Goal: Task Accomplishment & Management: Manage account settings

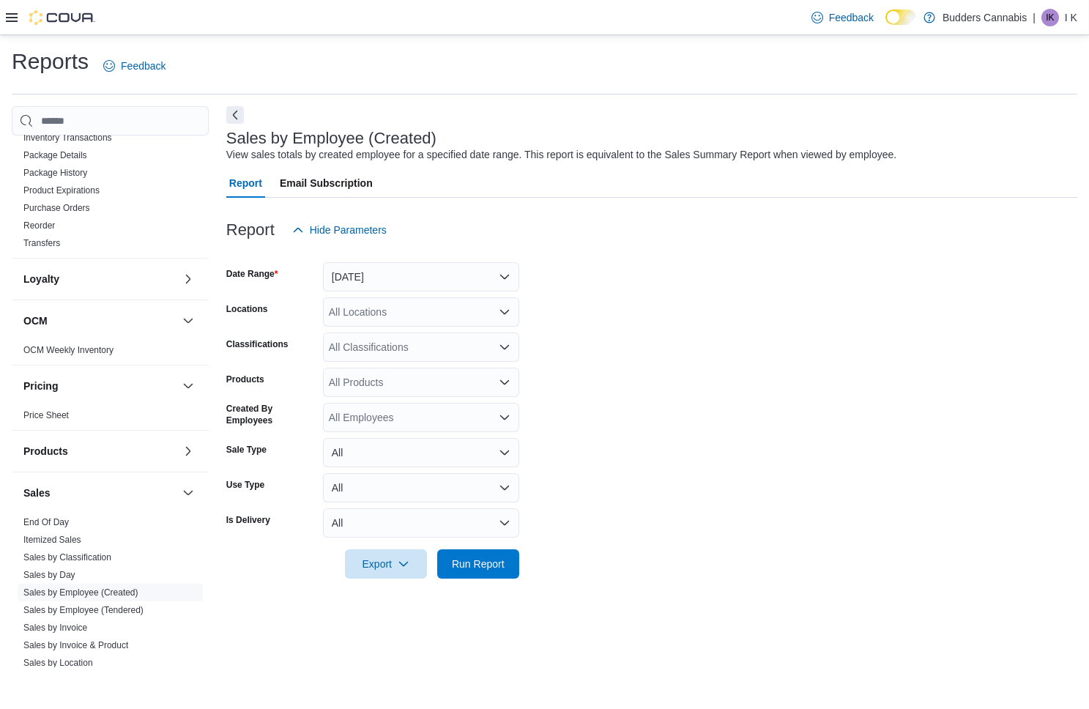
scroll to position [692, 0]
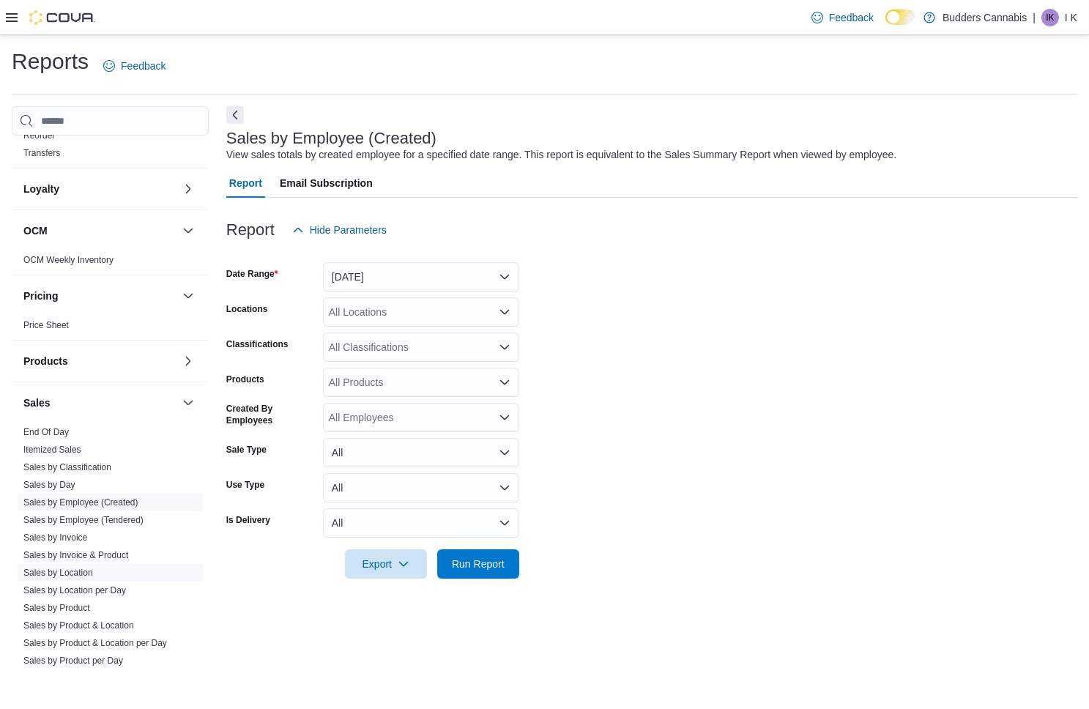
click at [66, 570] on link "Sales by Location" at bounding box center [58, 572] width 70 height 10
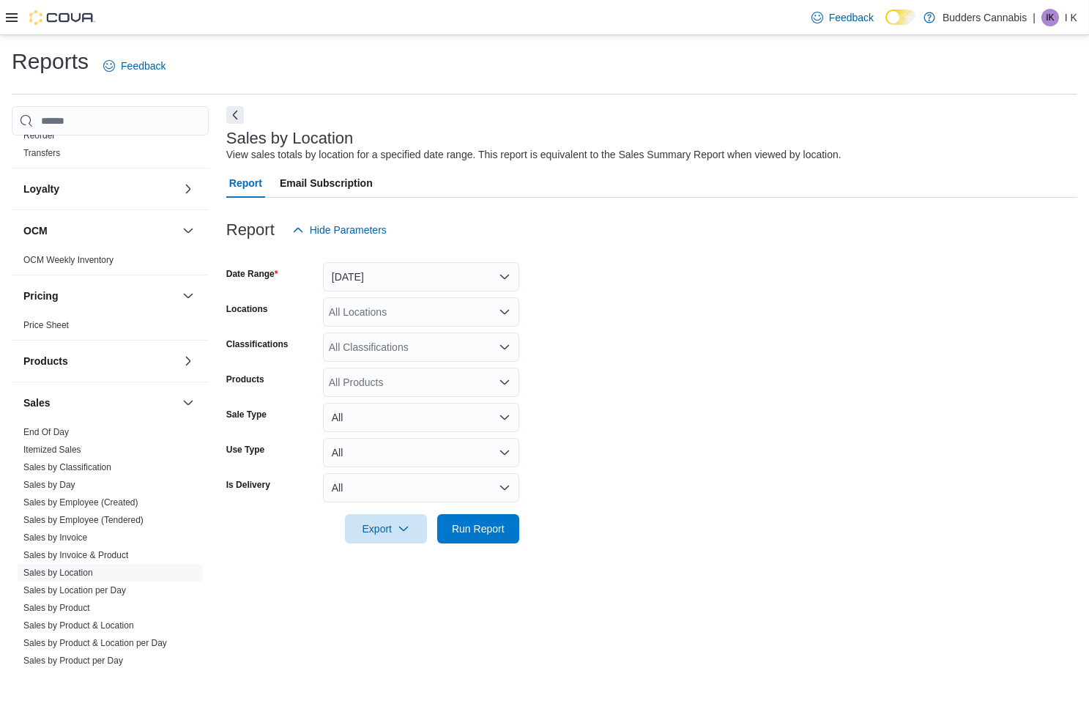
click at [417, 267] on button "[DATE]" at bounding box center [421, 276] width 196 height 29
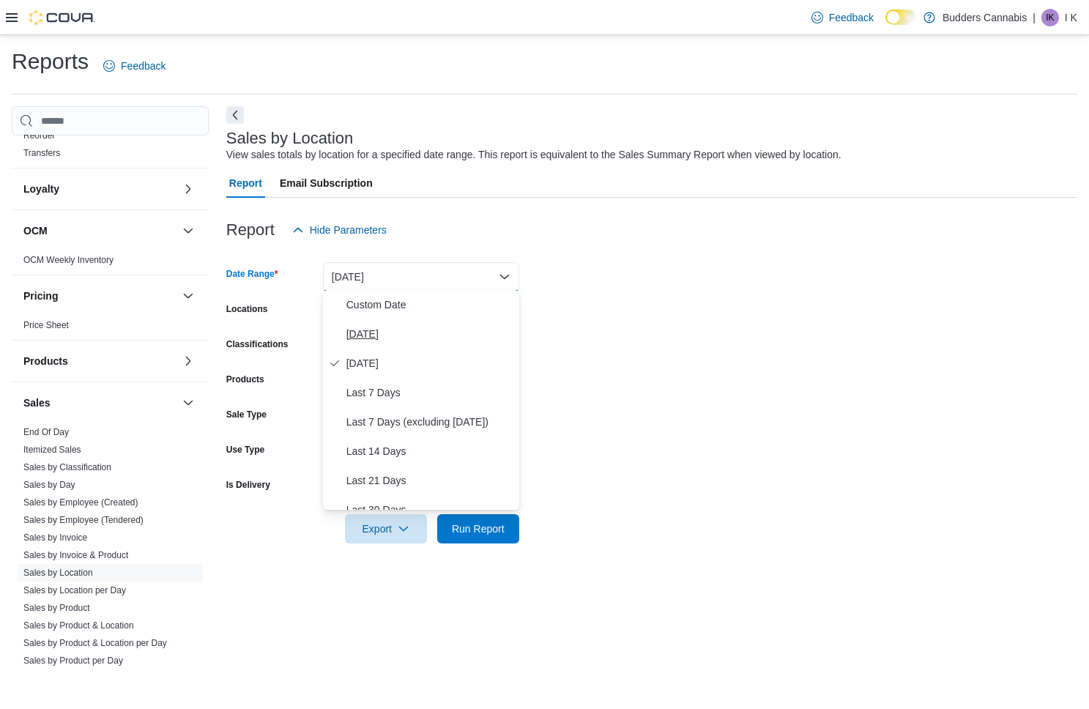
click at [393, 328] on span "[DATE]" at bounding box center [429, 334] width 167 height 18
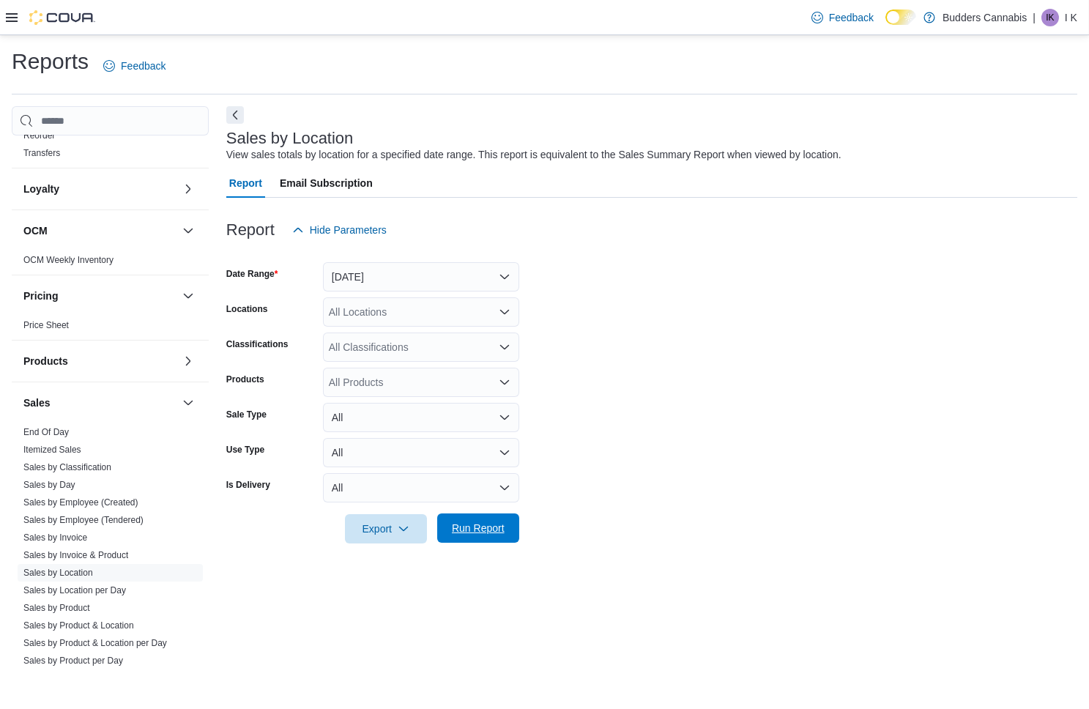
click at [494, 521] on span "Run Report" at bounding box center [478, 528] width 53 height 15
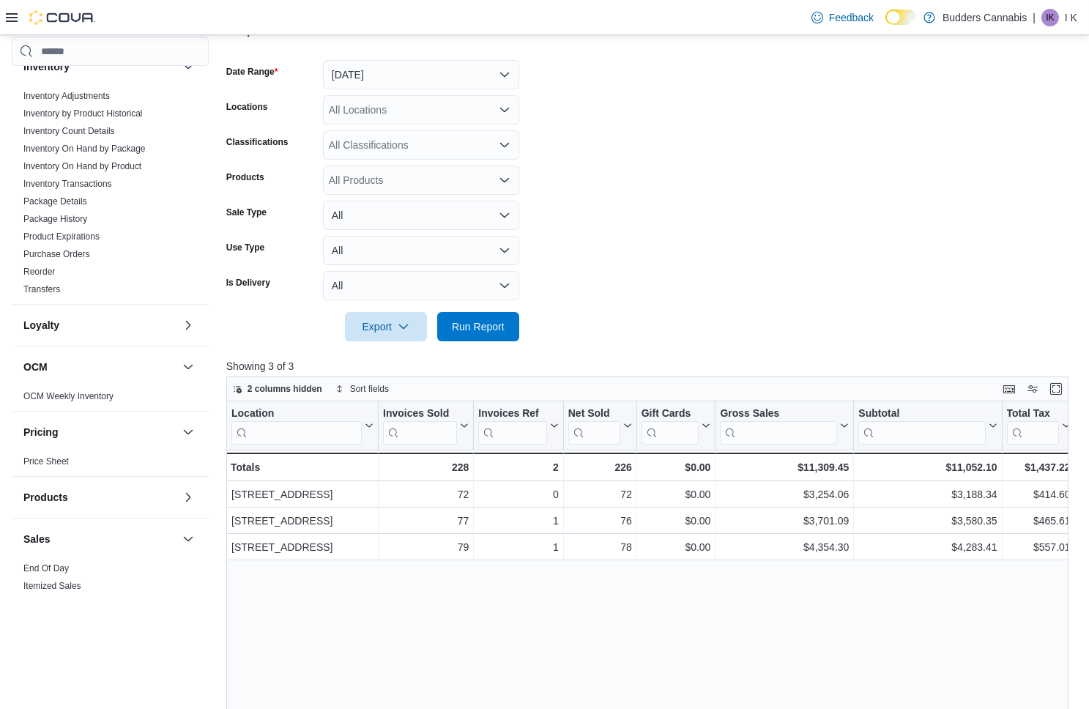
scroll to position [457, 0]
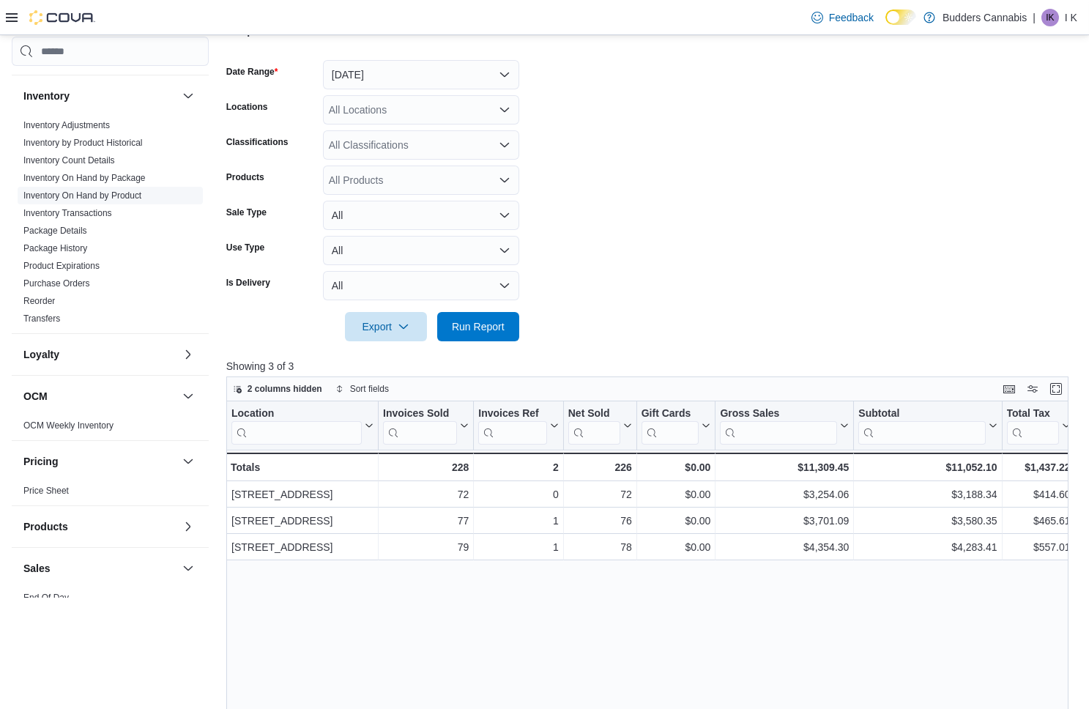
click at [125, 195] on link "Inventory On Hand by Product" at bounding box center [82, 195] width 118 height 10
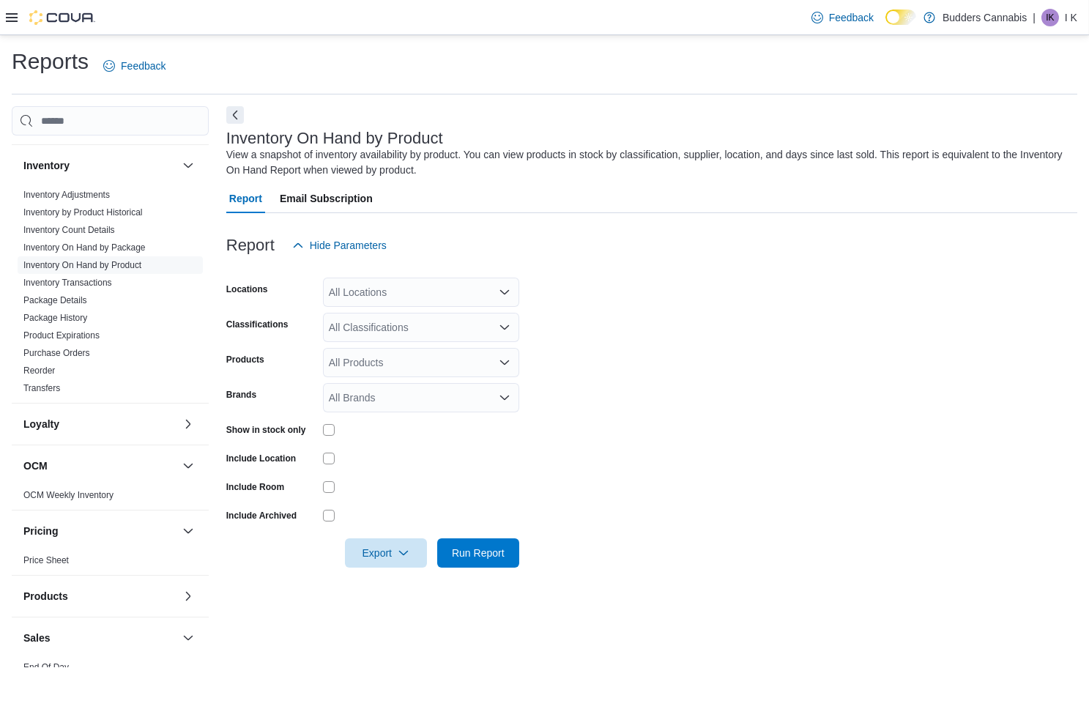
click at [365, 324] on div "All Classifications" at bounding box center [421, 327] width 196 height 29
click at [367, 368] on span "Cannabis" at bounding box center [375, 371] width 43 height 15
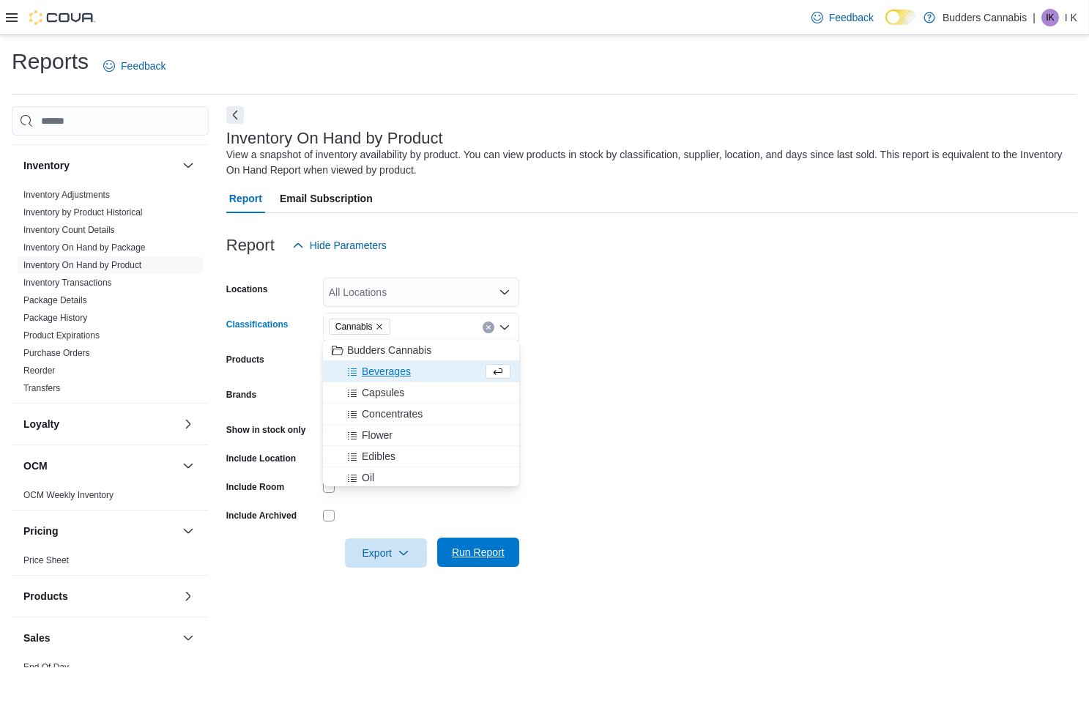
click at [491, 548] on span "Run Report" at bounding box center [478, 552] width 53 height 15
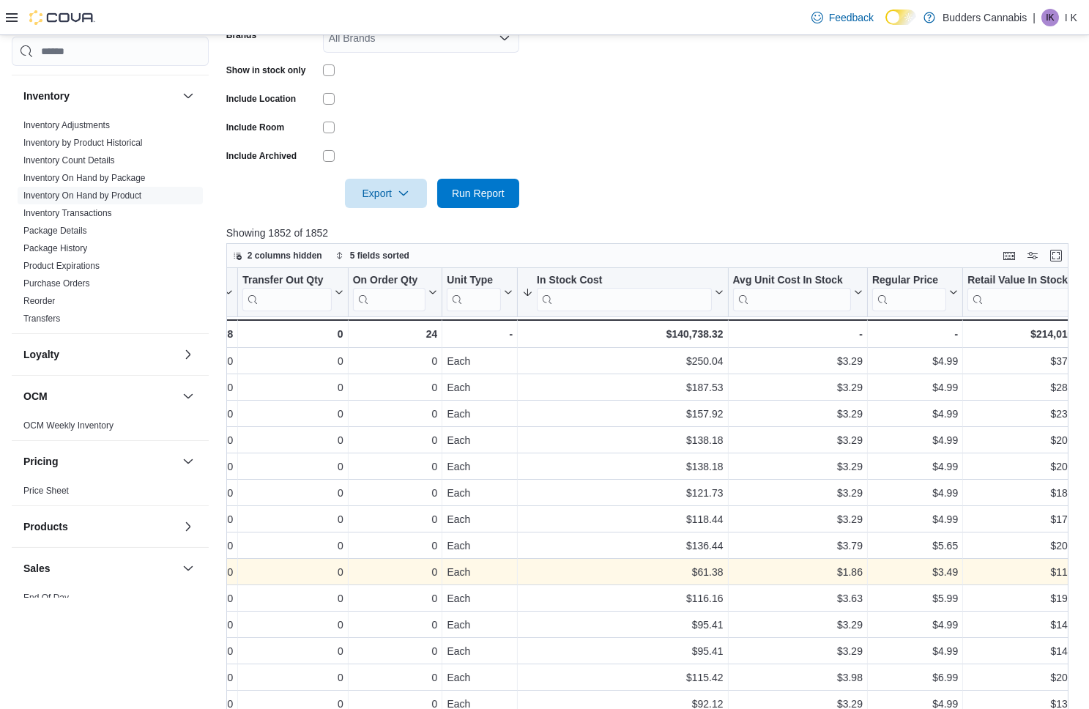
scroll to position [0, 1330]
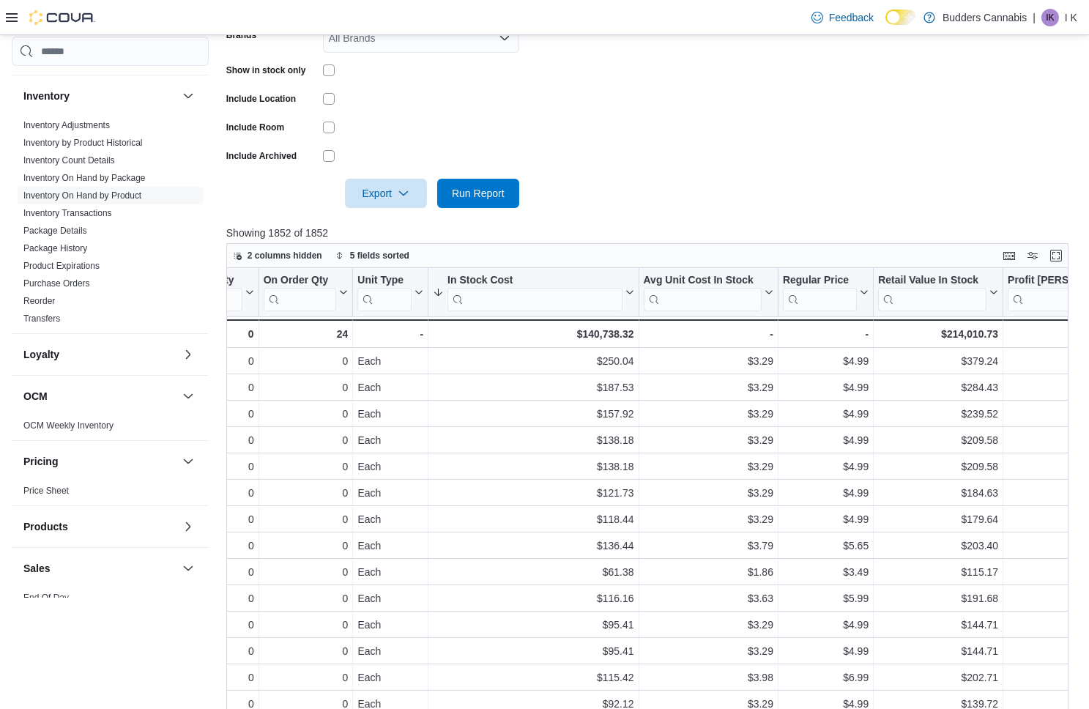
click at [11, 12] on icon at bounding box center [12, 18] width 12 height 12
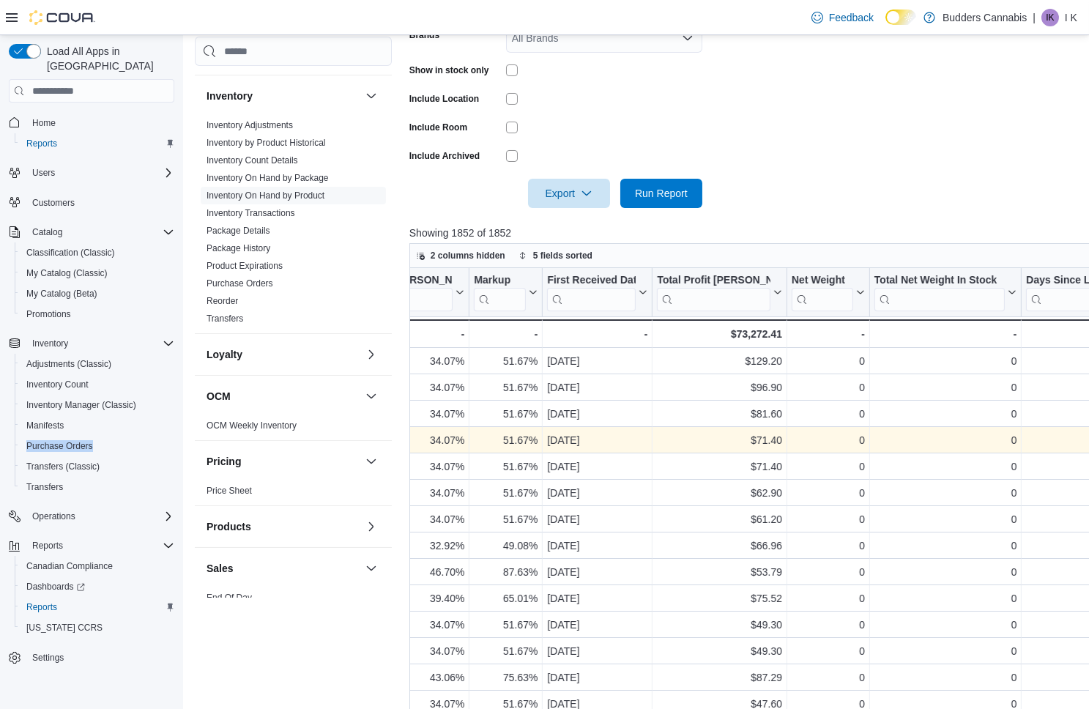
scroll to position [0, 1760]
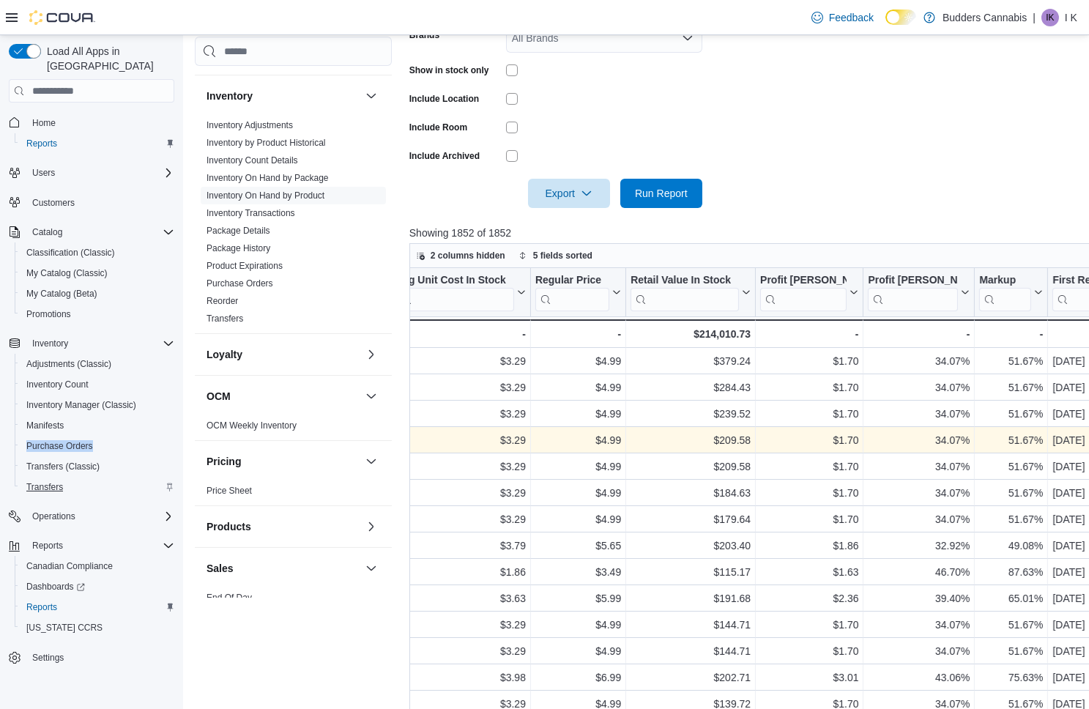
click at [51, 481] on span "Transfers" at bounding box center [44, 487] width 37 height 12
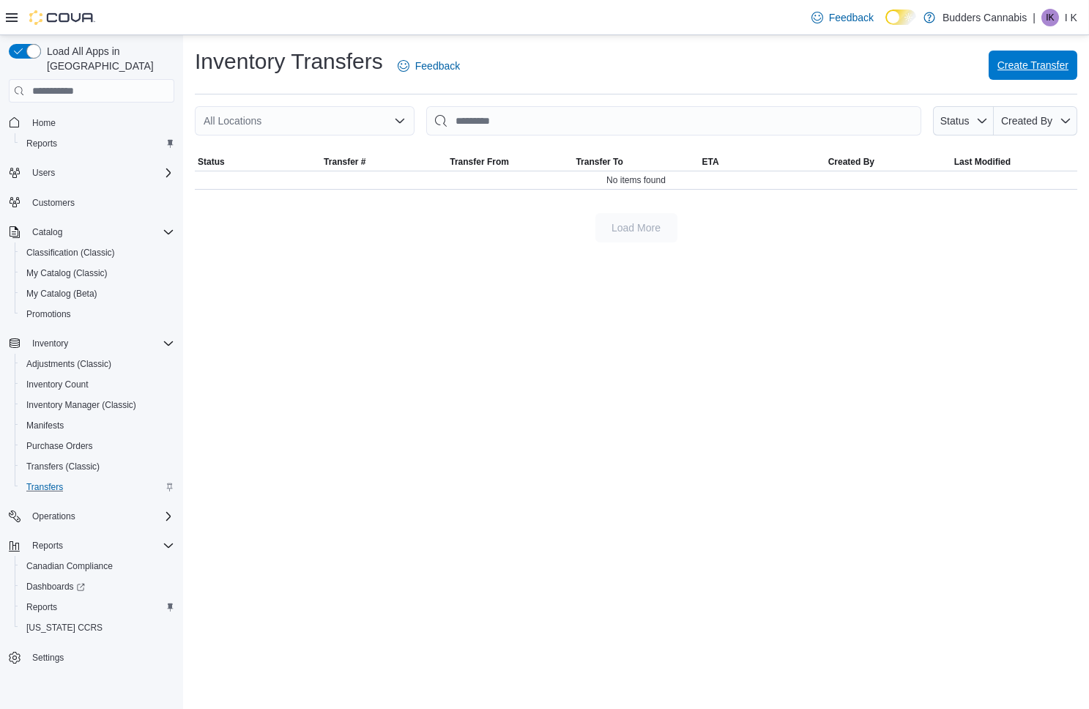
click at [1026, 69] on span "Create Transfer" at bounding box center [1032, 65] width 71 height 15
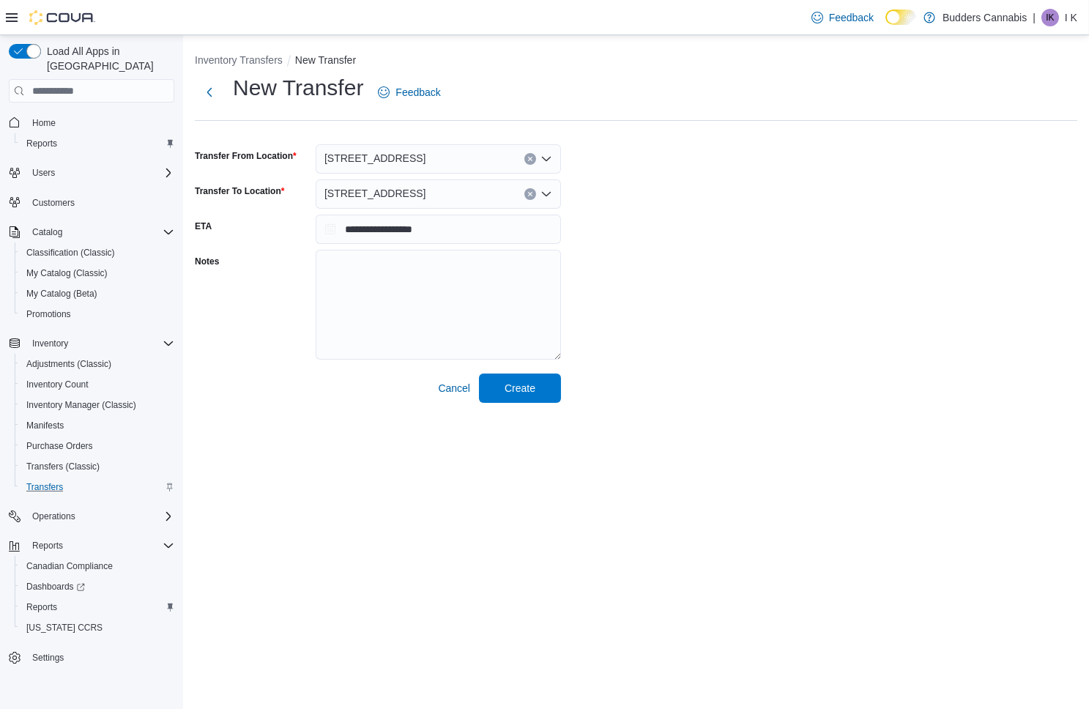
click at [530, 188] on button "Clear input" at bounding box center [530, 194] width 12 height 12
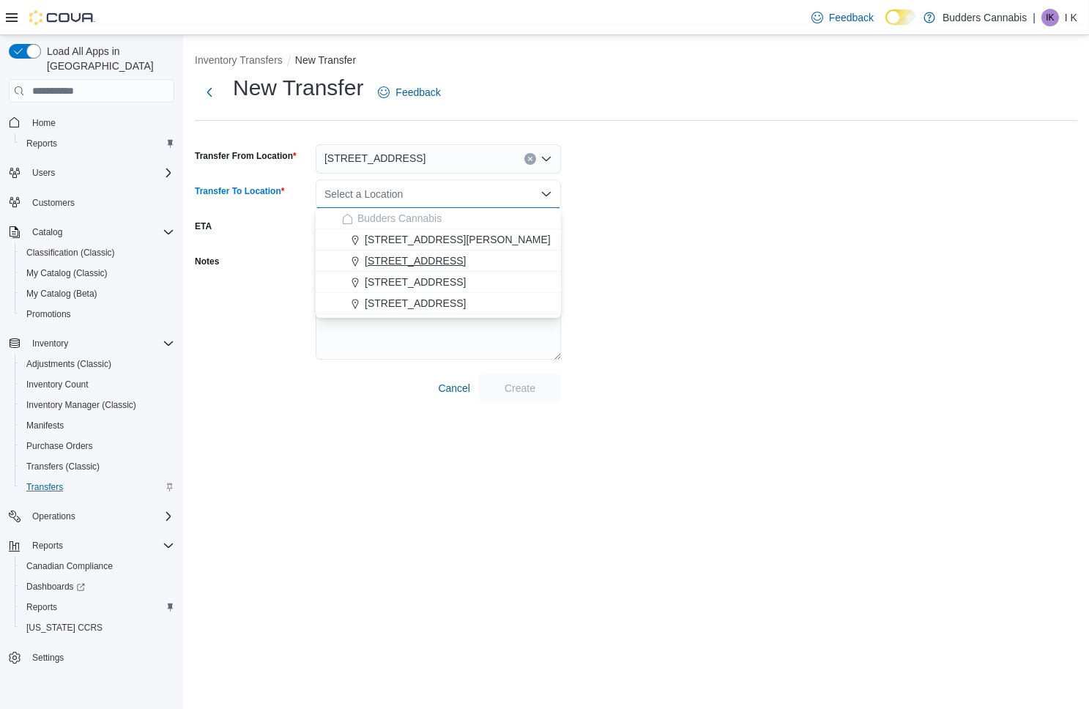
click at [461, 265] on span "[STREET_ADDRESS]" at bounding box center [415, 260] width 101 height 15
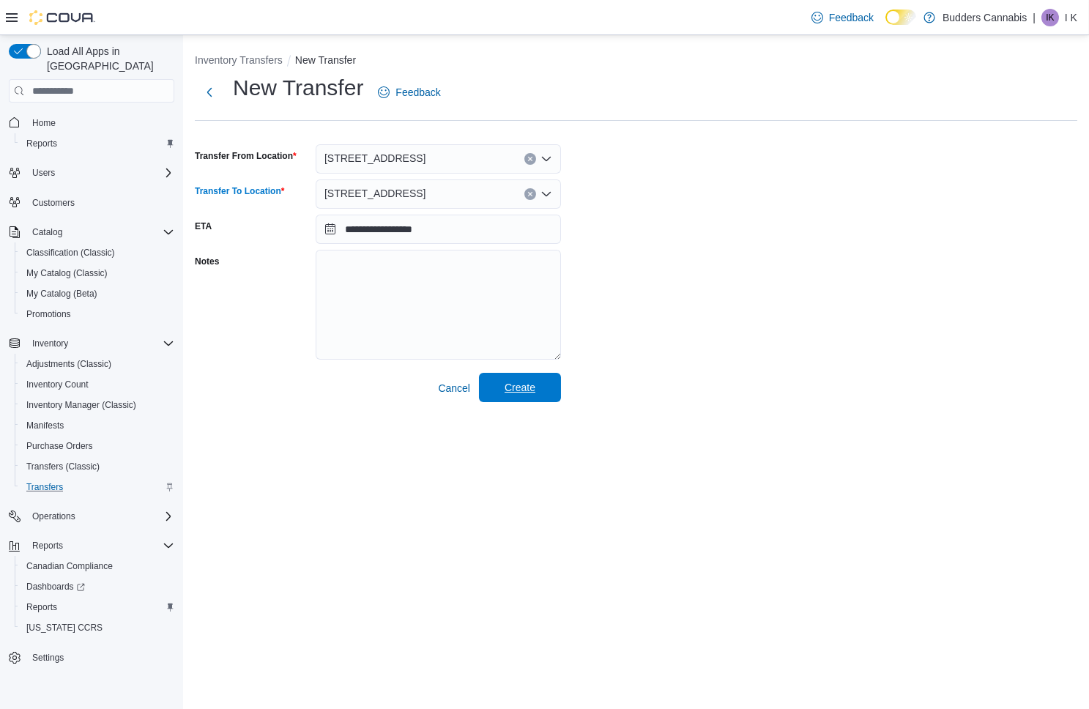
click at [543, 378] on span "Create" at bounding box center [520, 387] width 64 height 29
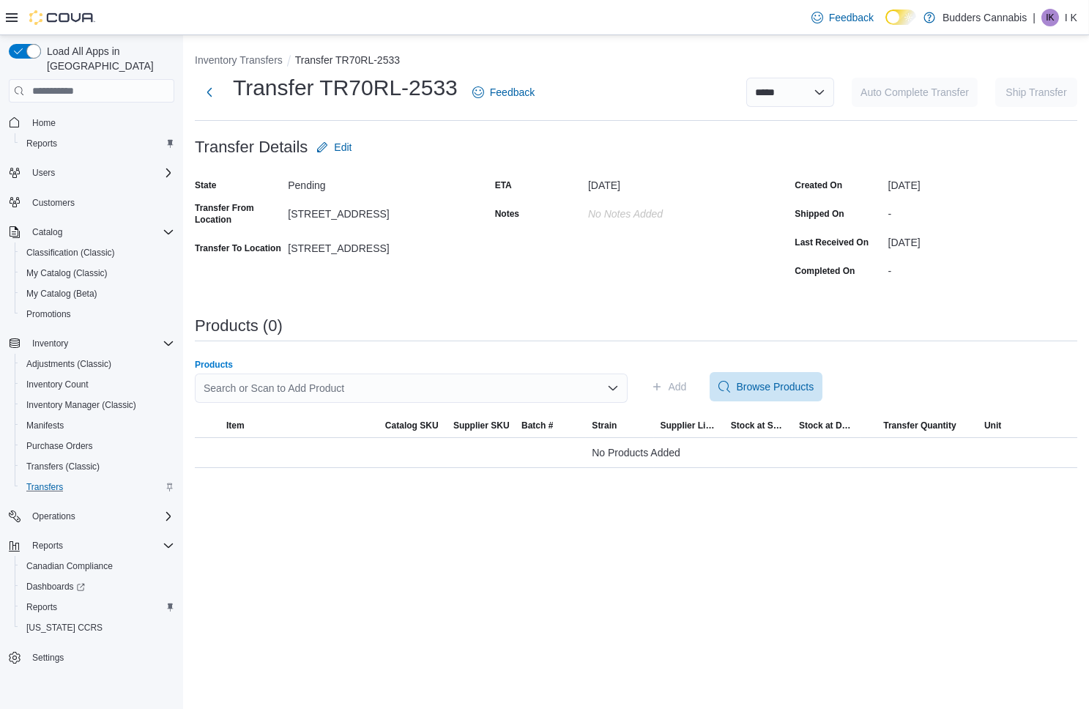
click at [306, 384] on div "Search or Scan to Add Product" at bounding box center [411, 387] width 433 height 29
paste input "********"
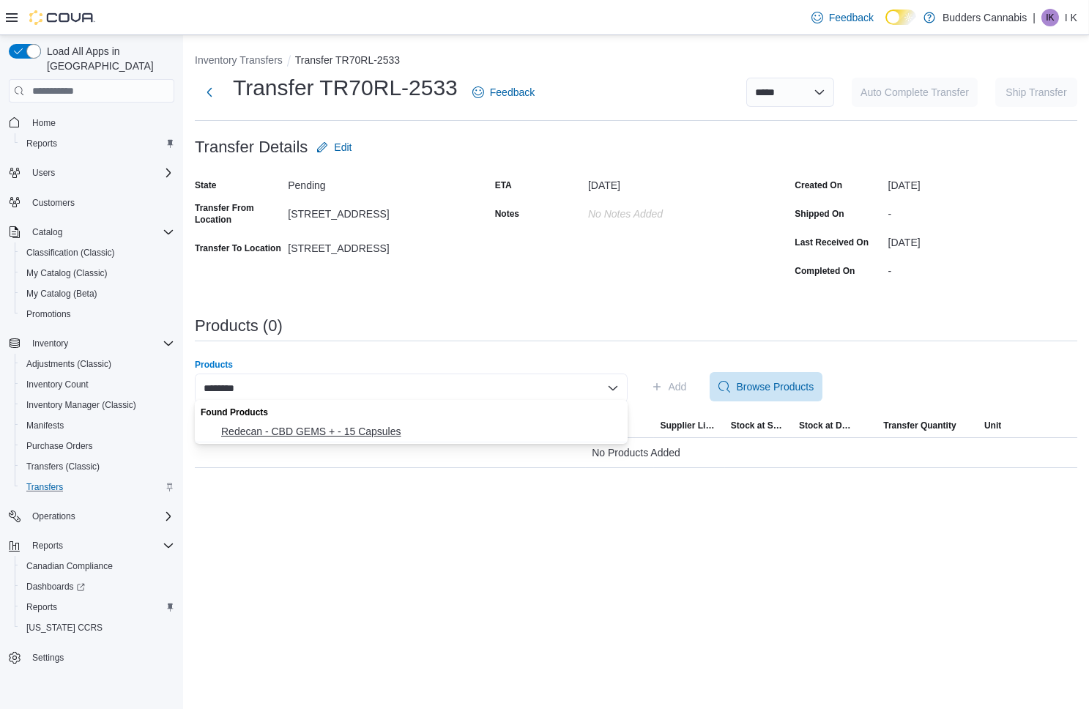
type input "********"
click at [305, 430] on span "Redecan - CBD GEMS + - 15 Capsules" at bounding box center [420, 431] width 398 height 15
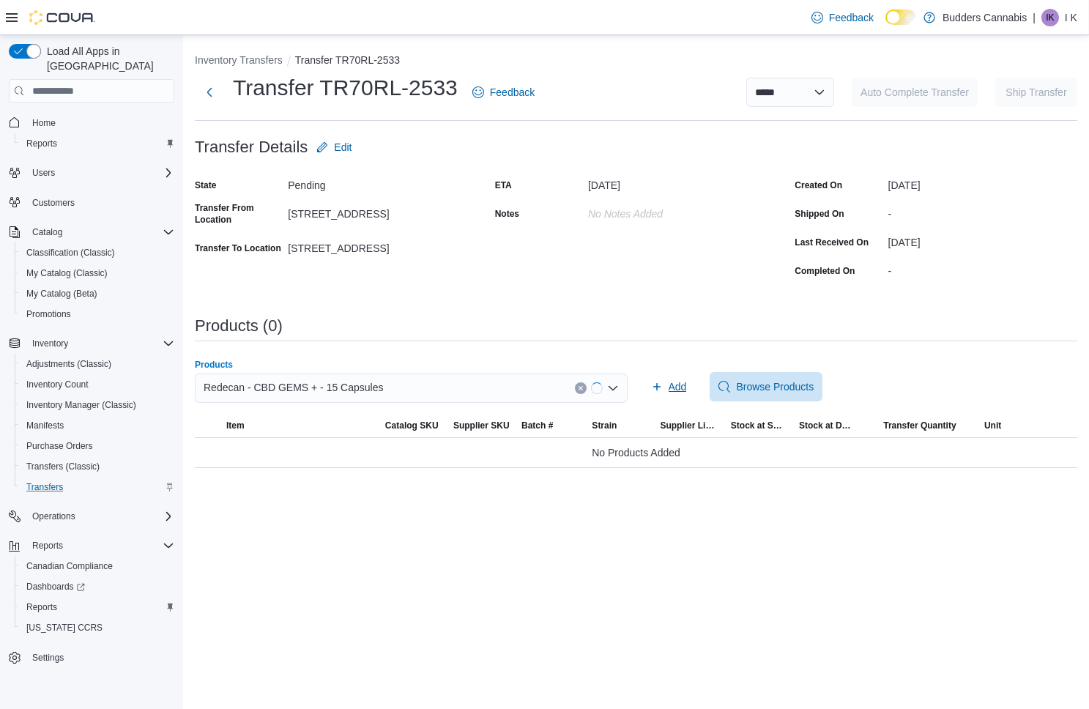
click at [677, 393] on span "Add" at bounding box center [669, 386] width 36 height 29
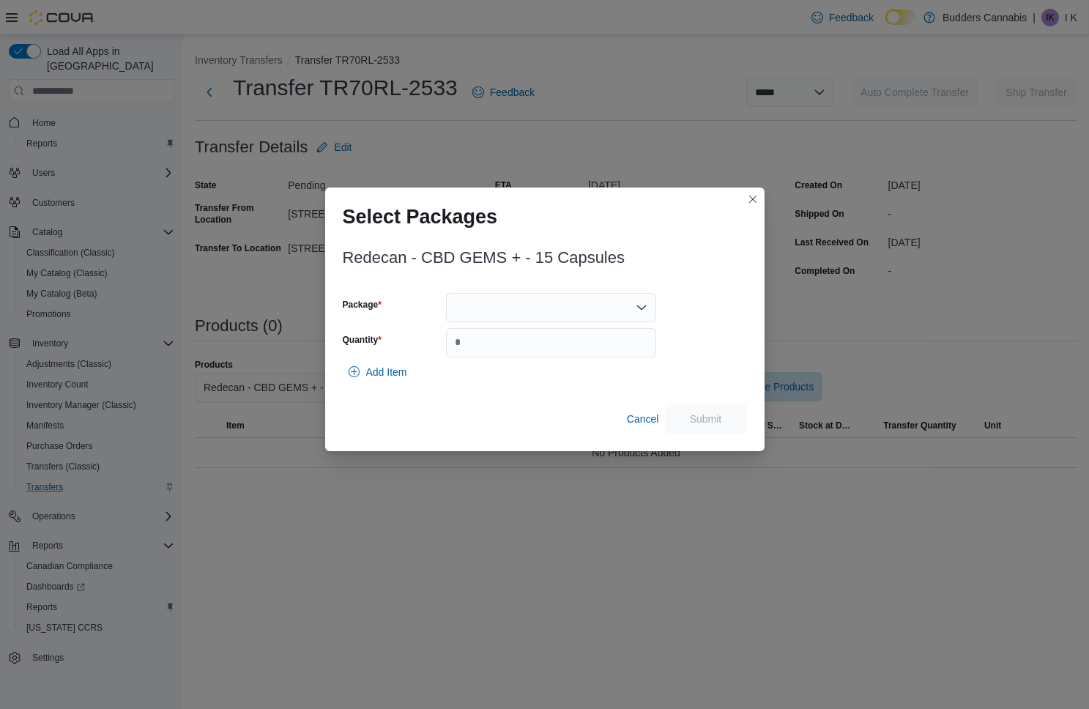
click at [551, 323] on div "Package Quantity" at bounding box center [500, 325] width 314 height 64
click at [534, 313] on div at bounding box center [551, 307] width 210 height 29
click at [523, 344] on button "3101738455" at bounding box center [551, 353] width 210 height 21
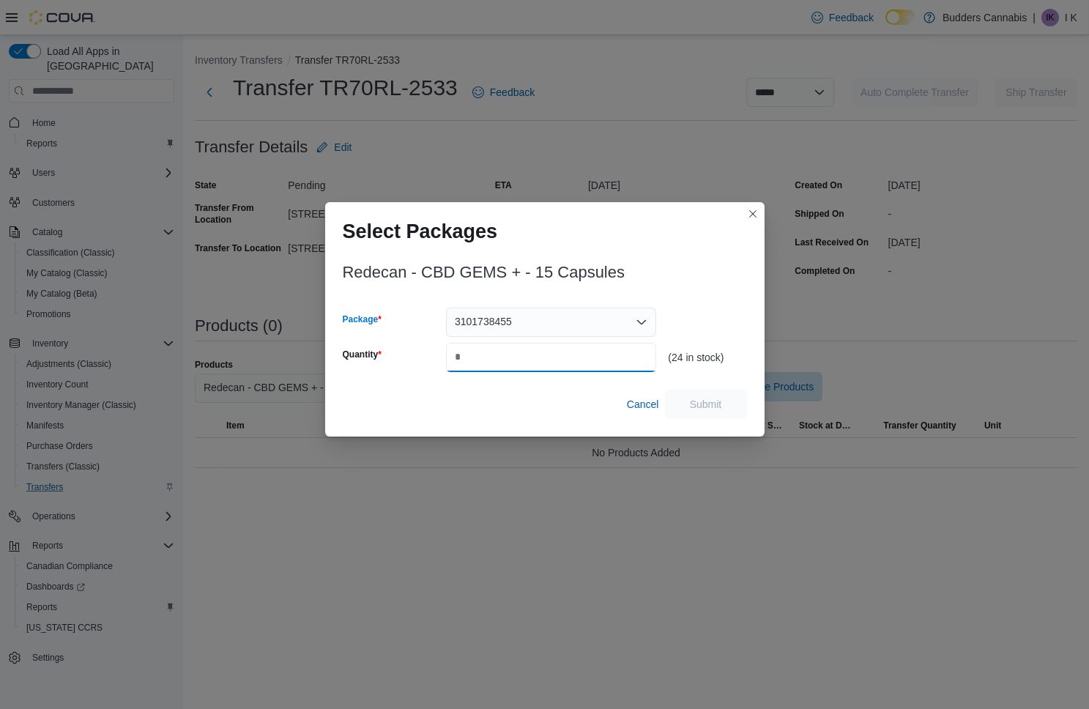
click at [516, 347] on input "Quantity" at bounding box center [551, 357] width 210 height 29
type input "*"
click at [707, 406] on span "Submit" at bounding box center [706, 403] width 32 height 15
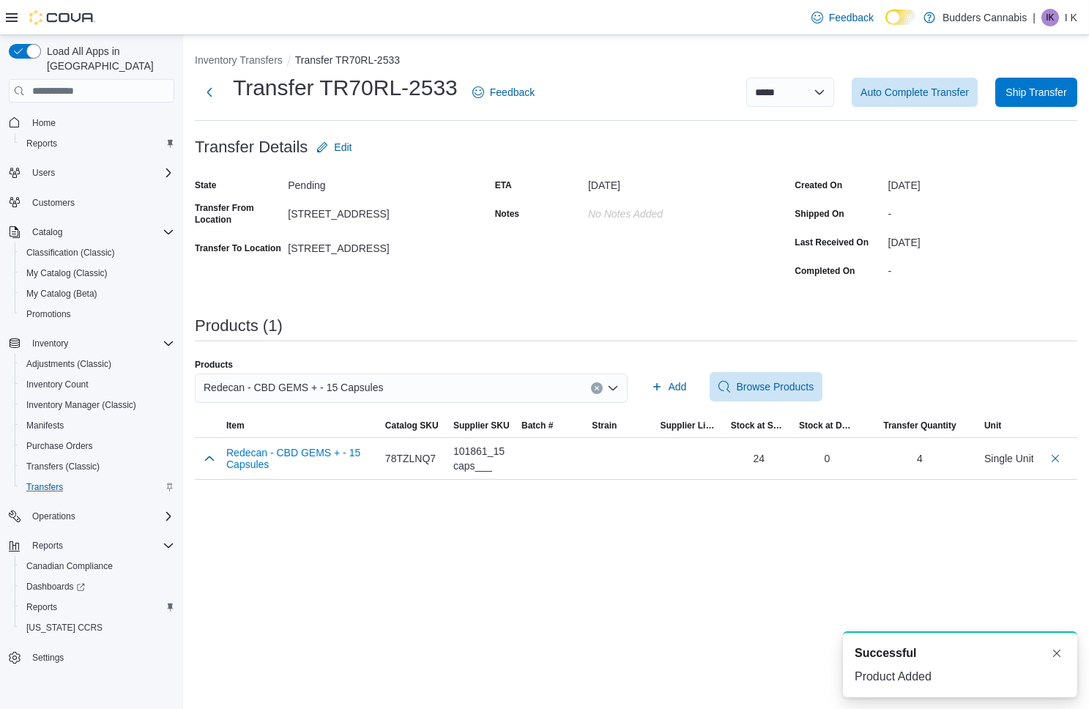
click at [364, 379] on span "Redecan - CBD GEMS + - 15 Capsules" at bounding box center [294, 388] width 180 height 18
paste input "********"
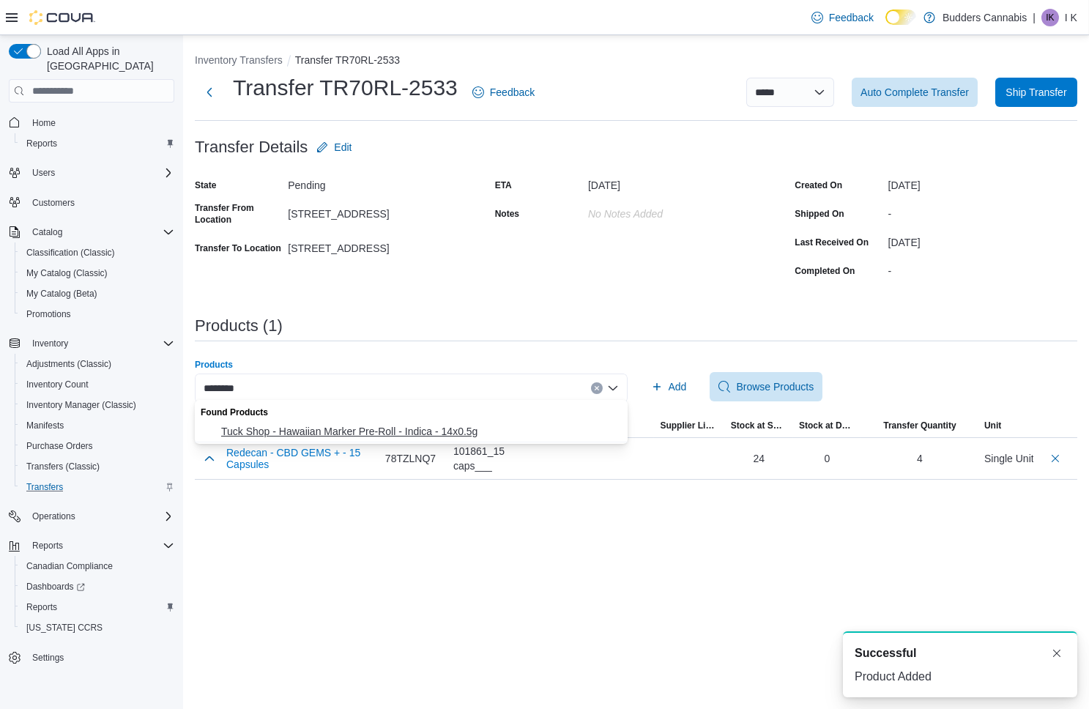
type input "********"
click at [324, 436] on span "Tuck Shop - Hawaiian Marker Pre-Roll - Indica - 14x0.5g" at bounding box center [420, 431] width 398 height 15
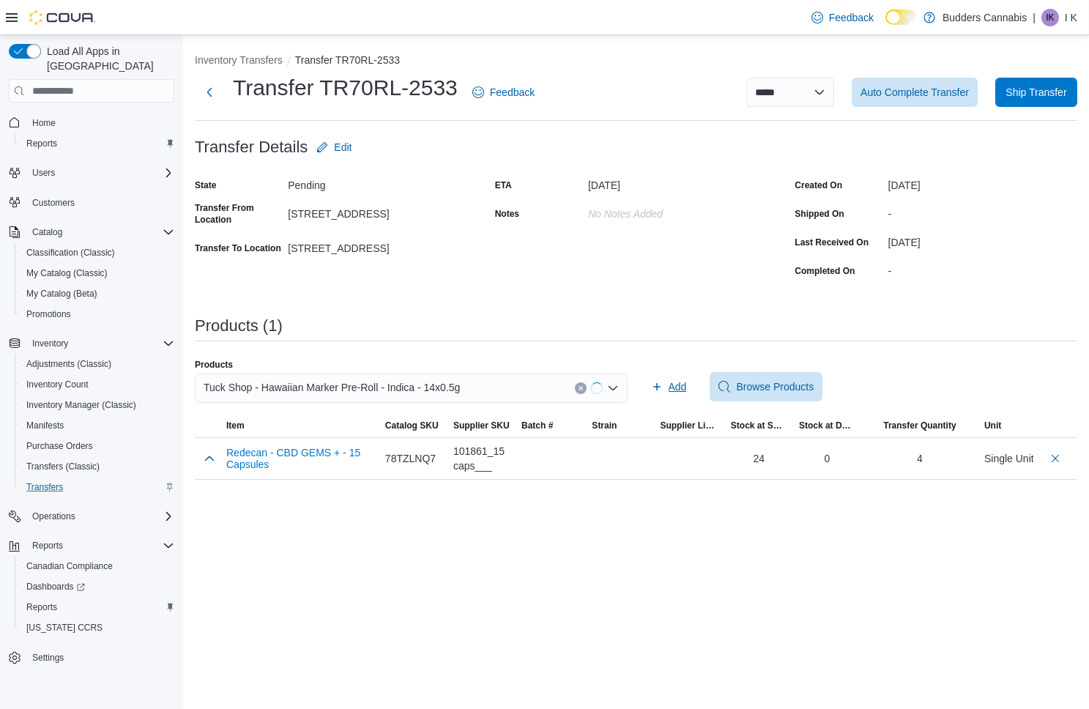
click at [664, 384] on span "Add" at bounding box center [669, 386] width 36 height 29
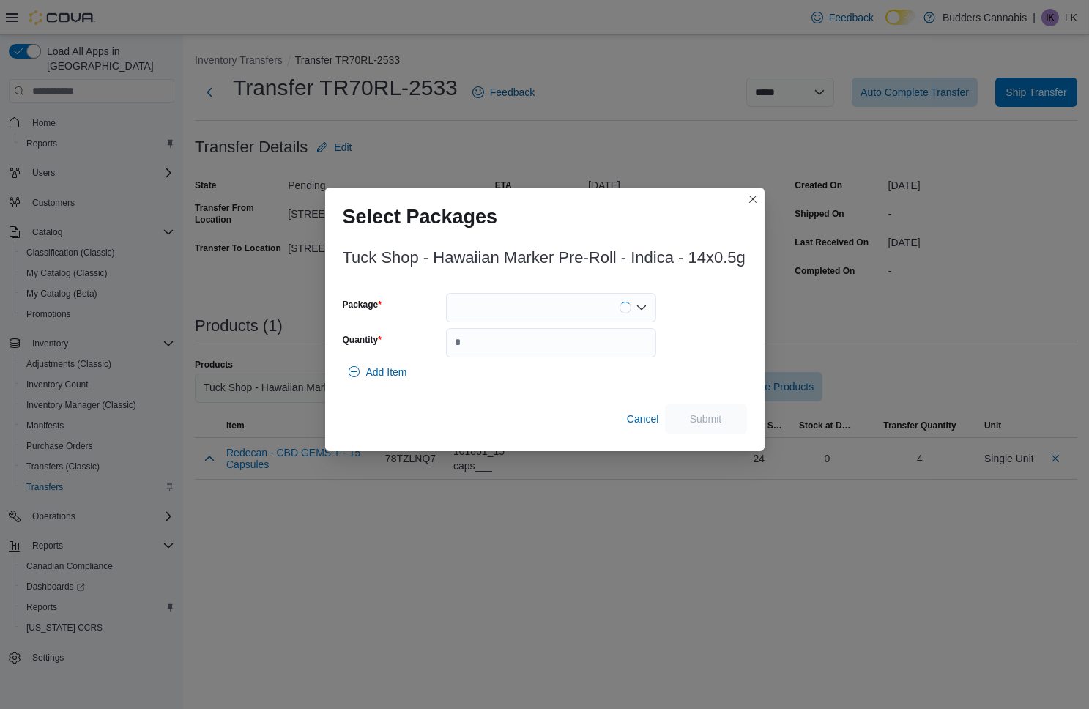
click at [603, 316] on div at bounding box center [551, 307] width 210 height 29
click at [543, 351] on span "HM1LN1" at bounding box center [559, 353] width 175 height 15
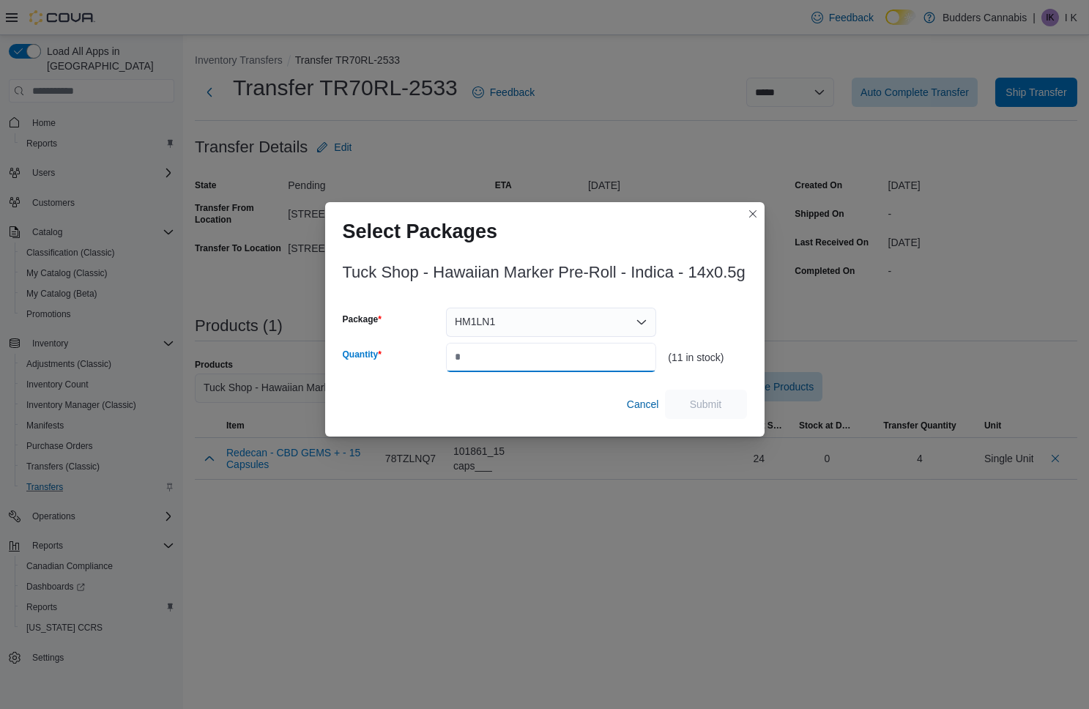
click at [543, 351] on input "Quantity" at bounding box center [551, 357] width 210 height 29
type input "*"
click at [704, 398] on span "Submit" at bounding box center [706, 403] width 32 height 15
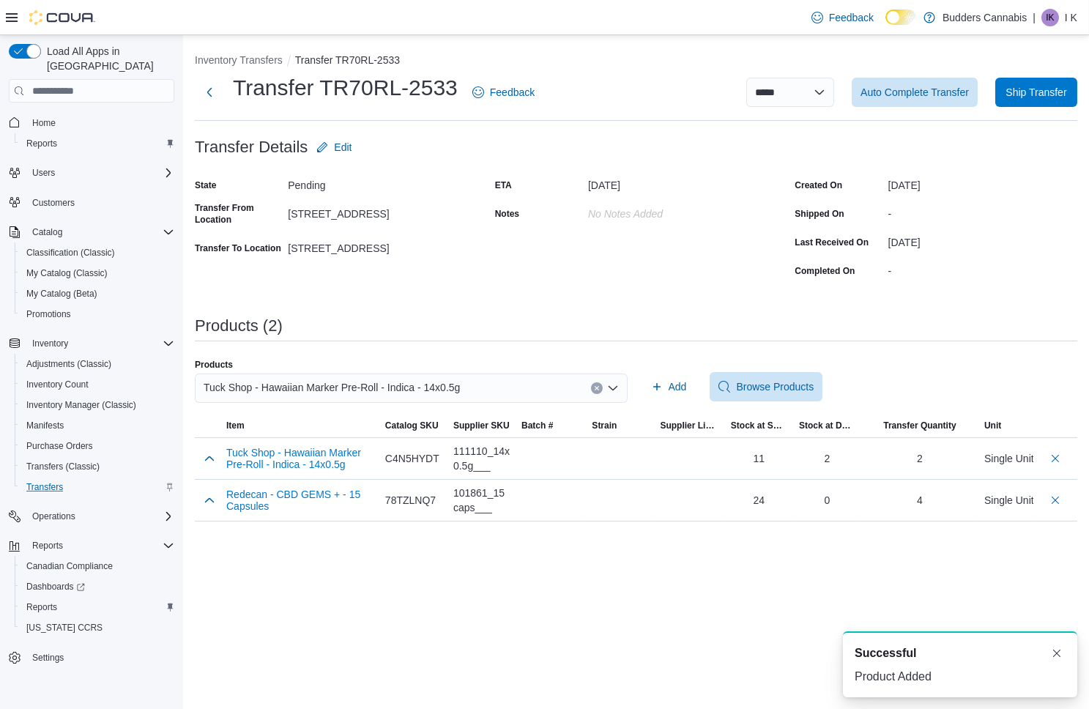
click at [336, 379] on span "Tuck Shop - Hawaiian Marker Pre-Roll - Indica - 14x0.5g" at bounding box center [332, 388] width 256 height 18
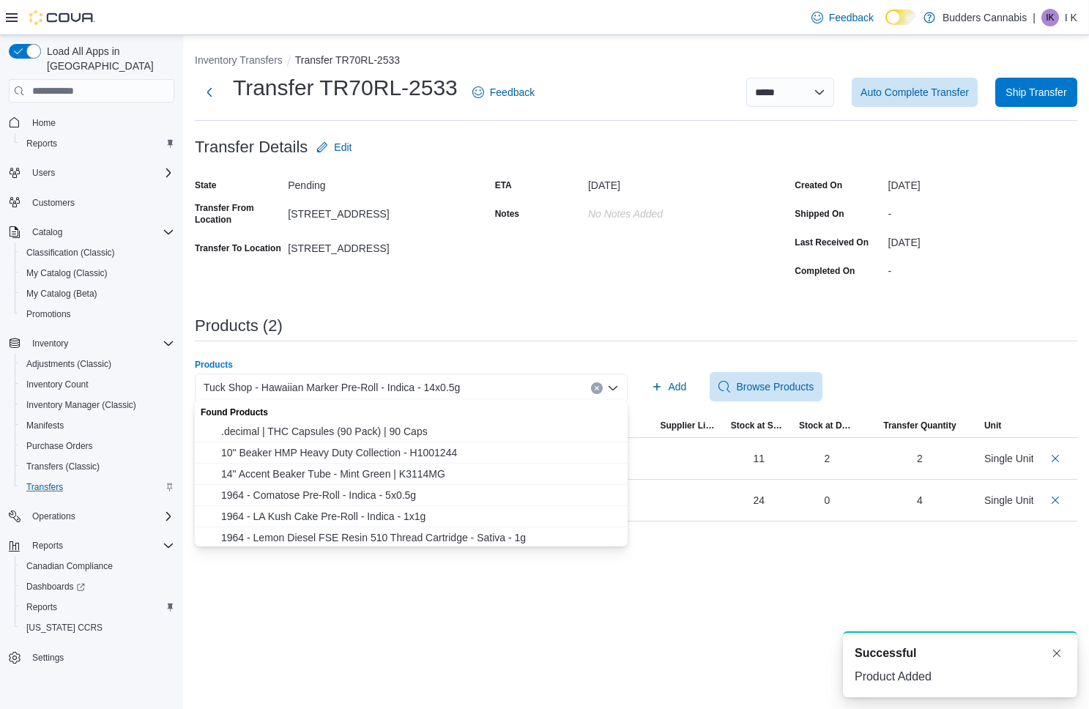
paste input "********"
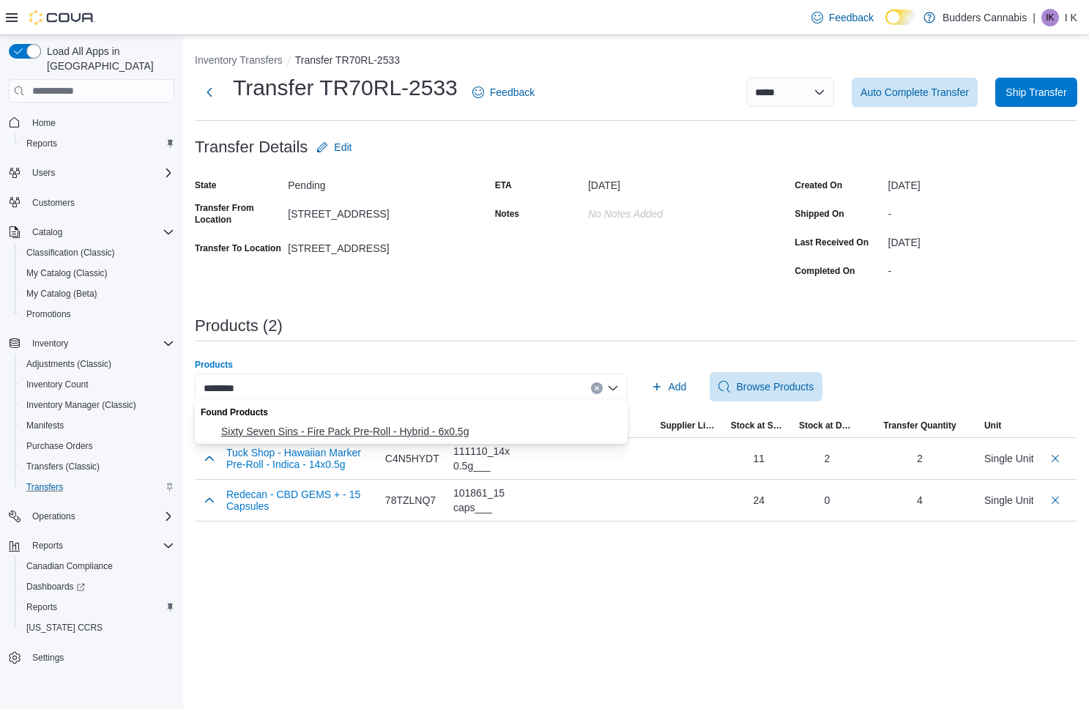
type input "********"
click at [335, 439] on button "Sixty Seven Sins - Fire Pack Pre-Roll - Hybrid - 6x0.5g" at bounding box center [411, 431] width 433 height 21
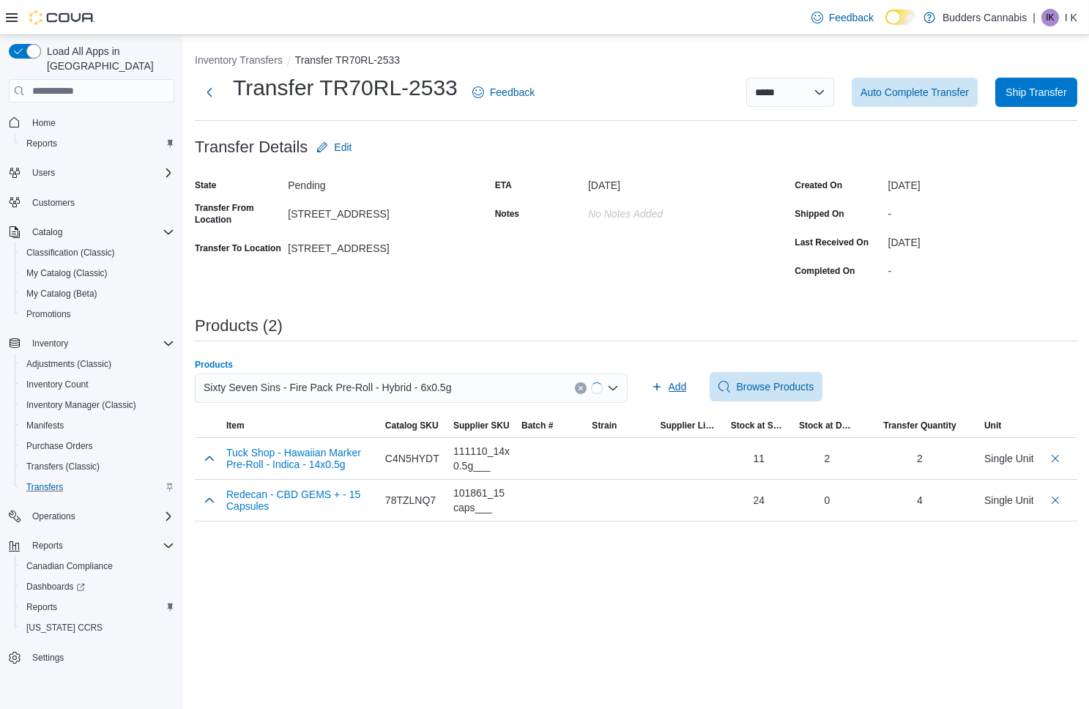
click at [668, 383] on span "Add" at bounding box center [677, 386] width 18 height 15
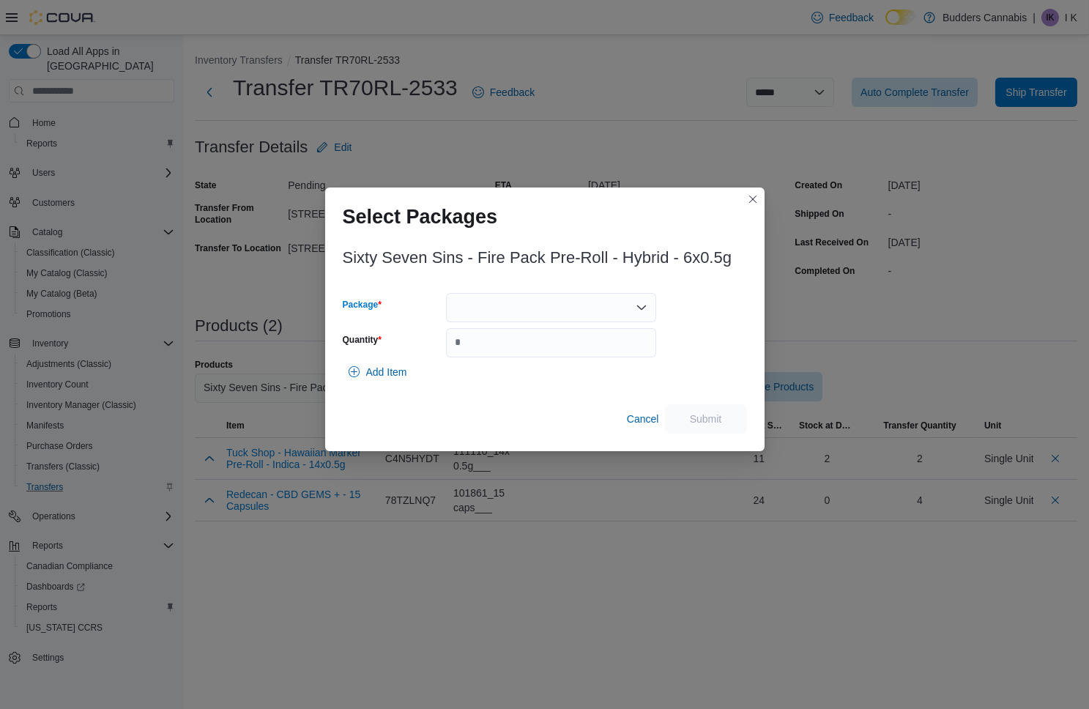
click at [599, 307] on div at bounding box center [551, 307] width 210 height 29
click at [552, 348] on span "434177" at bounding box center [559, 353] width 175 height 15
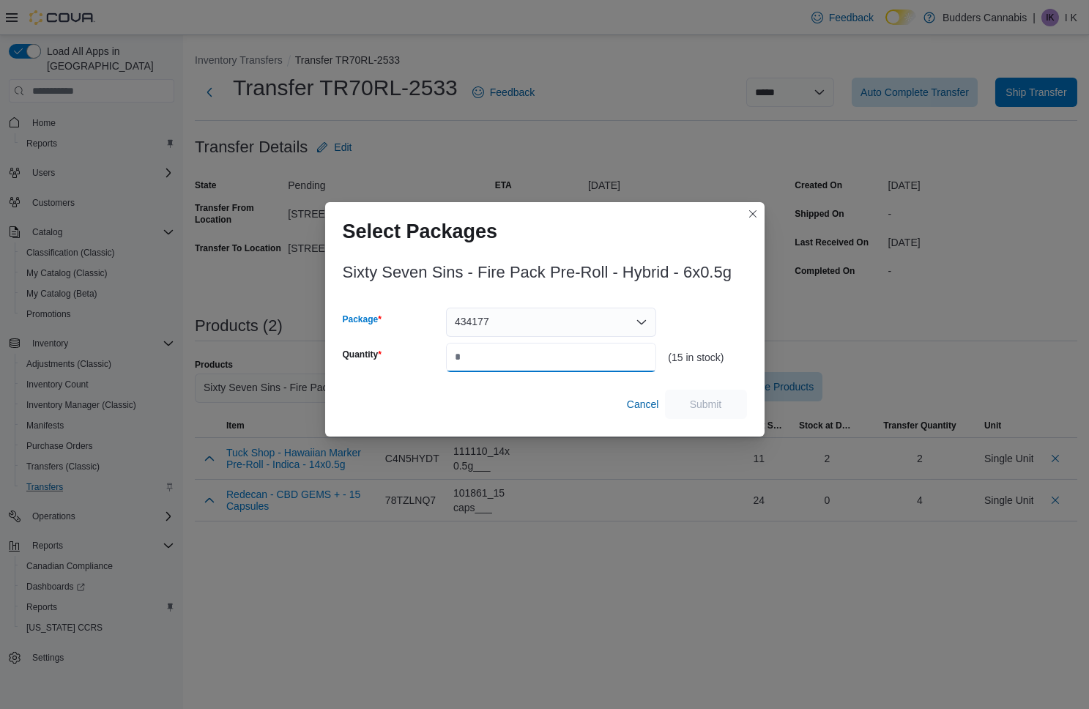
click at [552, 348] on input "Quantity" at bounding box center [551, 357] width 210 height 29
type input "*"
click at [700, 401] on span "Submit" at bounding box center [706, 403] width 32 height 15
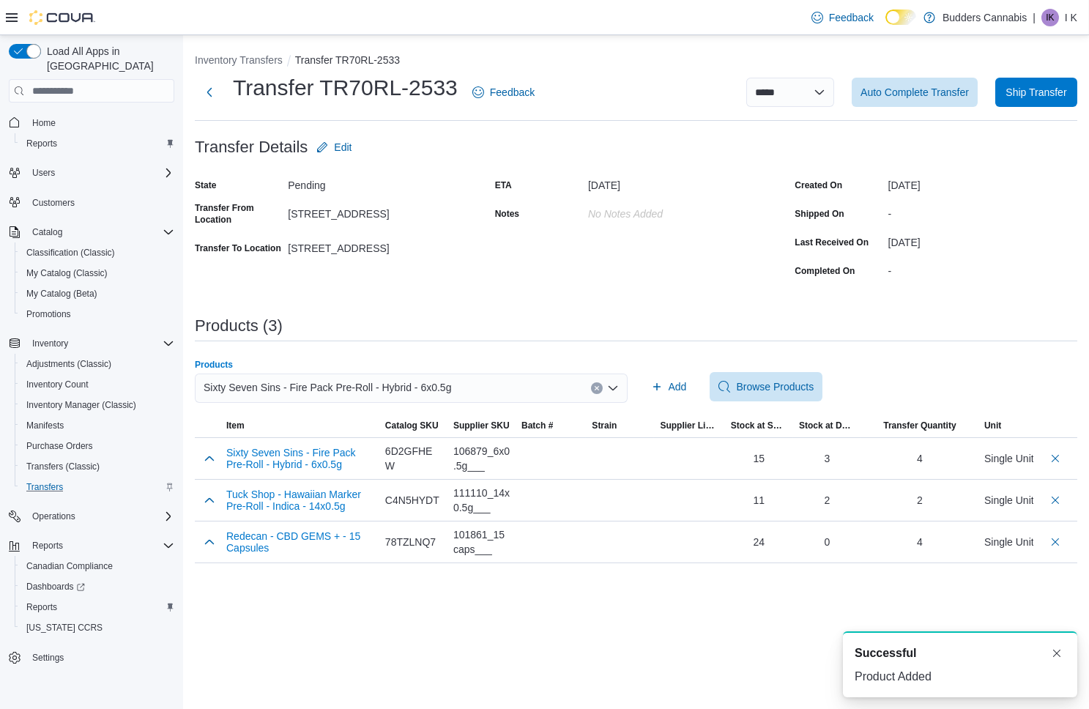
click at [347, 379] on span "Sixty Seven Sins - Fire Pack Pre-Roll - Hybrid - 6x0.5g" at bounding box center [327, 388] width 247 height 18
paste input "********"
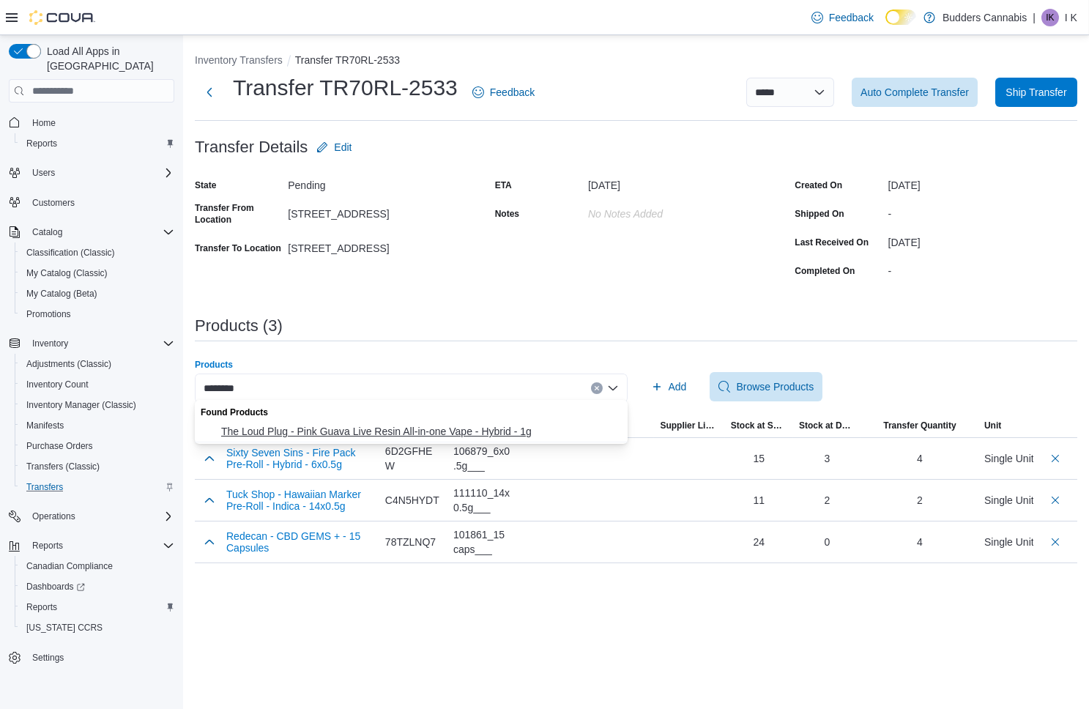
type input "********"
click at [321, 432] on span "The Loud Plug - Pink Guava Live Resin All-in-one Vape - Hybrid - 1g" at bounding box center [420, 431] width 398 height 15
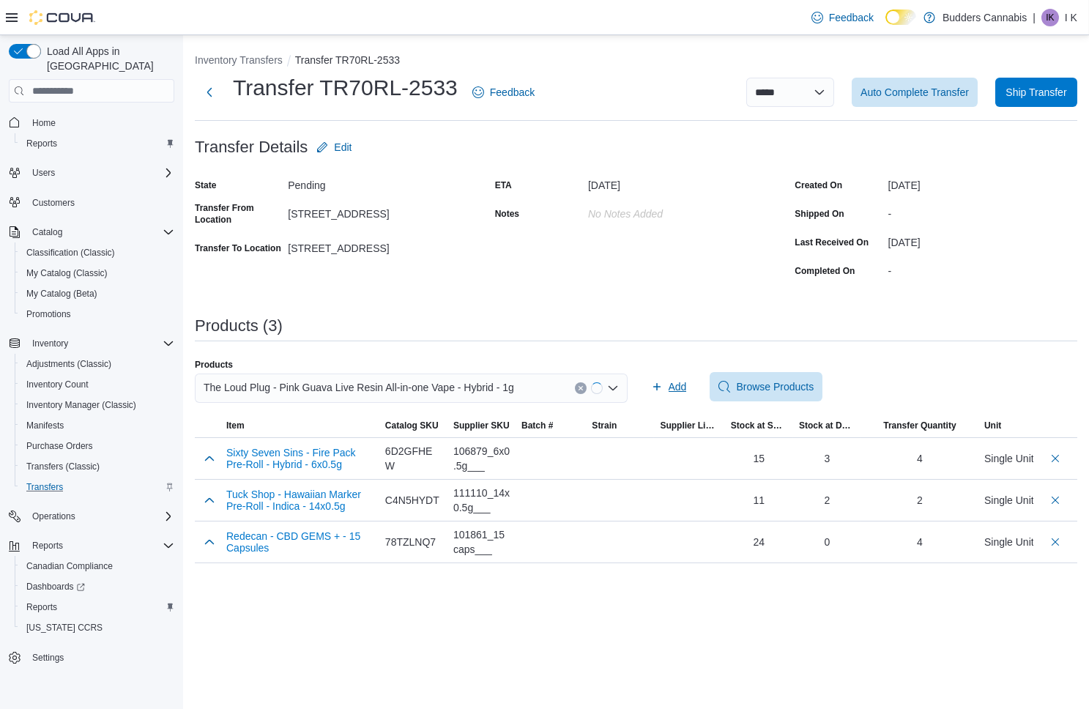
click at [671, 382] on span "Add" at bounding box center [677, 386] width 18 height 15
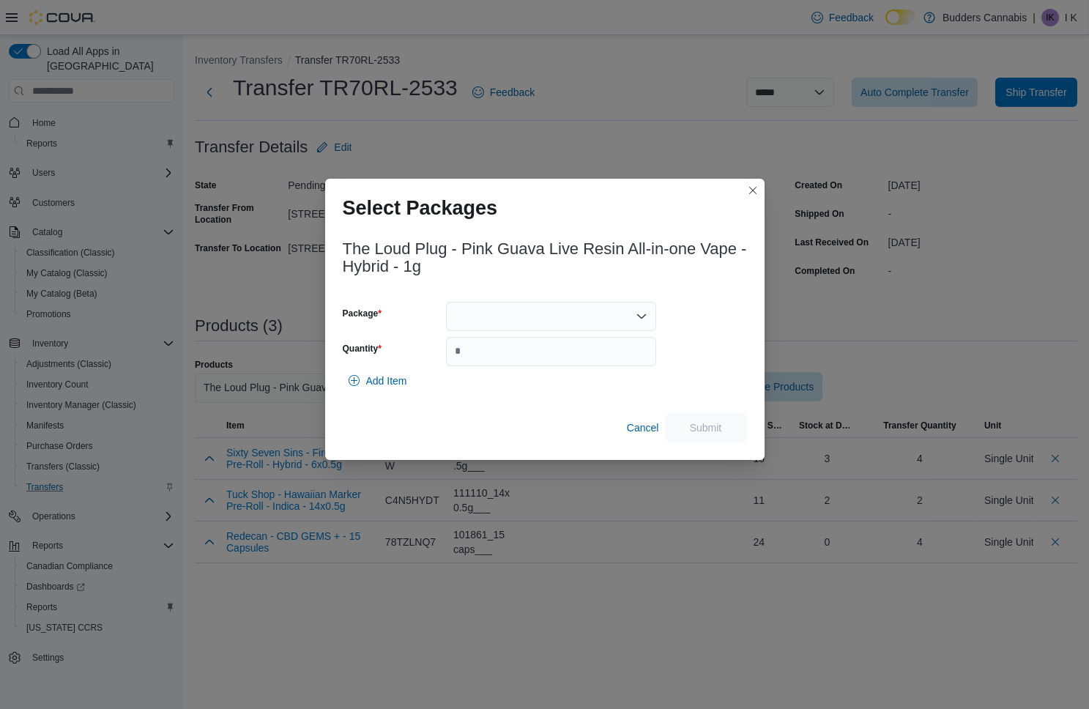
click at [605, 316] on div at bounding box center [551, 316] width 210 height 29
click at [554, 352] on button "25142GC01" at bounding box center [551, 361] width 210 height 21
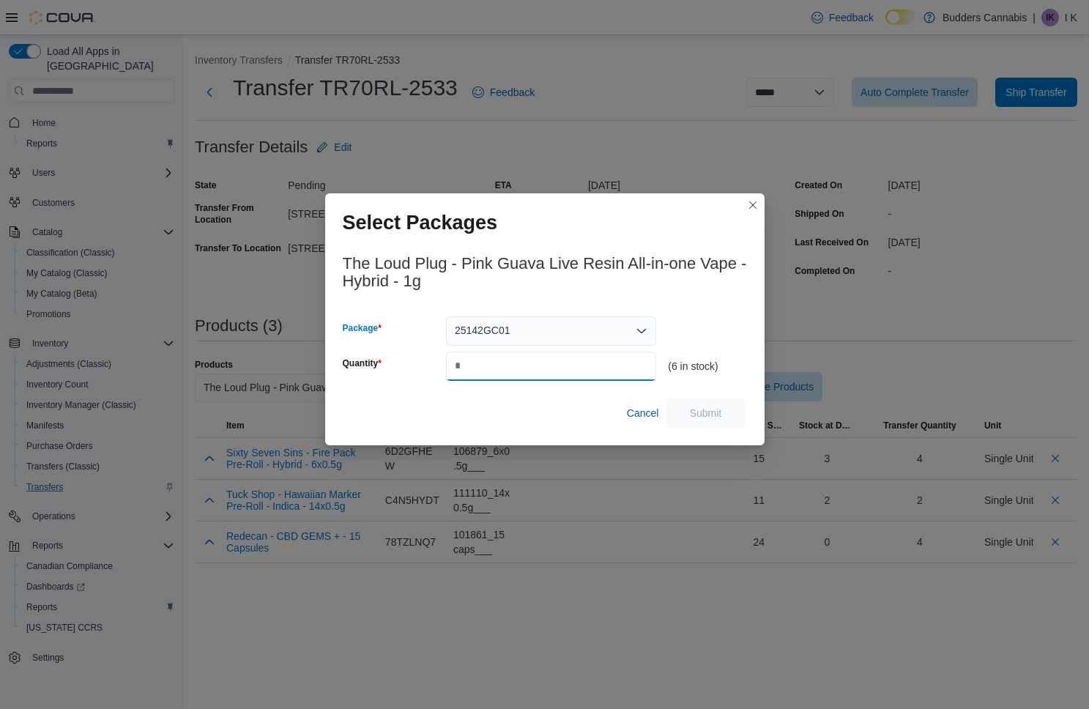
click at [533, 365] on input "Quantity" at bounding box center [551, 365] width 210 height 29
type input "*"
click at [708, 416] on span "Submit" at bounding box center [706, 412] width 32 height 15
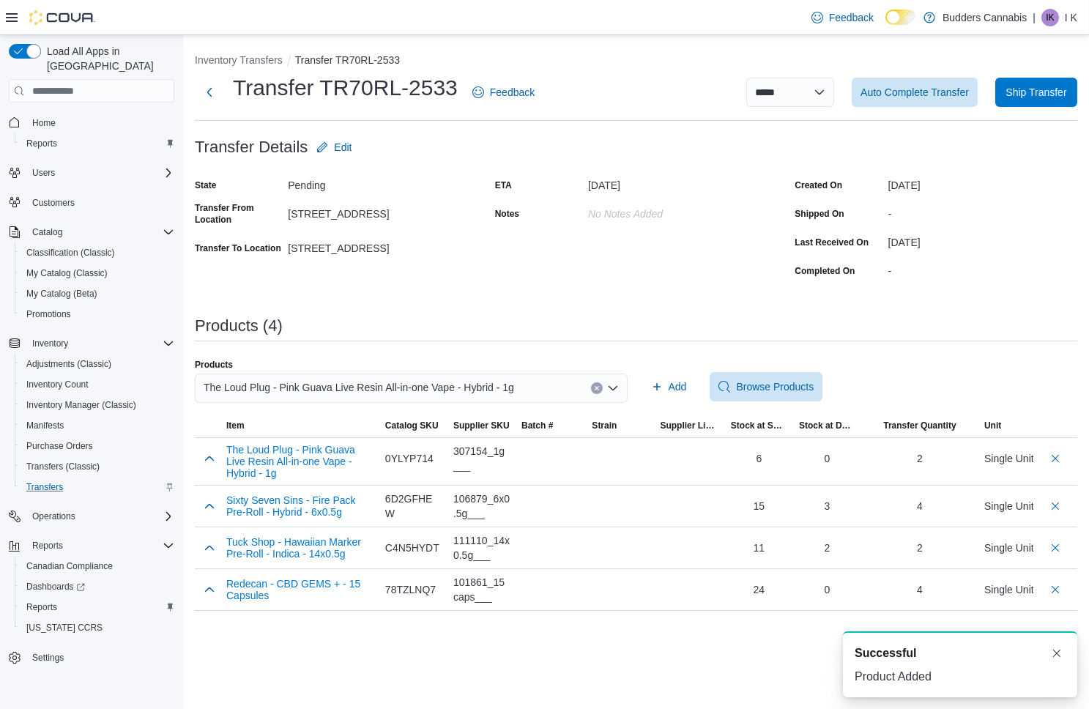
click at [316, 383] on span "The Loud Plug - Pink Guava Live Resin All-in-one Vape - Hybrid - 1g" at bounding box center [359, 388] width 310 height 18
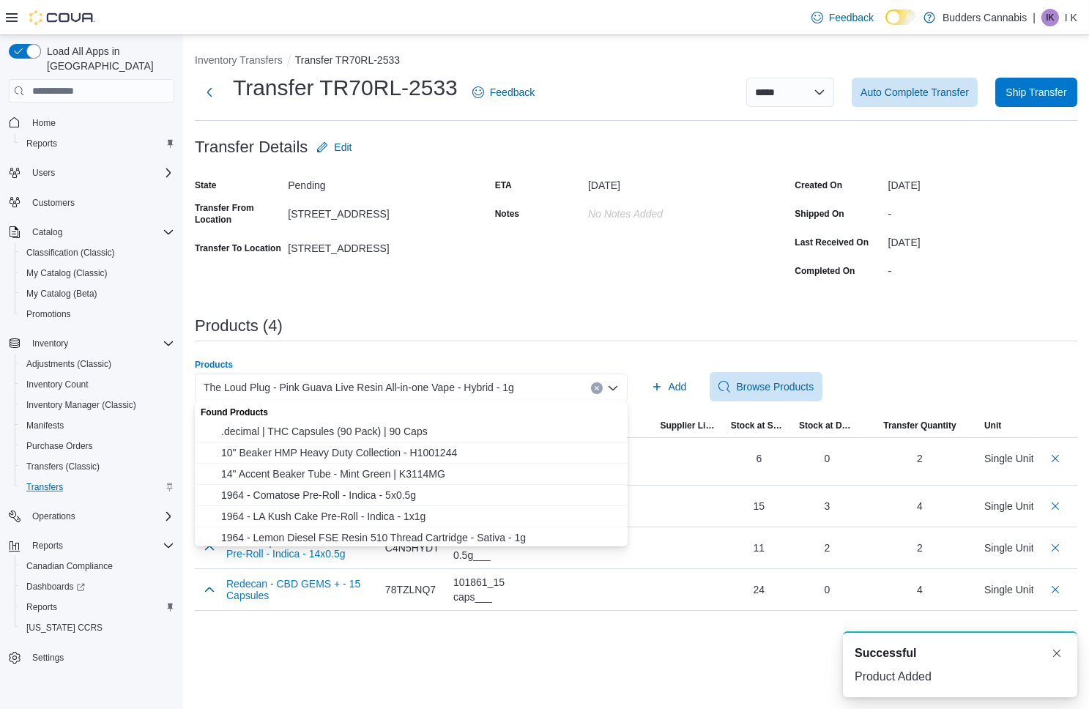
paste input "********"
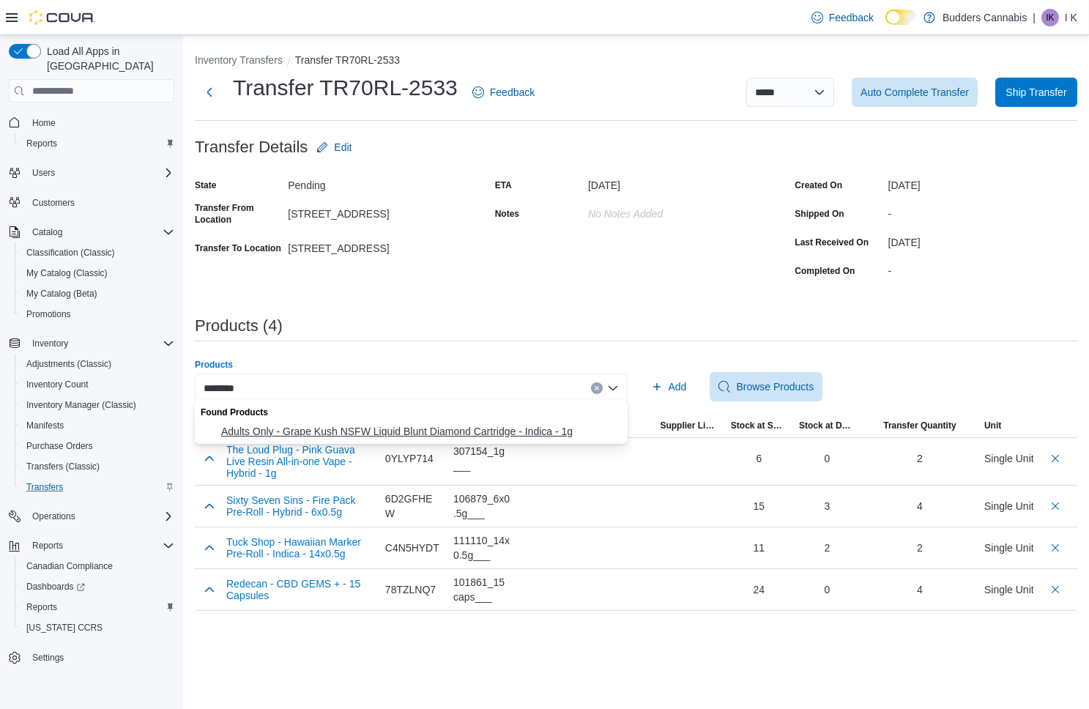
type input "********"
click at [310, 428] on span "Adults Only - Grape Kush NSFW Liquid Blunt Diamond Cartridge - Indica - 1g" at bounding box center [420, 431] width 398 height 15
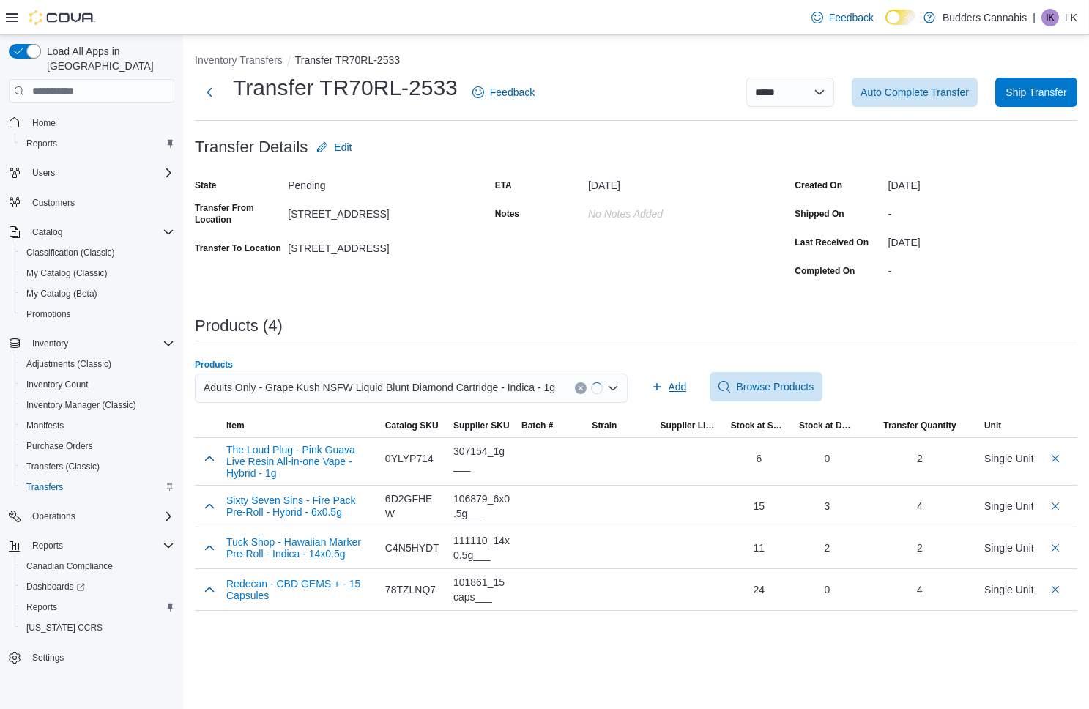
click at [663, 382] on icon "button" at bounding box center [657, 387] width 12 height 12
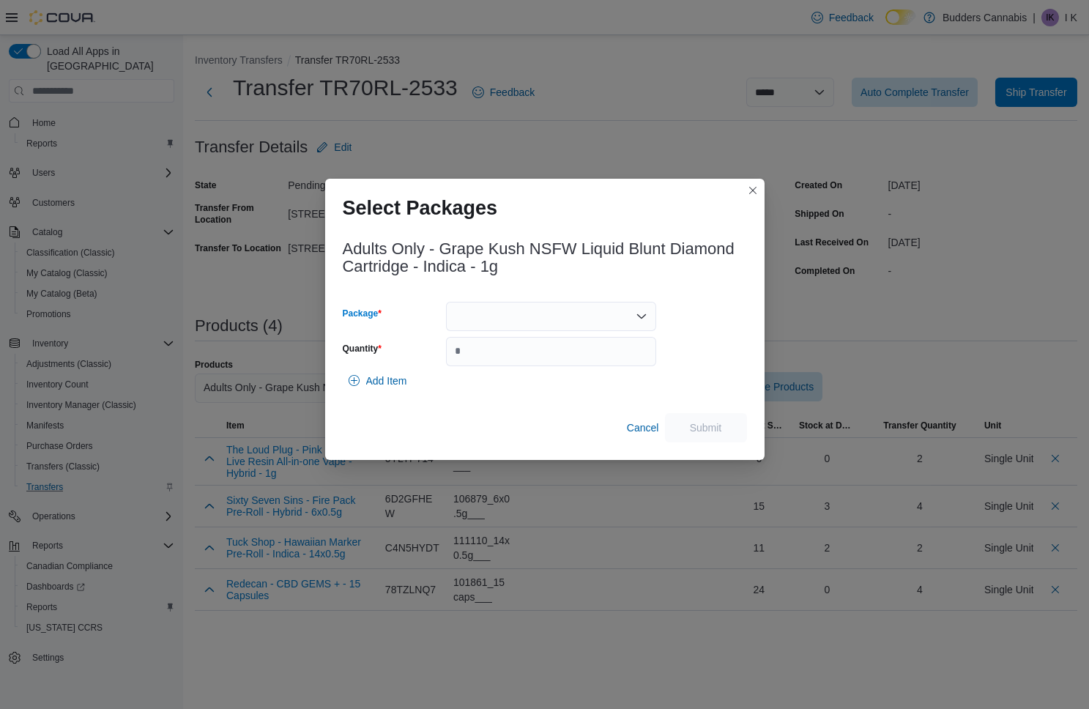
click at [603, 314] on div at bounding box center [551, 316] width 210 height 29
click at [540, 354] on span "EAG821C" at bounding box center [559, 361] width 175 height 15
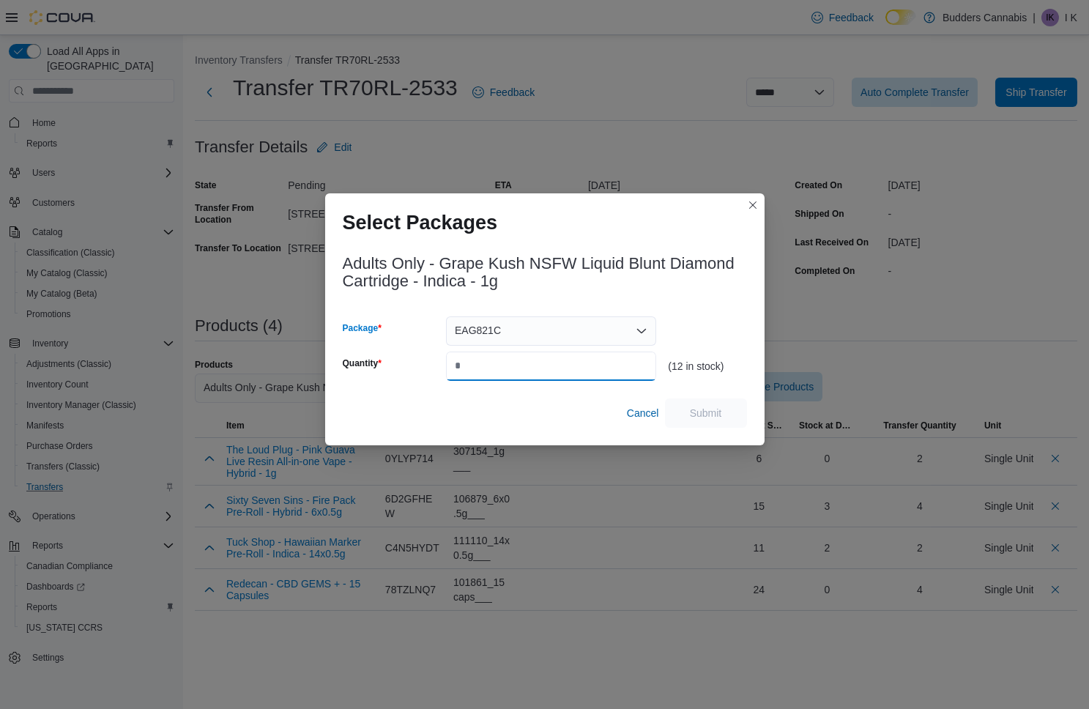
click at [518, 358] on input "Quantity" at bounding box center [551, 365] width 210 height 29
type input "*"
click at [706, 413] on span "Submit" at bounding box center [706, 412] width 32 height 15
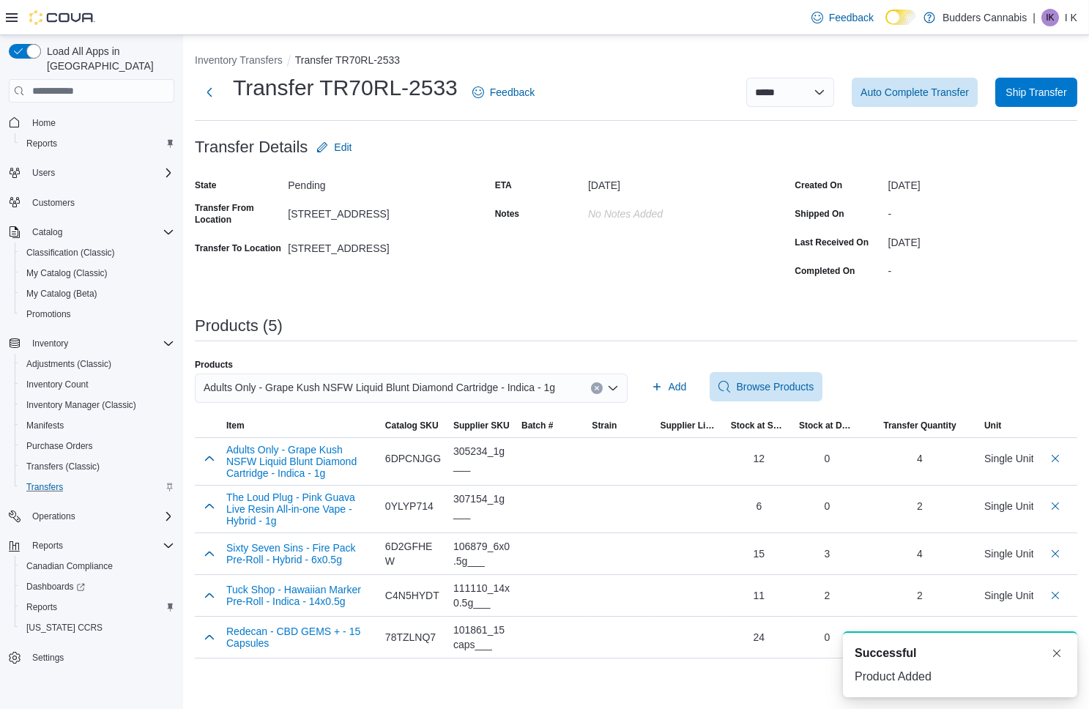
click at [350, 386] on span "Adults Only - Grape Kush NSFW Liquid Blunt Diamond Cartridge - Indica - 1g" at bounding box center [379, 388] width 351 height 18
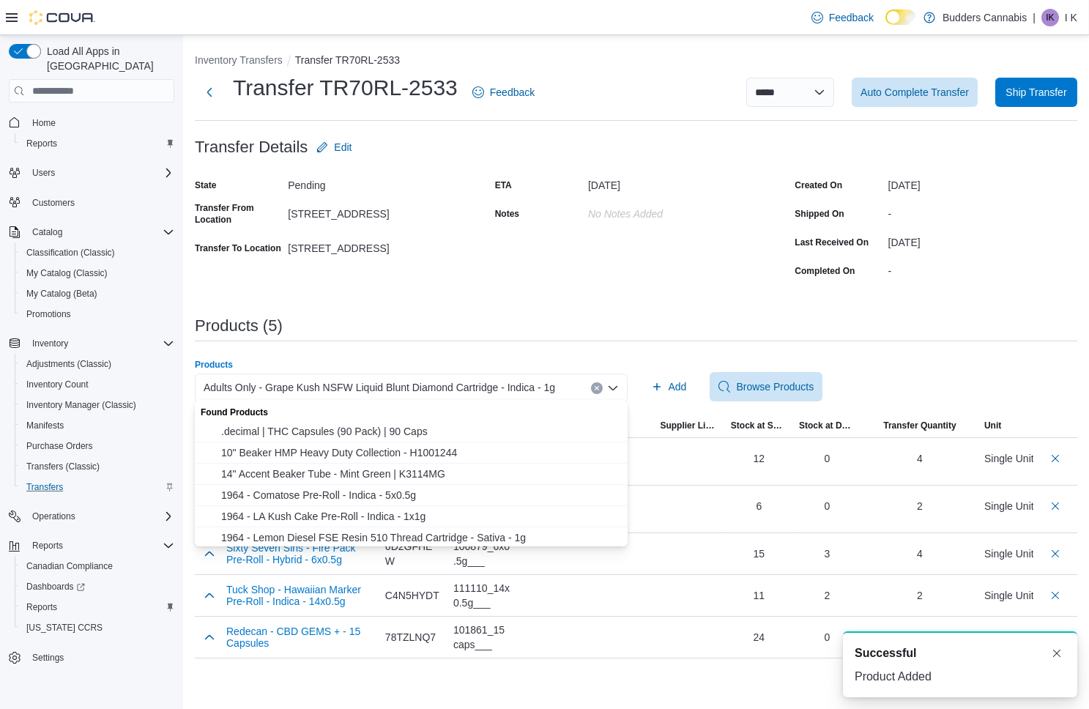
paste input "********"
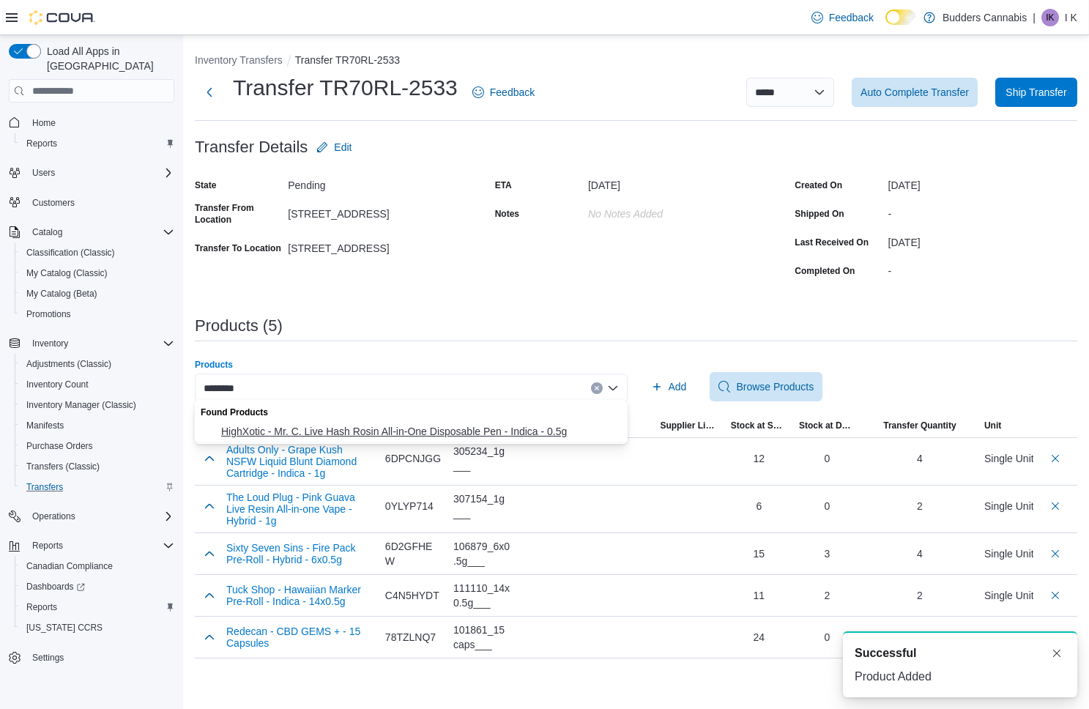
type input "********"
click at [321, 433] on span "HighXotic - Mr. C. Live Hash Rosin All-in-One Disposable Pen - Indica - 0.5g" at bounding box center [420, 431] width 398 height 15
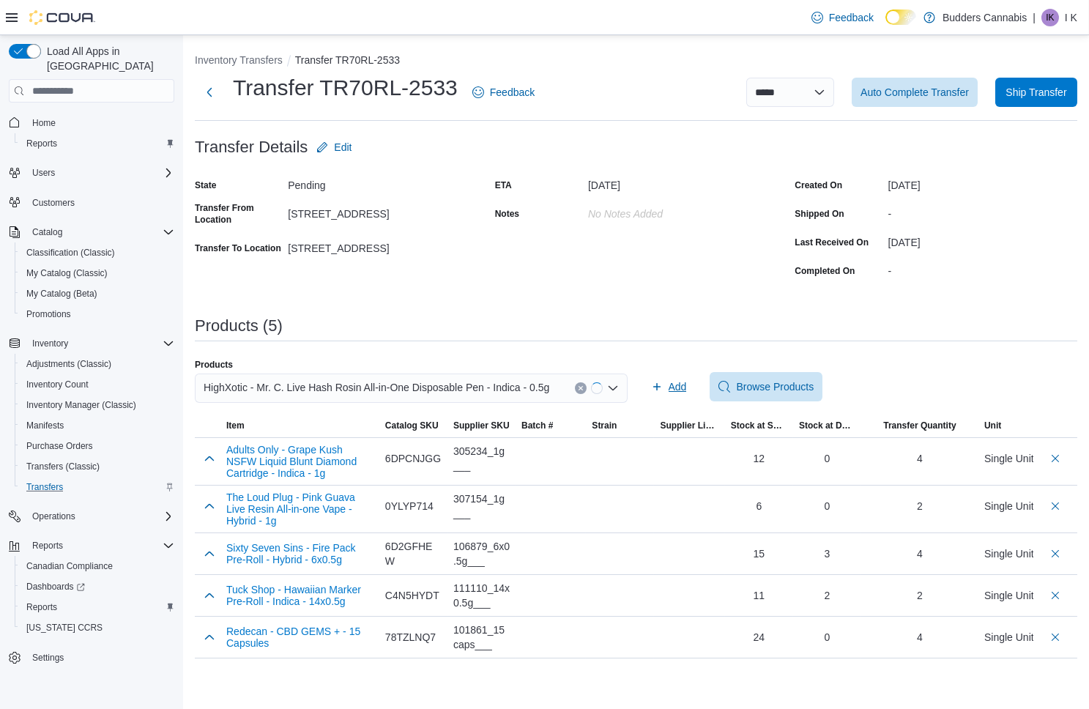
click at [679, 386] on span "Add" at bounding box center [677, 386] width 18 height 15
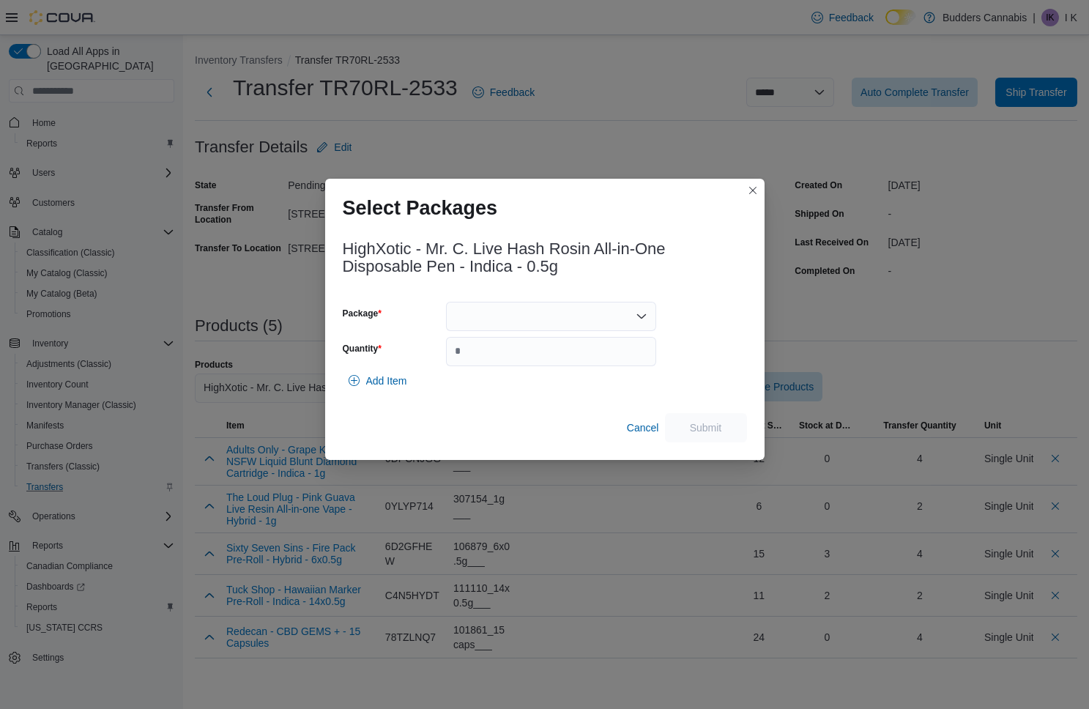
click at [597, 318] on div at bounding box center [551, 316] width 210 height 29
click at [549, 358] on span "2462569150714" at bounding box center [559, 361] width 175 height 15
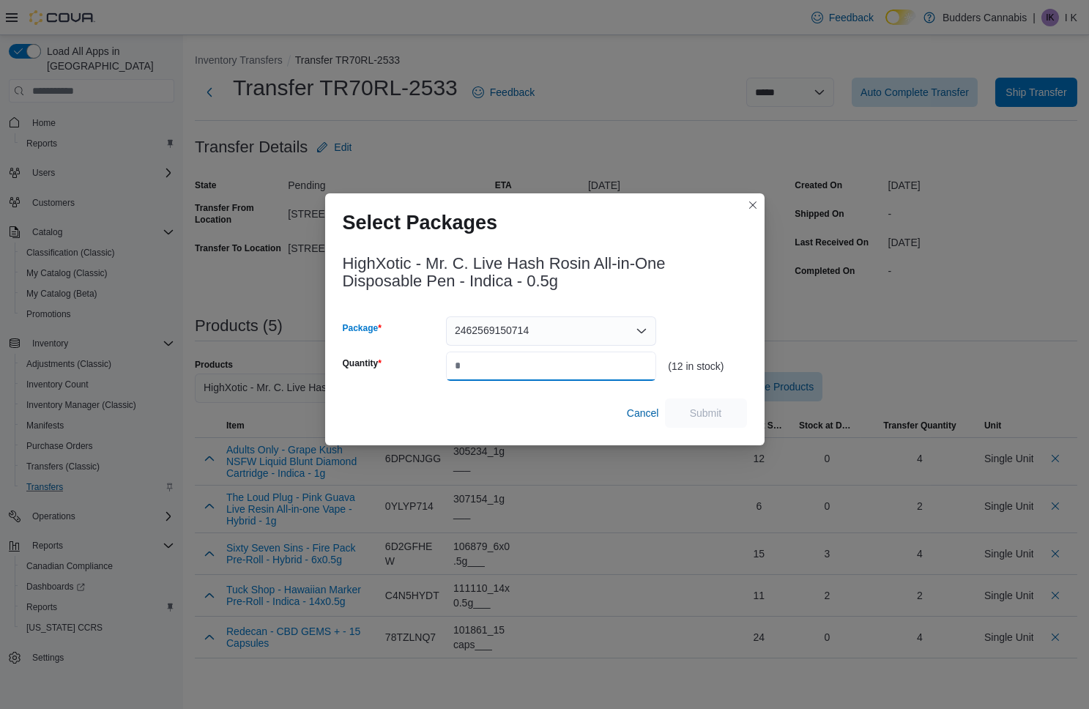
click at [549, 358] on input "Quantity" at bounding box center [551, 365] width 210 height 29
type input "*"
click at [702, 409] on span "Submit" at bounding box center [706, 412] width 32 height 15
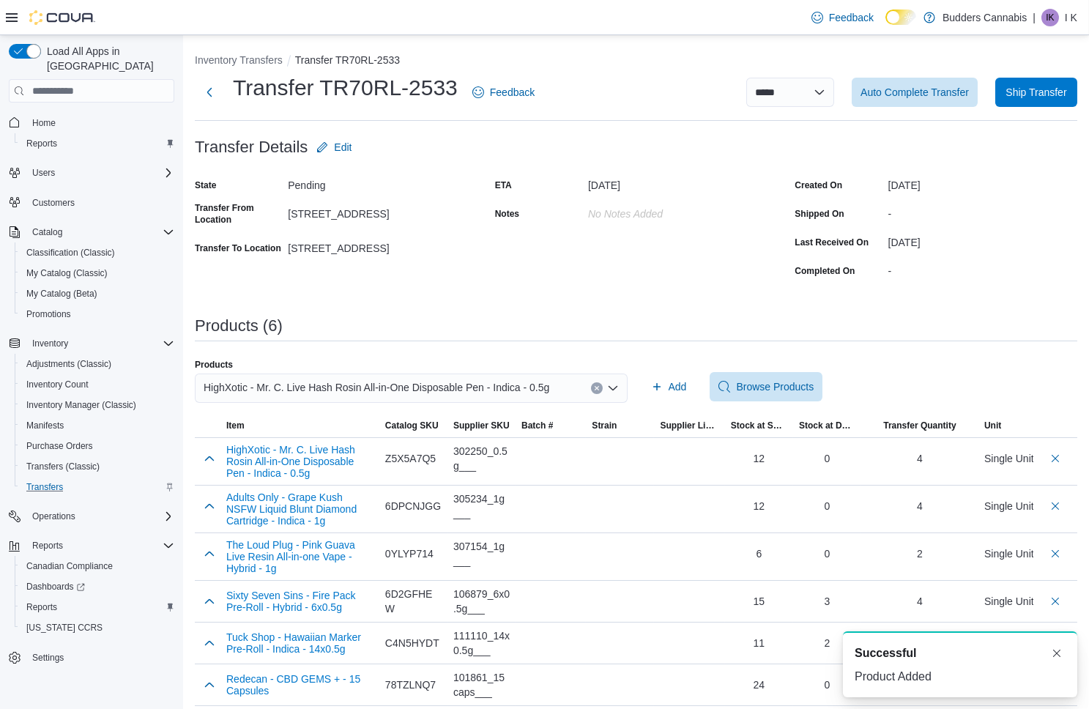
click at [418, 387] on span "HighXotic - Mr. C. Live Hash Rosin All-in-One Disposable Pen - Indica - 0.5g" at bounding box center [377, 388] width 346 height 18
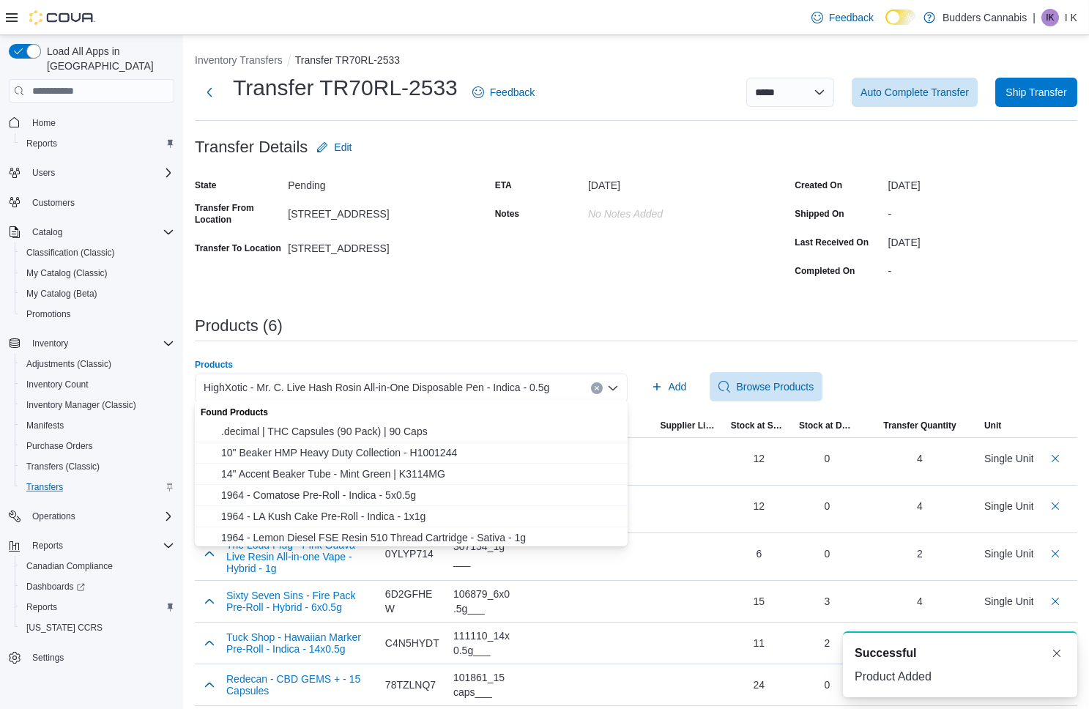
paste input "********"
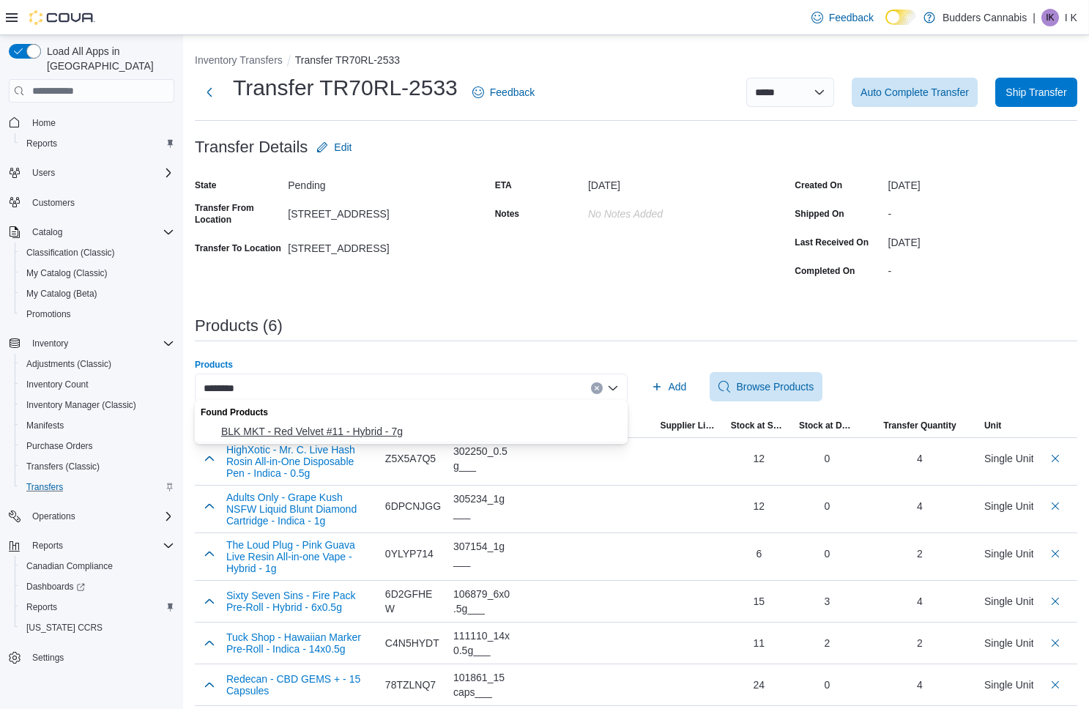
type input "********"
click at [402, 430] on span "BLK MKT - Red Velvet #11 - Hybrid - 7g" at bounding box center [420, 431] width 398 height 15
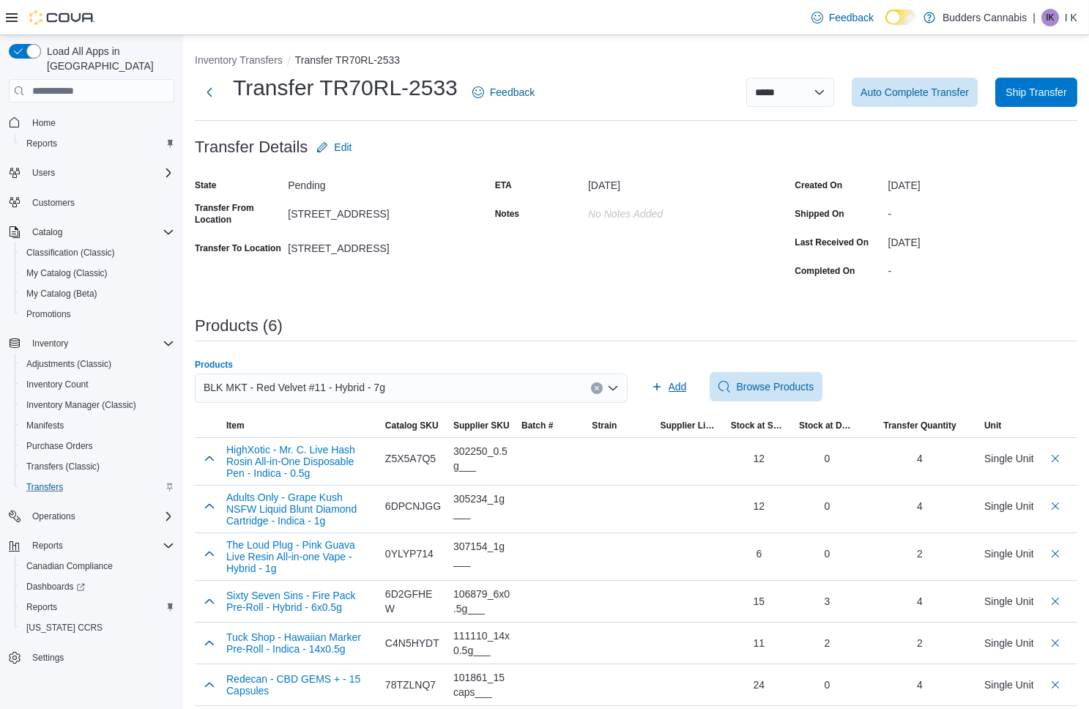
click at [679, 391] on span "Add" at bounding box center [677, 386] width 18 height 15
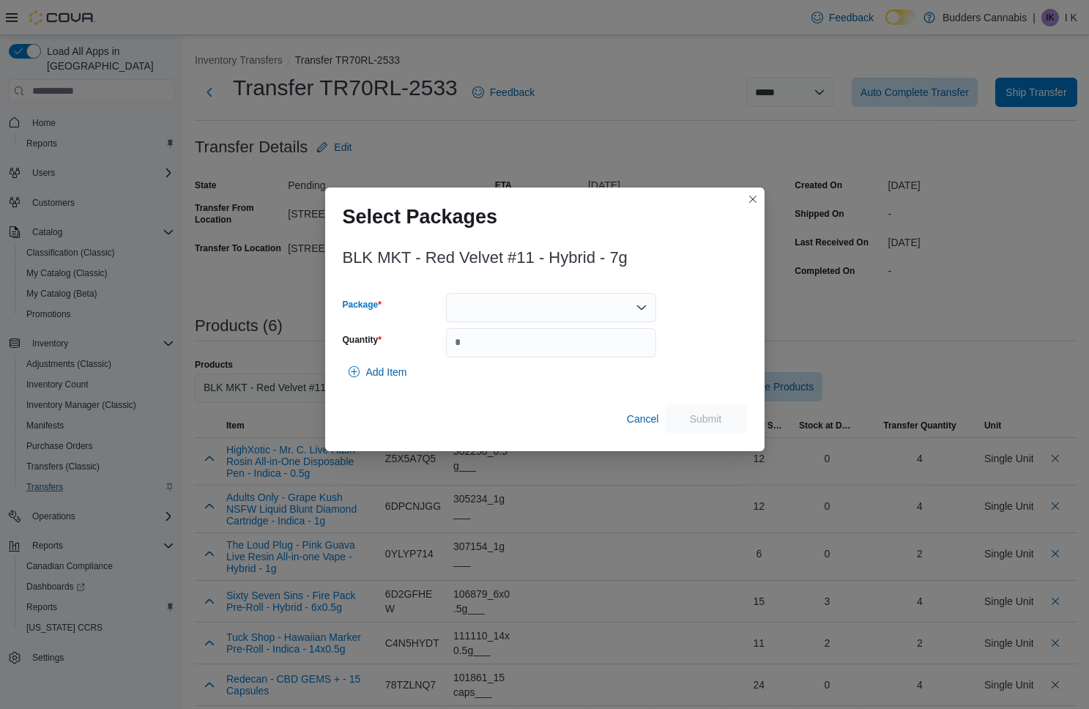
click at [579, 293] on div at bounding box center [551, 307] width 210 height 29
click at [523, 351] on span "FG09225RED01" at bounding box center [559, 353] width 175 height 15
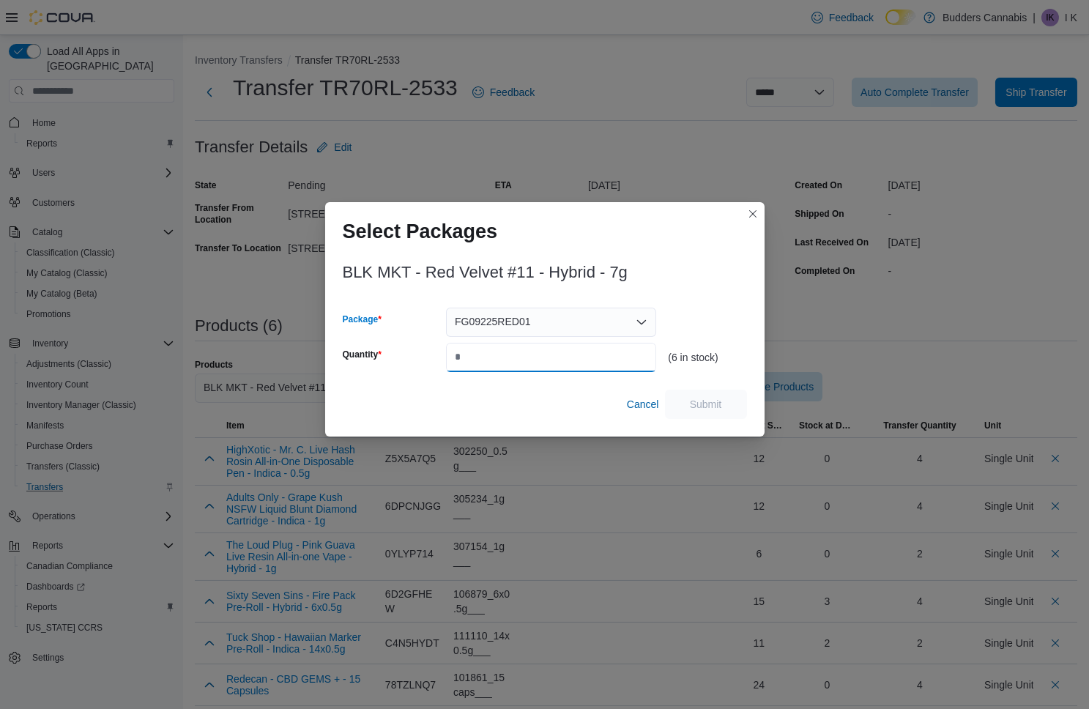
click at [523, 351] on input "Quantity" at bounding box center [551, 357] width 210 height 29
type input "*"
click at [715, 404] on span "Submit" at bounding box center [706, 403] width 32 height 15
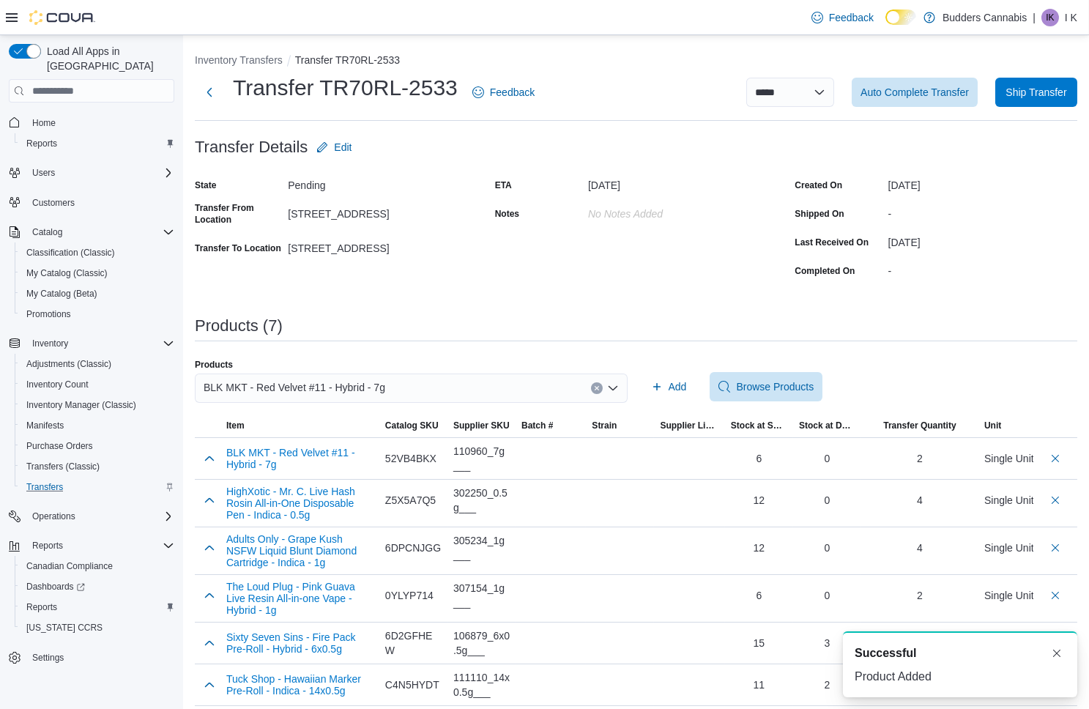
click at [373, 382] on span "BLK MKT - Red Velvet #11 - Hybrid - 7g" at bounding box center [295, 388] width 182 height 18
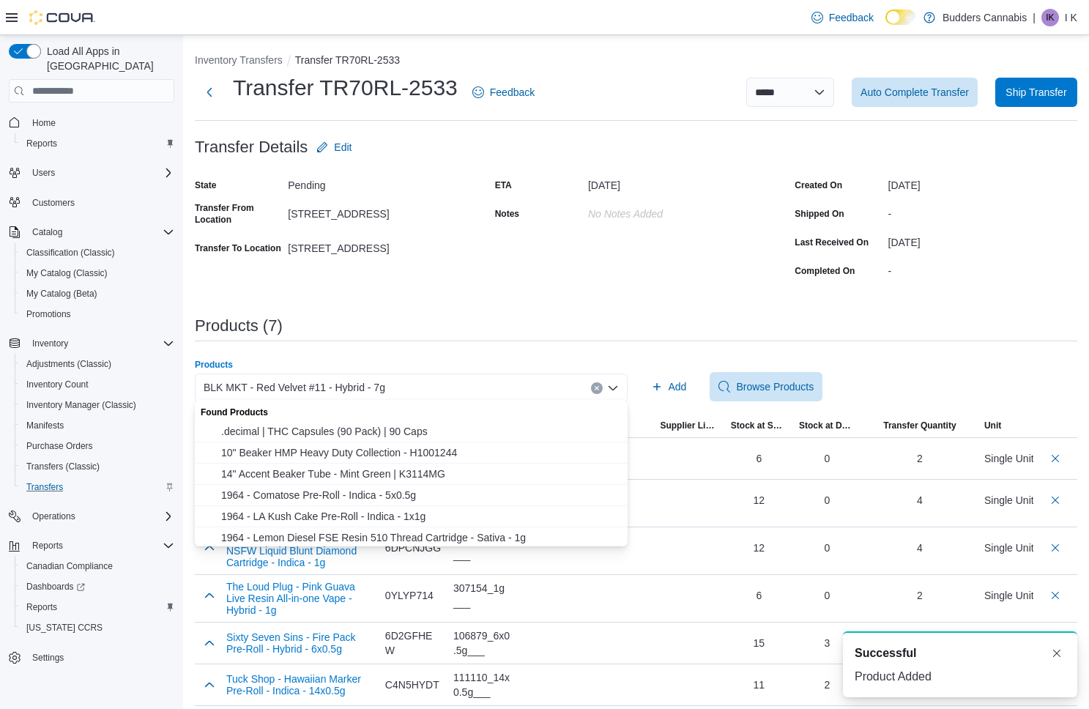
paste input "********"
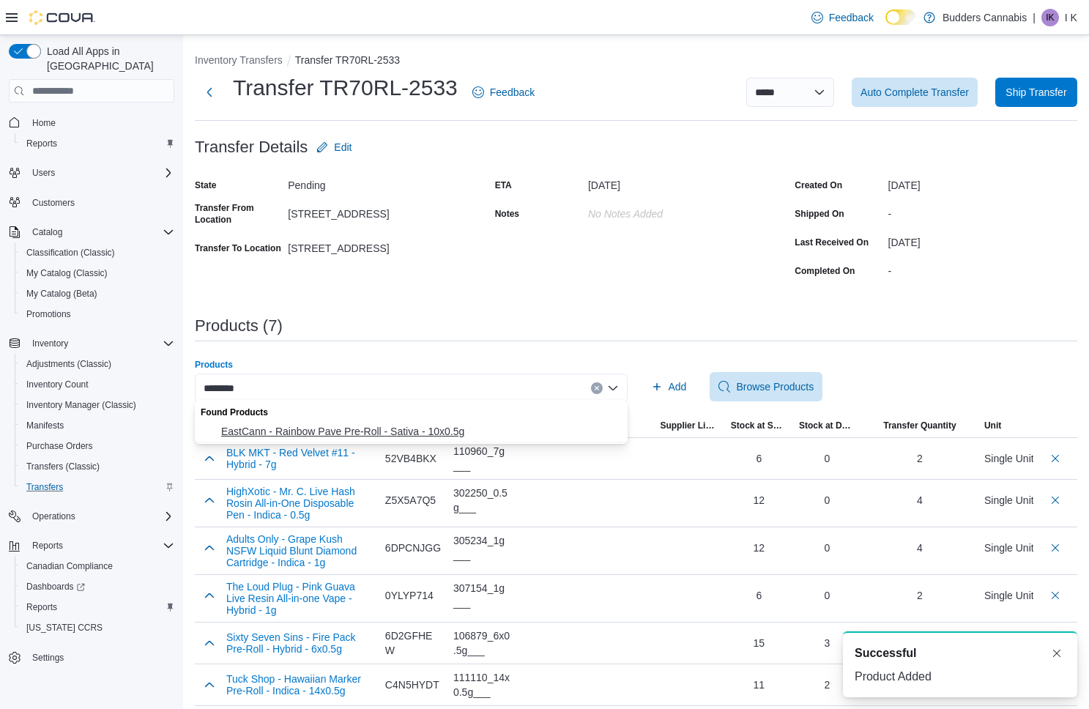
type input "********"
click at [363, 428] on span "EastCann - Rainbow Pave Pre-Roll - Sativa - 10x0.5g" at bounding box center [420, 431] width 398 height 15
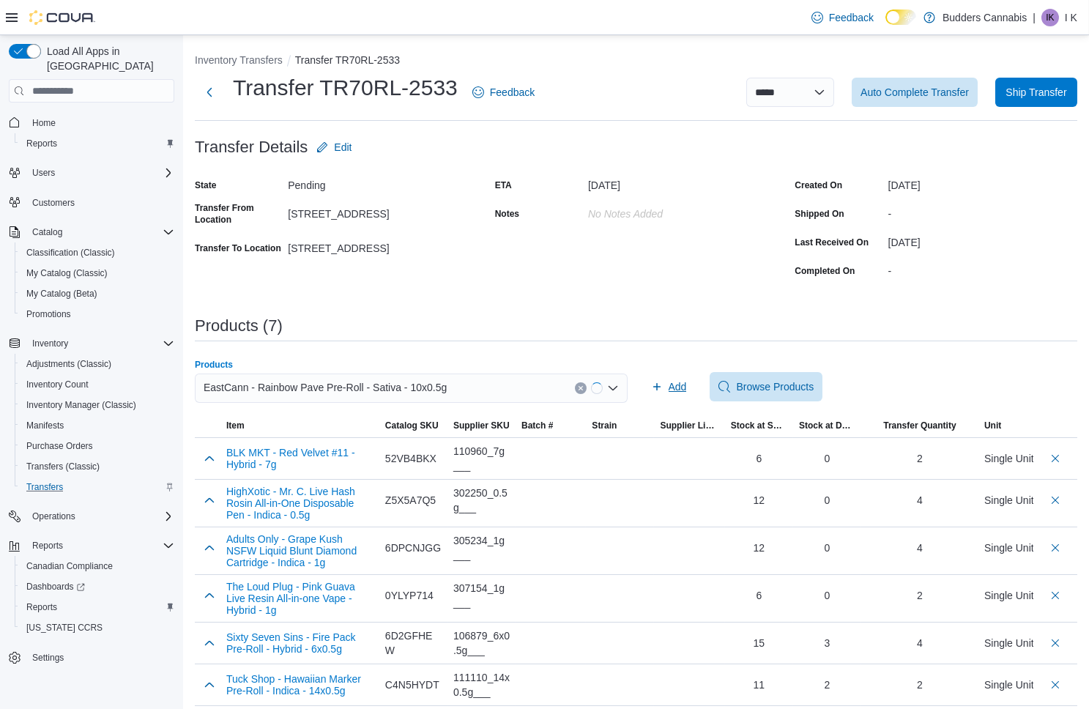
click at [680, 384] on span "Add" at bounding box center [677, 386] width 18 height 15
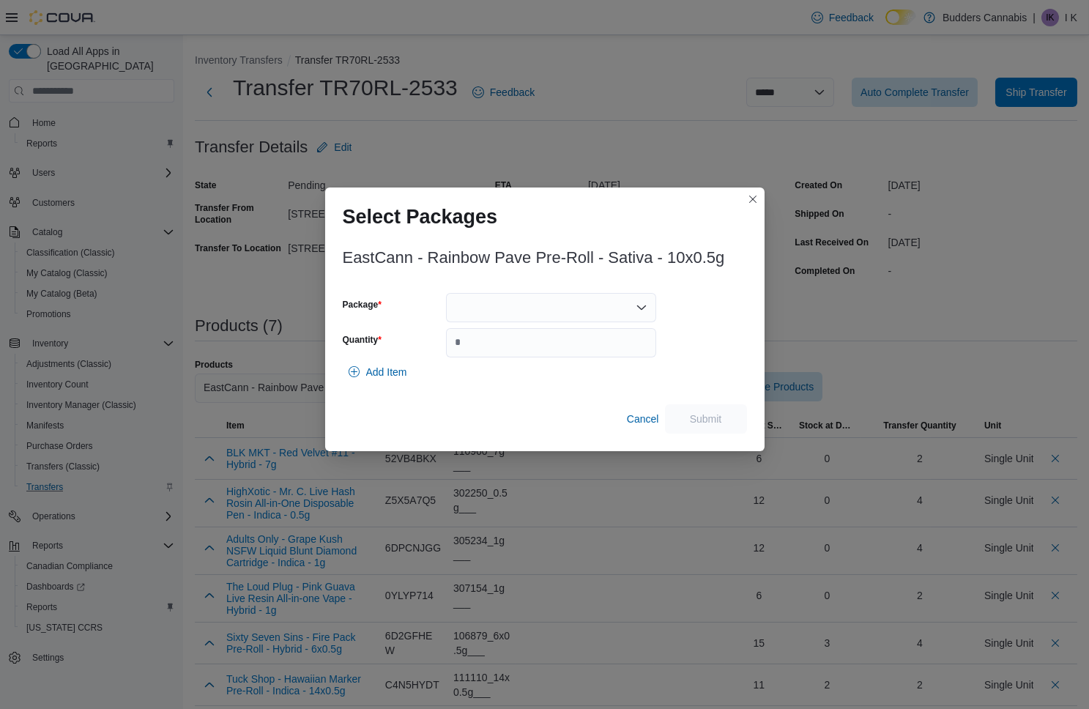
click at [578, 310] on div at bounding box center [551, 307] width 210 height 29
click at [510, 369] on span "EC-266" at bounding box center [559, 374] width 175 height 15
click at [526, 353] on input "Quantity" at bounding box center [551, 342] width 210 height 29
type input "*"
click at [682, 413] on span "Submit" at bounding box center [706, 417] width 64 height 29
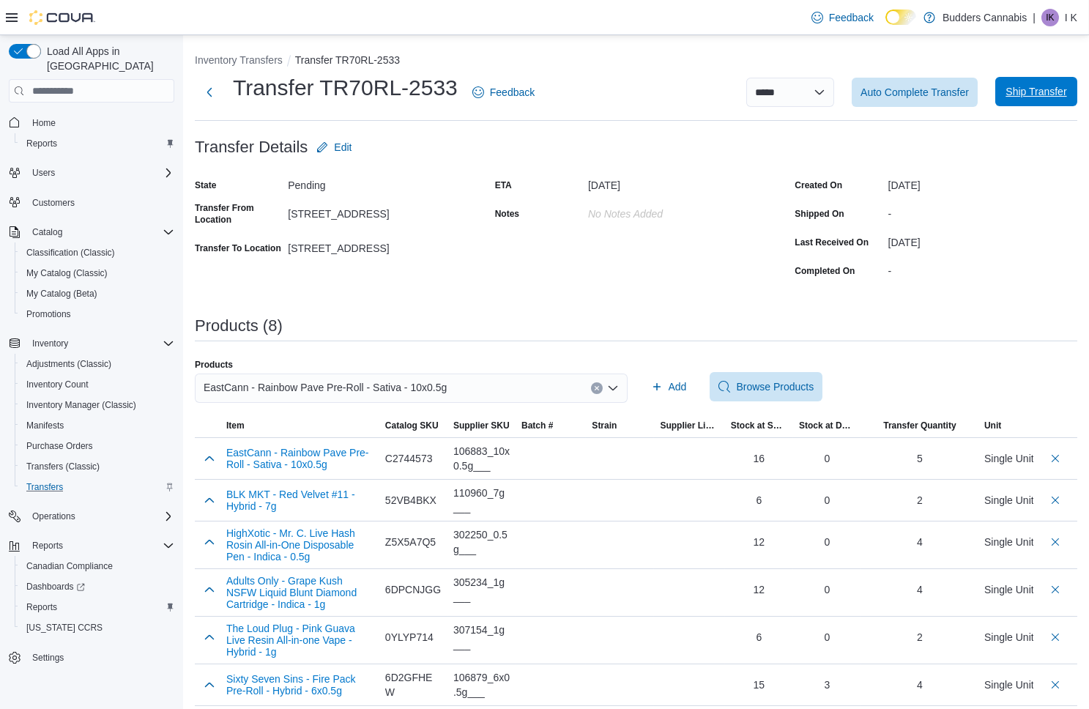
click at [1018, 95] on span "Ship Transfer" at bounding box center [1035, 91] width 61 height 15
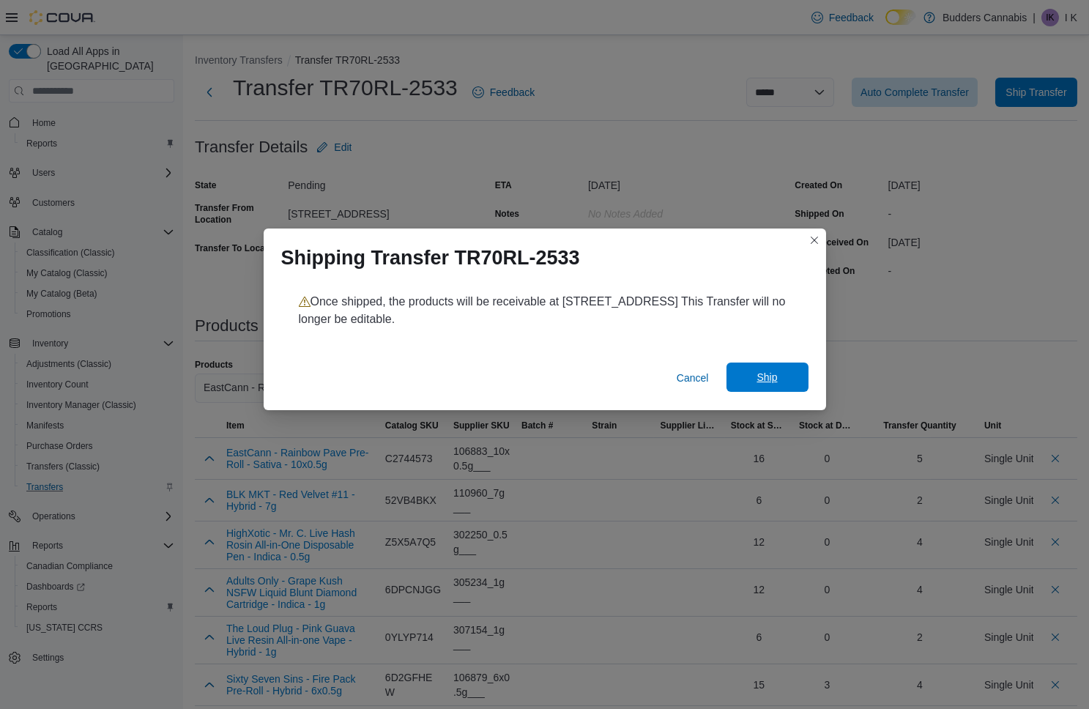
click at [783, 381] on span "Ship" at bounding box center [767, 376] width 64 height 29
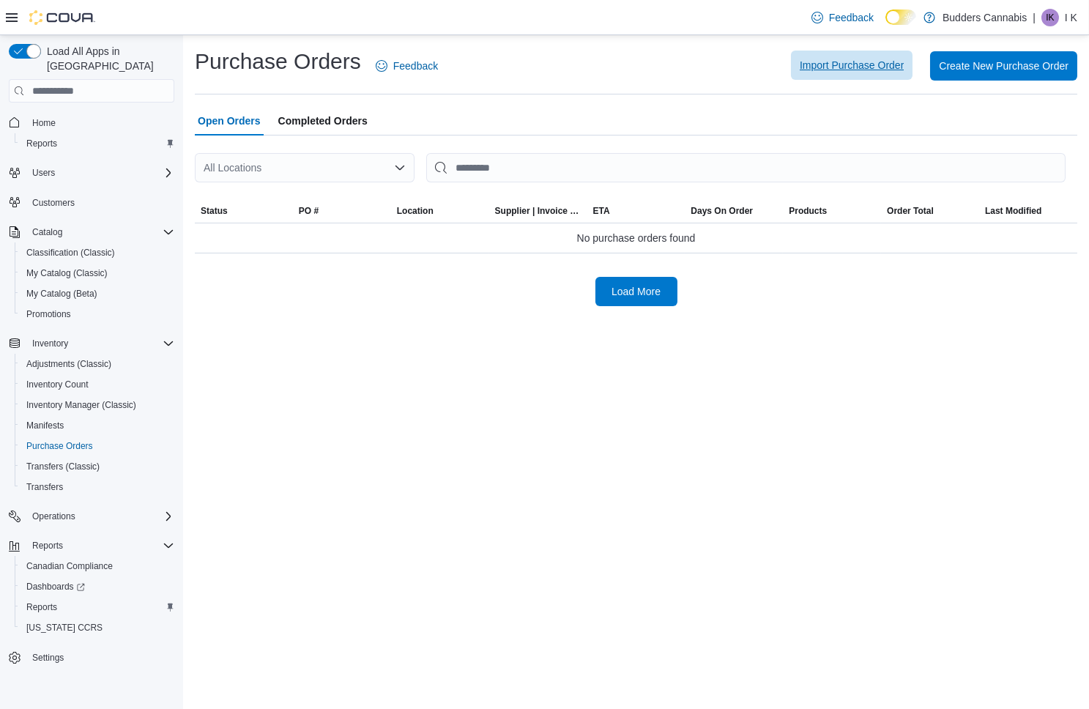
click at [866, 65] on span "Import Purchase Order" at bounding box center [851, 65] width 104 height 15
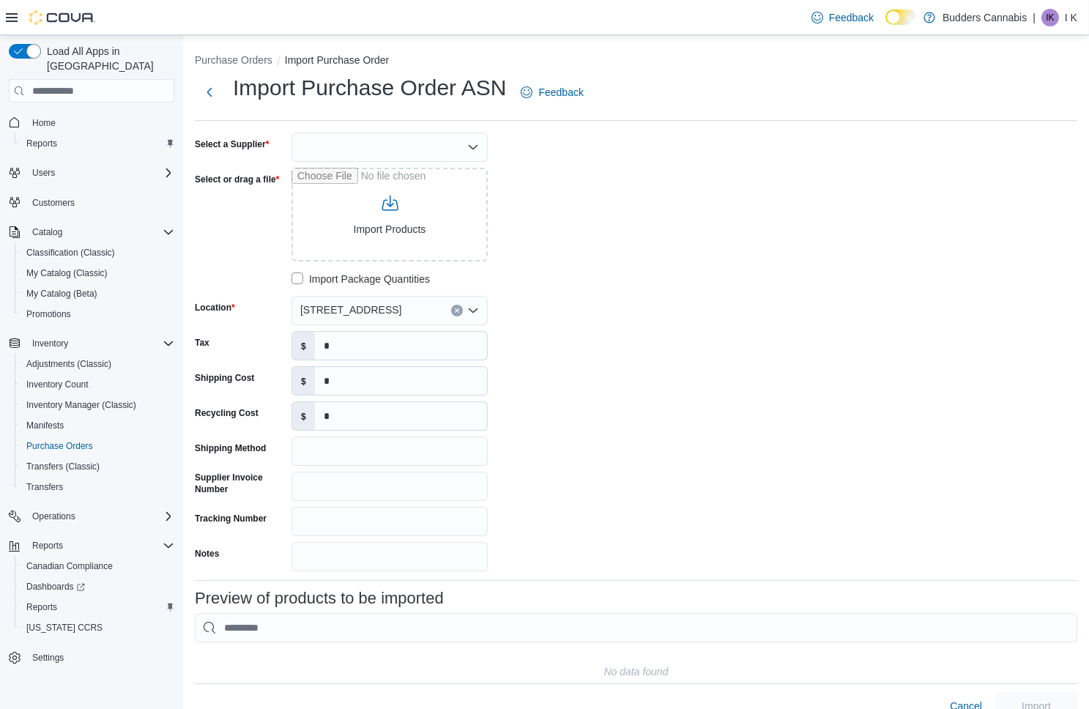
click at [464, 146] on div at bounding box center [389, 147] width 196 height 29
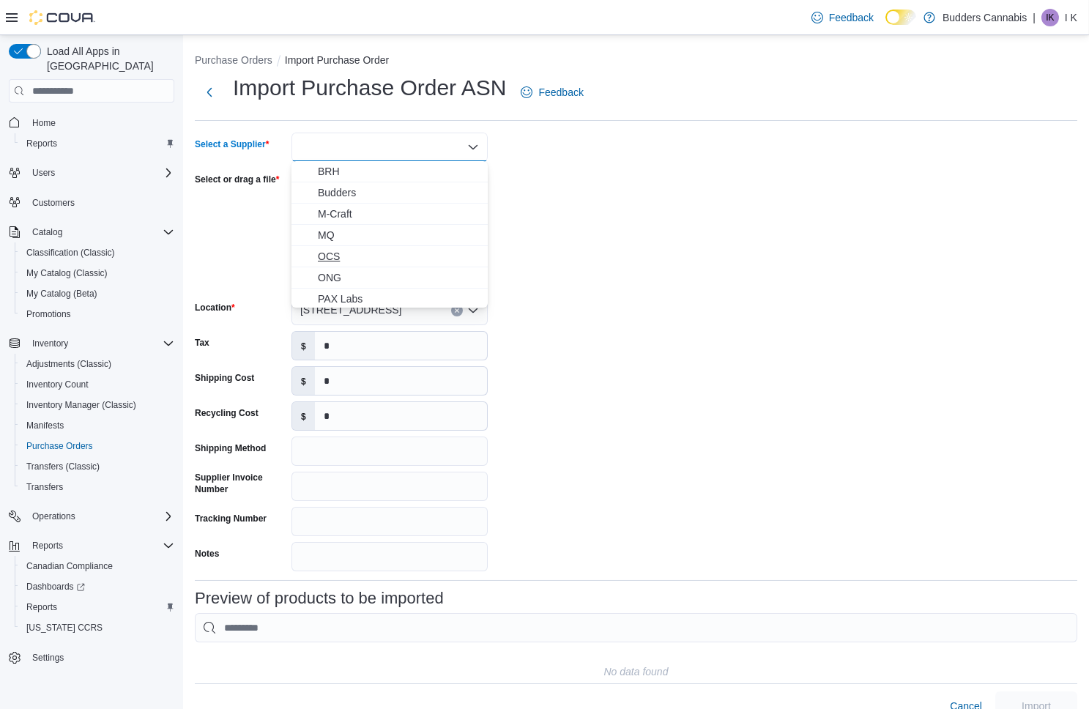
click at [354, 251] on span "OCS" at bounding box center [398, 256] width 161 height 15
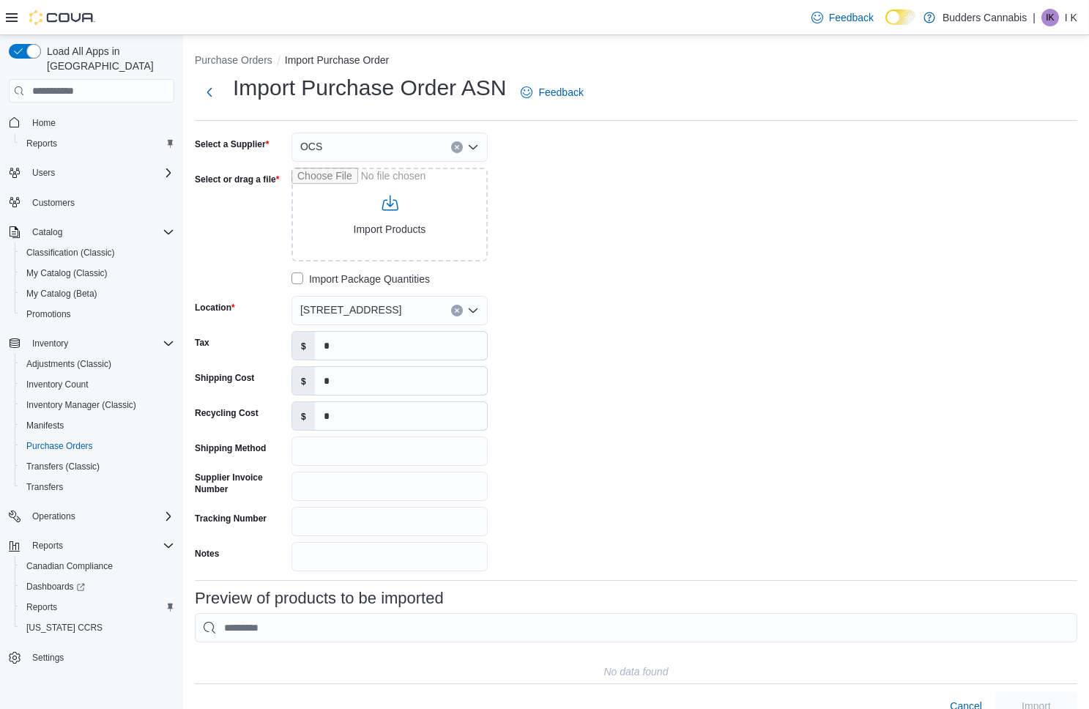
click at [455, 313] on button "Clear input" at bounding box center [457, 311] width 12 height 12
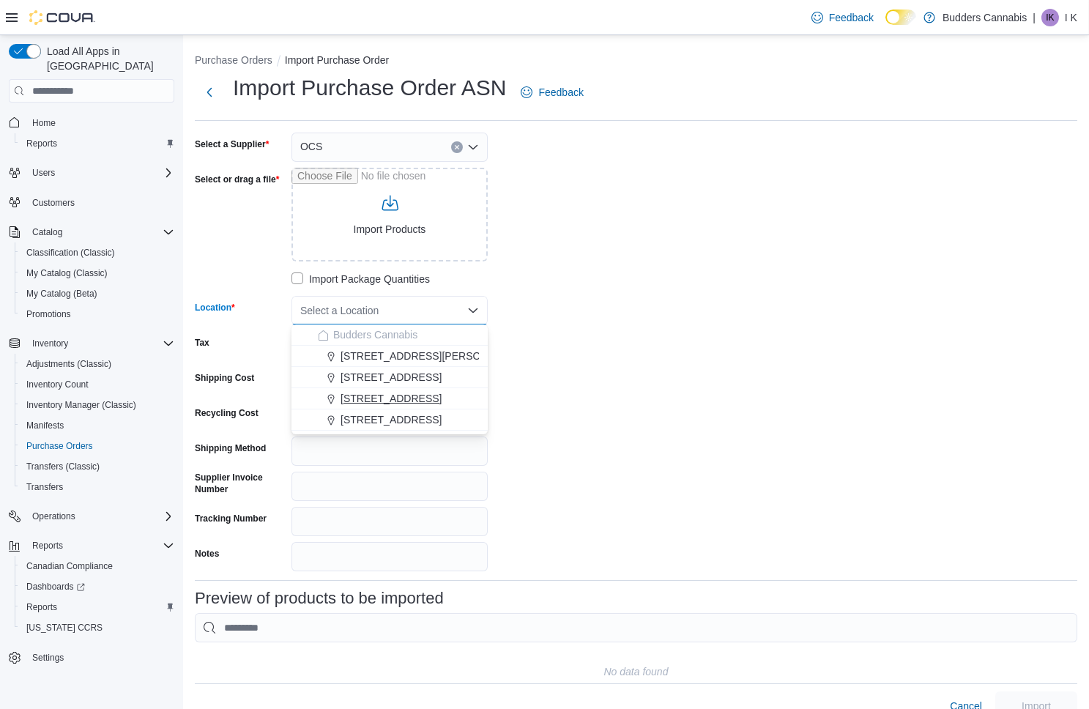
click at [409, 394] on span "[STREET_ADDRESS]" at bounding box center [390, 398] width 101 height 15
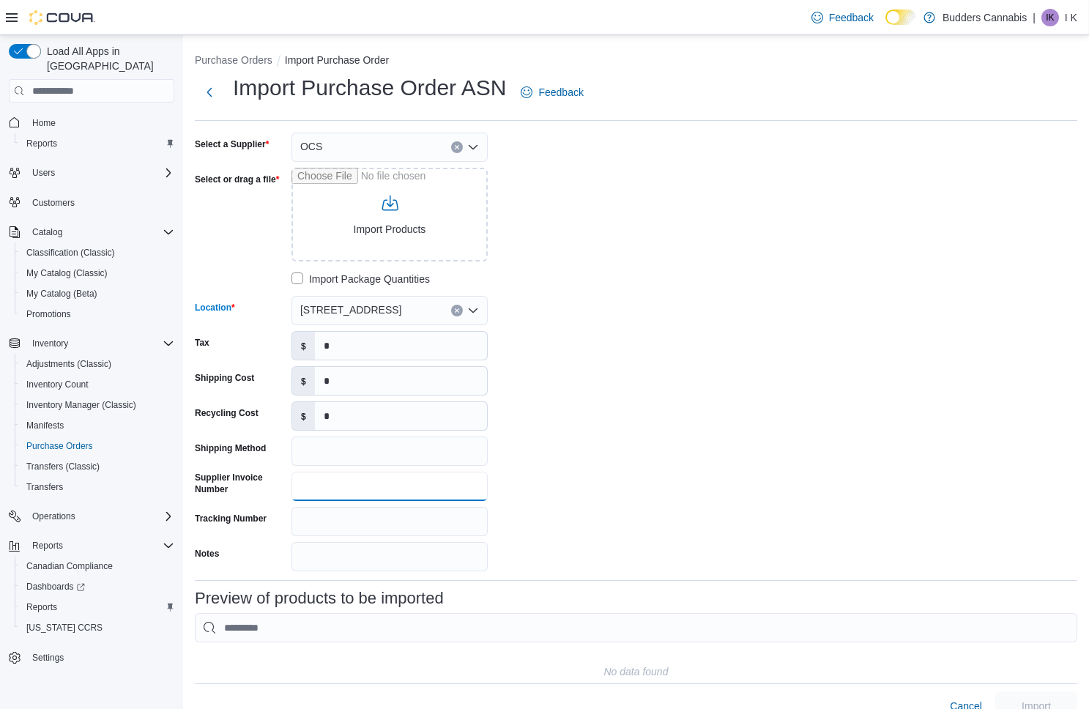
click at [324, 484] on input "Supplier Invoice Number" at bounding box center [389, 485] width 196 height 29
paste input "**********"
type input "**********"
click at [398, 230] on input "Select or drag a file" at bounding box center [389, 215] width 196 height 94
type input "**********"
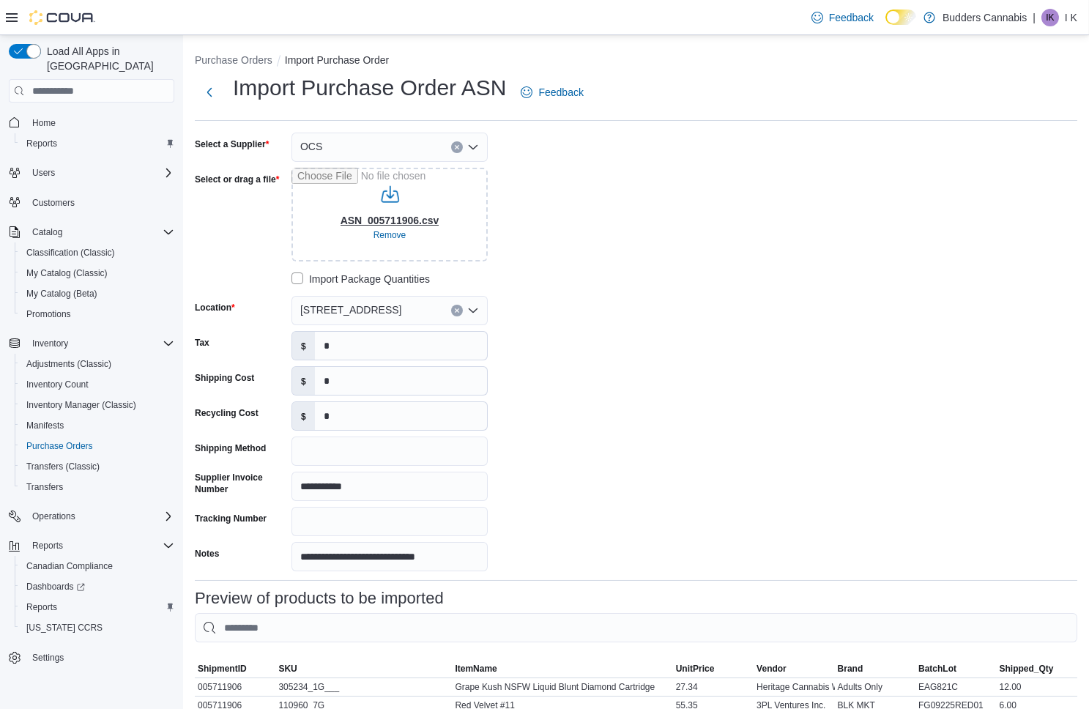
type input "**********"
click at [358, 354] on input "*" at bounding box center [401, 346] width 172 height 28
paste input "*****"
type input "******"
click at [630, 335] on div "**********" at bounding box center [414, 352] width 439 height 439
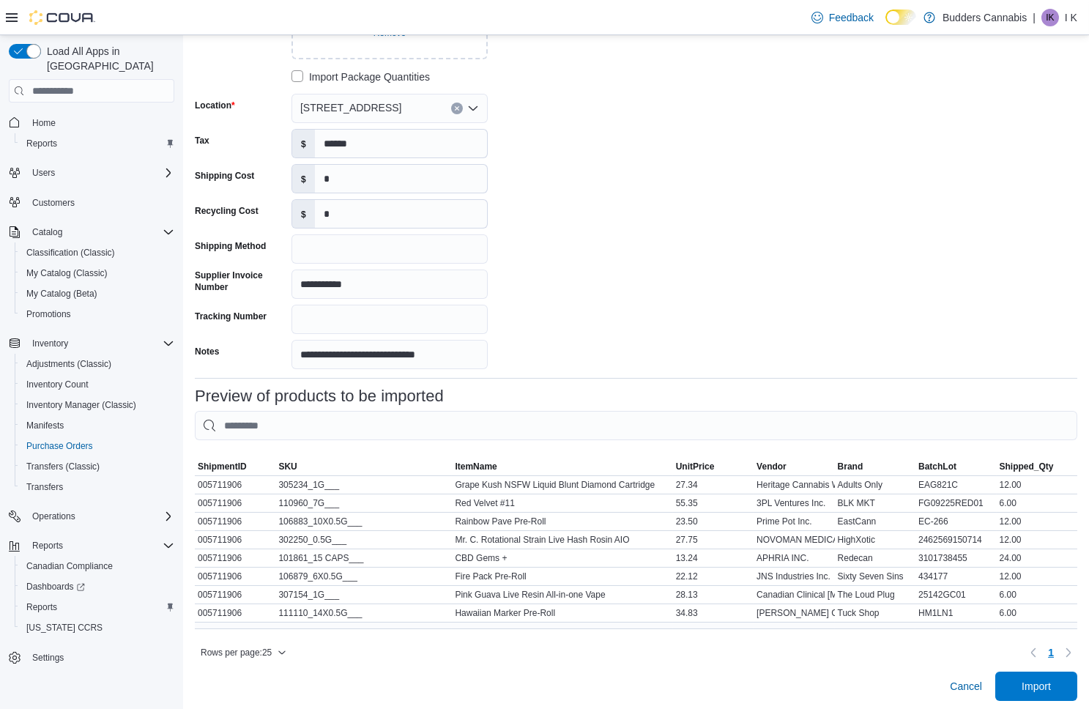
scroll to position [201, 0]
click at [1043, 690] on span "Import" at bounding box center [1036, 686] width 64 height 29
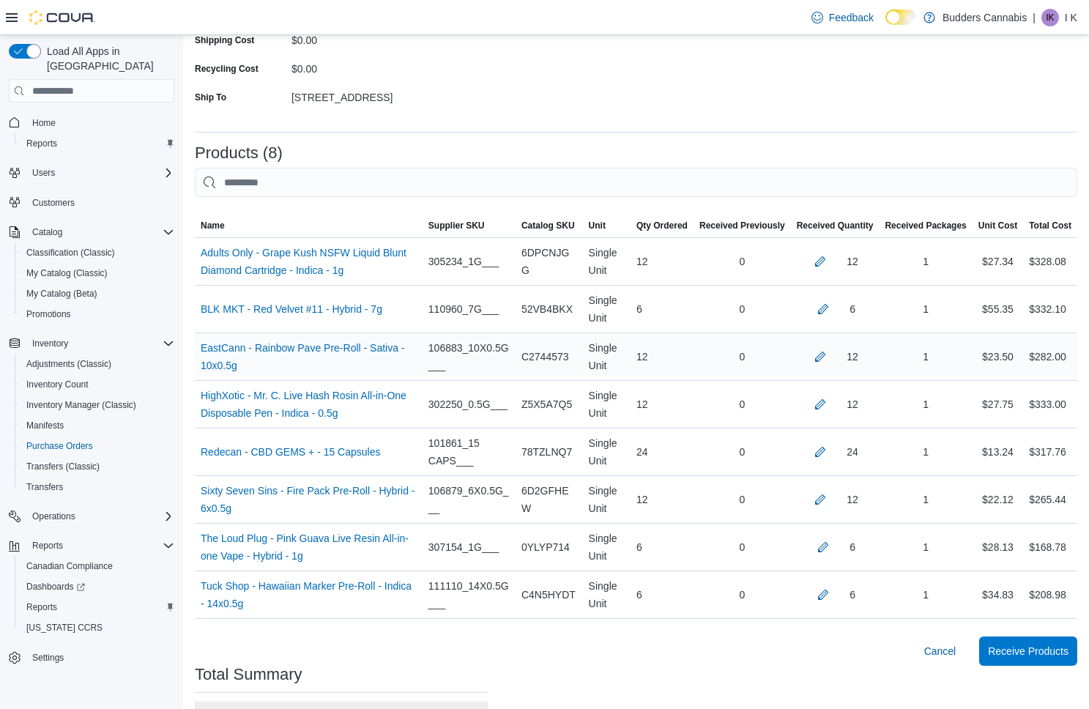
scroll to position [243, 0]
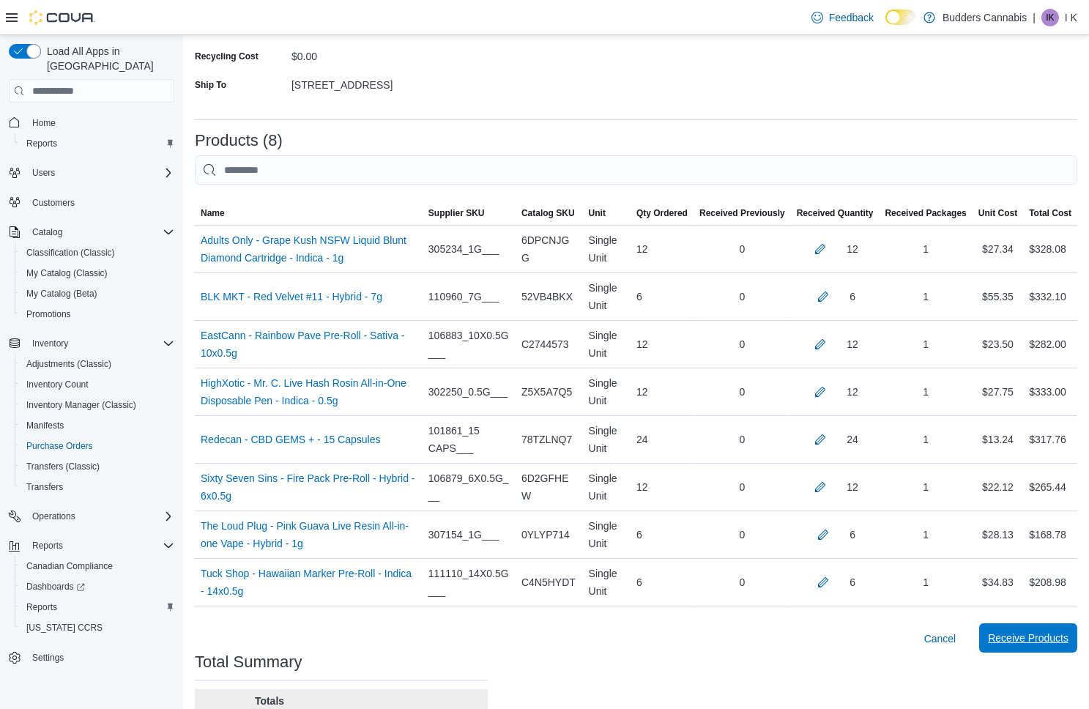
click at [1024, 635] on span "Receive Products" at bounding box center [1028, 637] width 81 height 15
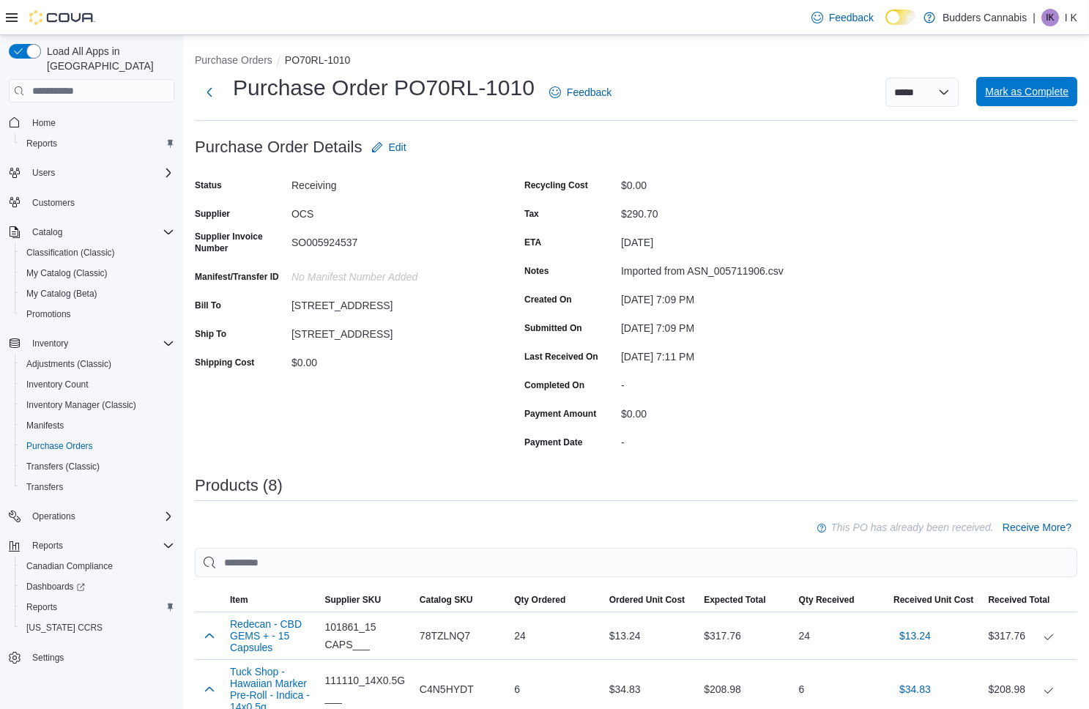
click at [1030, 94] on span "Mark as Complete" at bounding box center [1026, 91] width 83 height 15
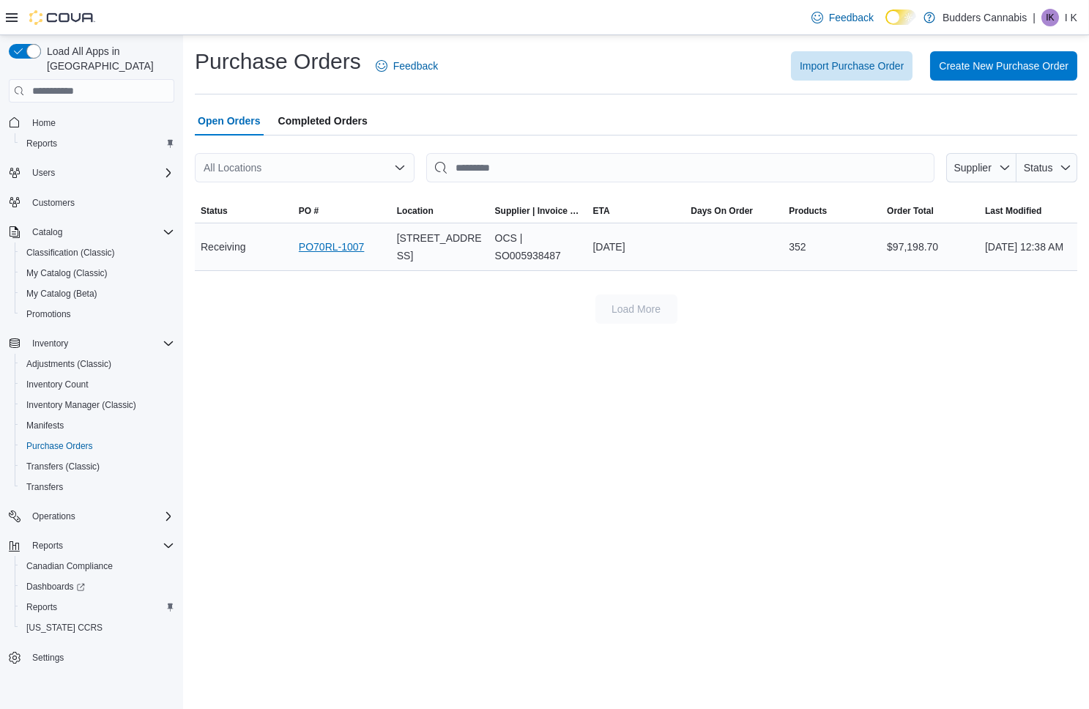
click at [348, 247] on link "PO70RL-1007" at bounding box center [332, 247] width 66 height 18
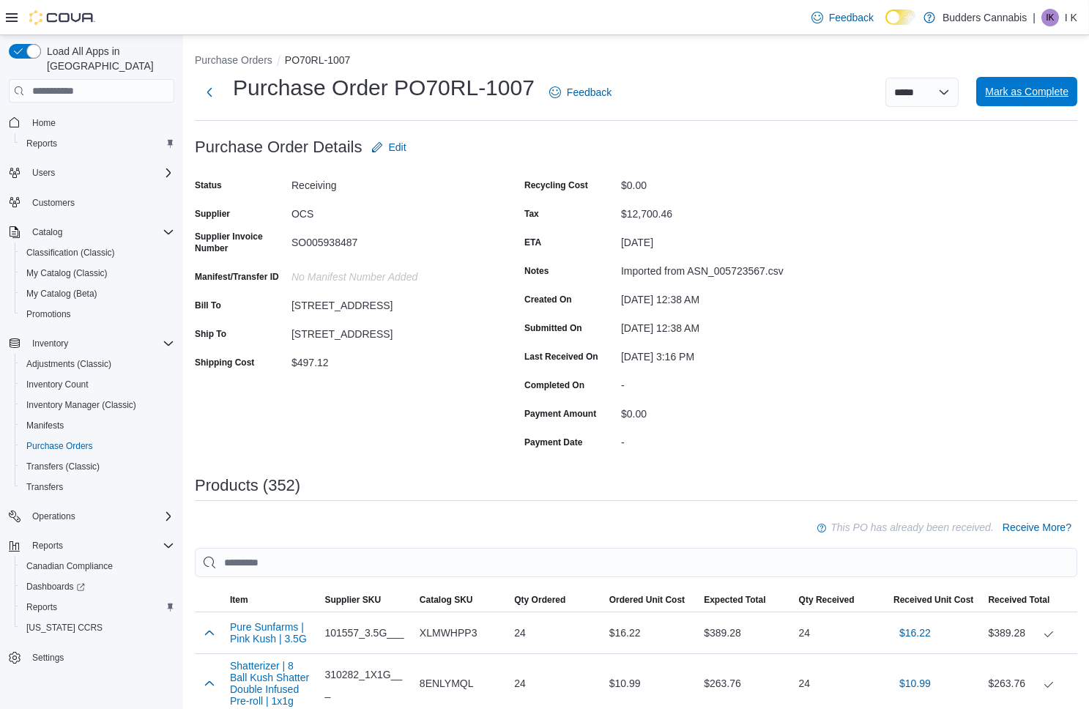
click at [1002, 89] on span "Mark as Complete" at bounding box center [1026, 91] width 83 height 15
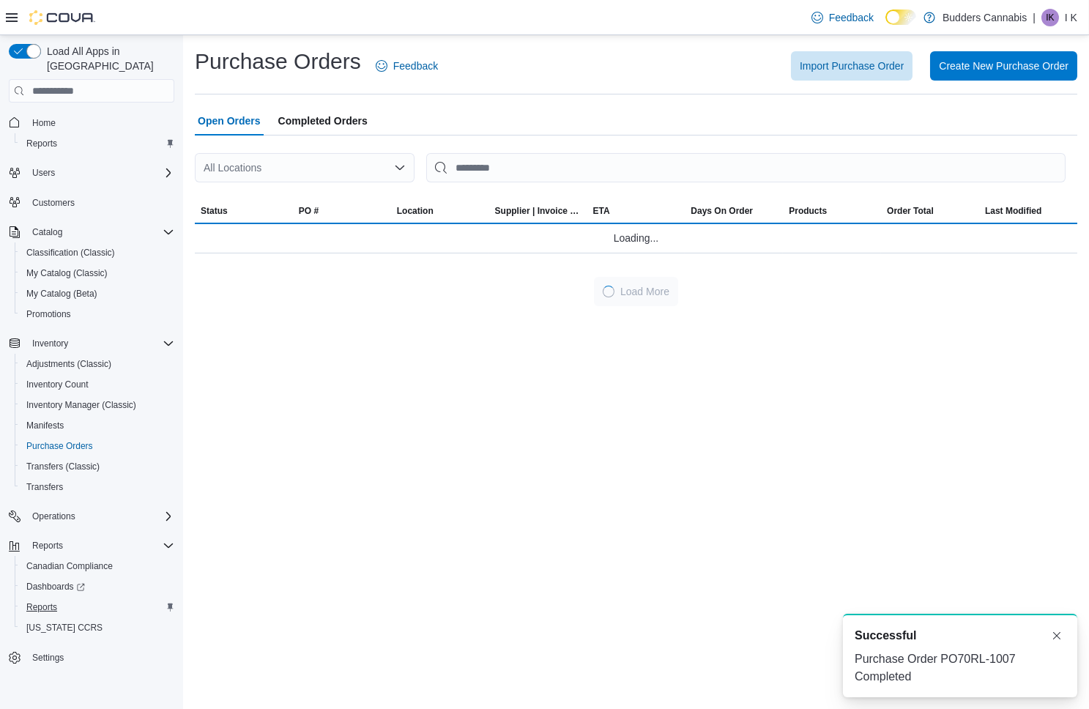
click at [50, 601] on span "Reports" at bounding box center [41, 607] width 31 height 12
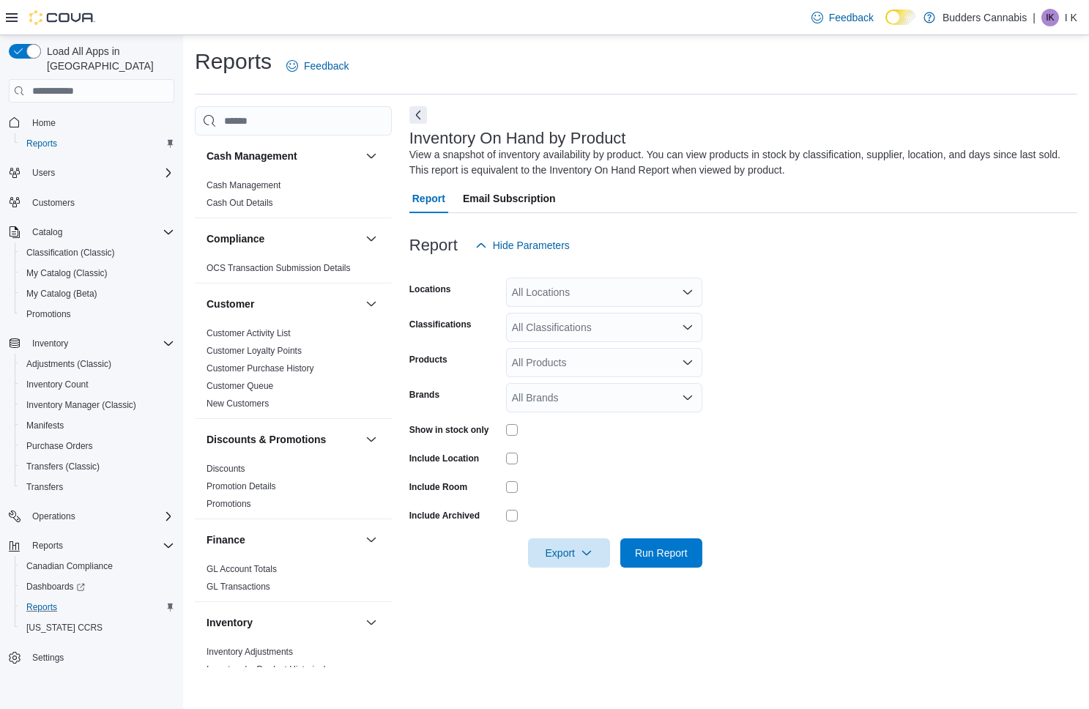
click at [11, 16] on icon at bounding box center [12, 18] width 12 height 12
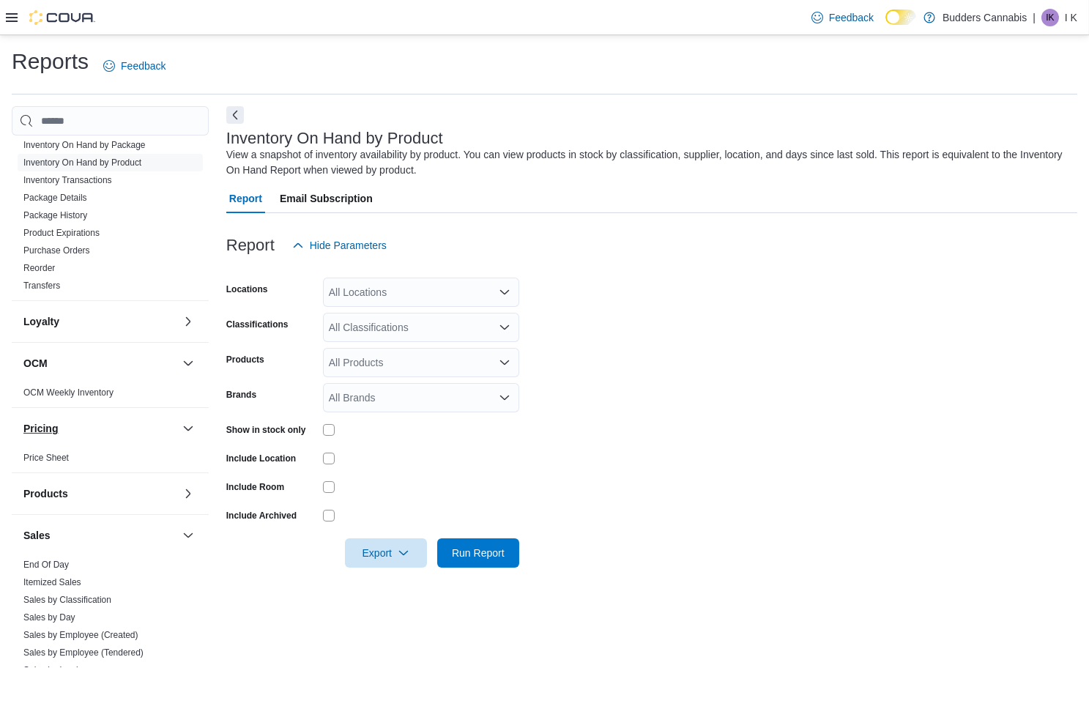
scroll to position [557, 0]
click at [85, 248] on link "Purchase Orders" at bounding box center [56, 252] width 67 height 10
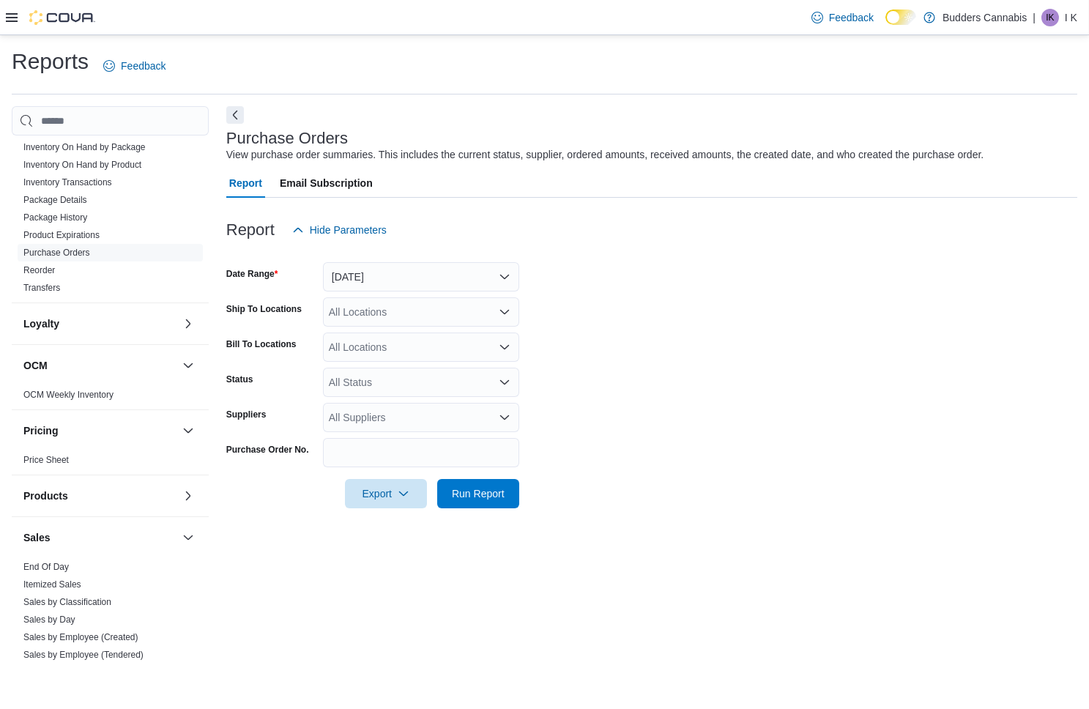
click at [373, 266] on button "[DATE]" at bounding box center [421, 276] width 196 height 29
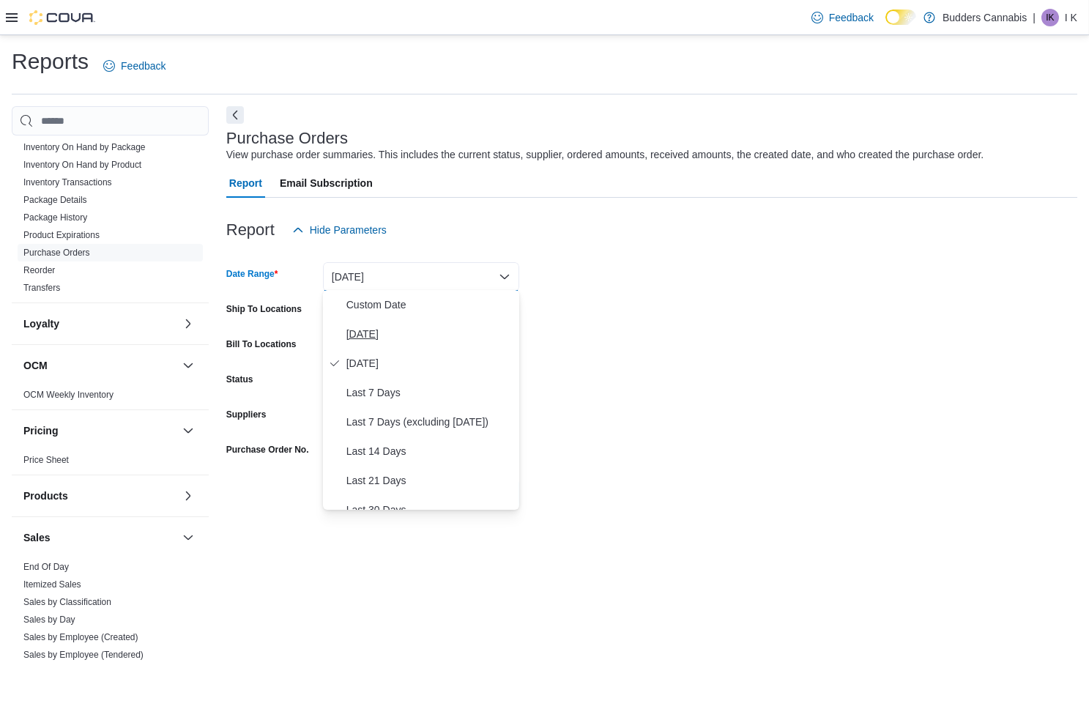
click at [367, 325] on span "[DATE]" at bounding box center [429, 334] width 167 height 18
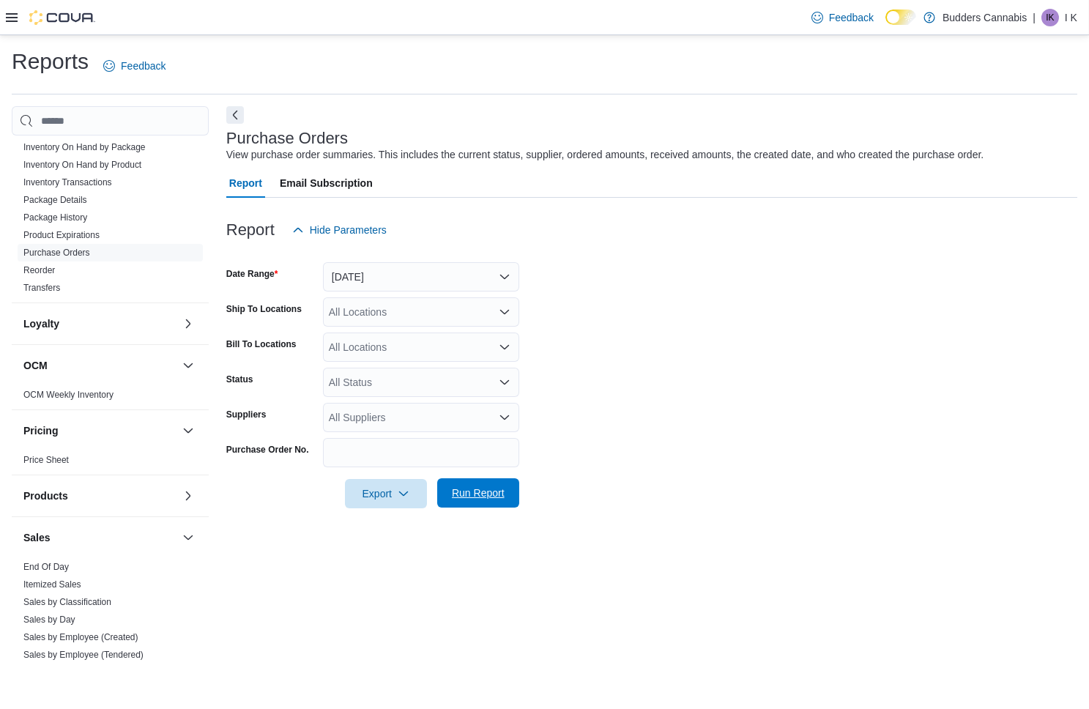
click at [482, 491] on span "Run Report" at bounding box center [478, 492] width 53 height 15
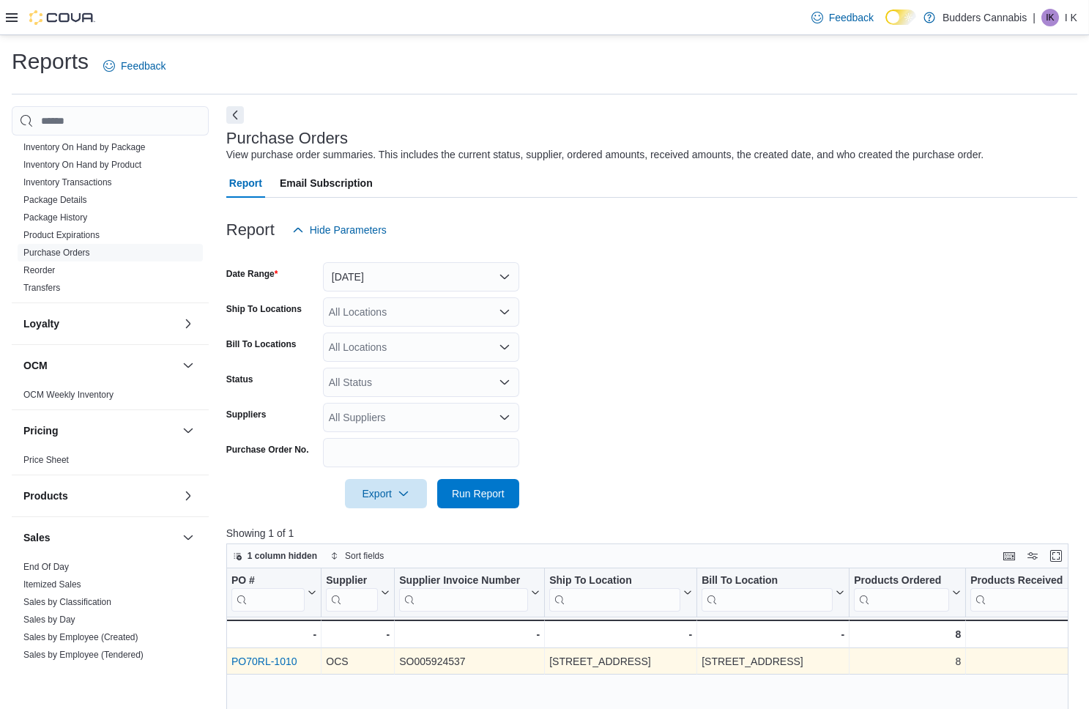
click at [253, 656] on link "PO70RL-1010" at bounding box center [264, 662] width 66 height 12
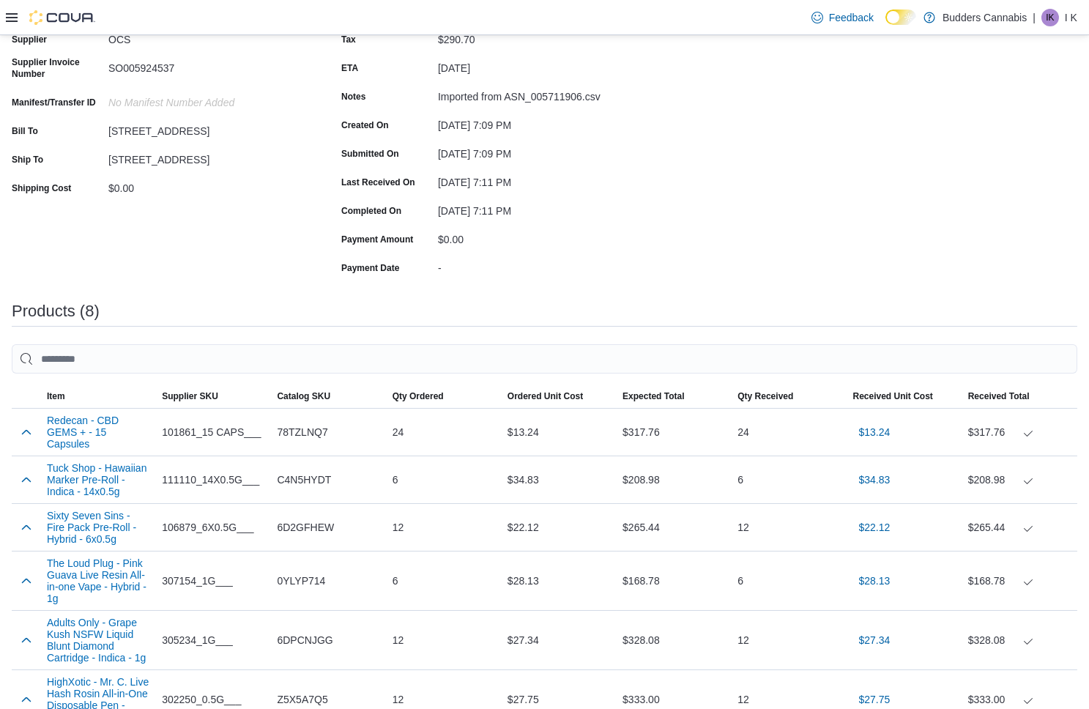
scroll to position [198, 0]
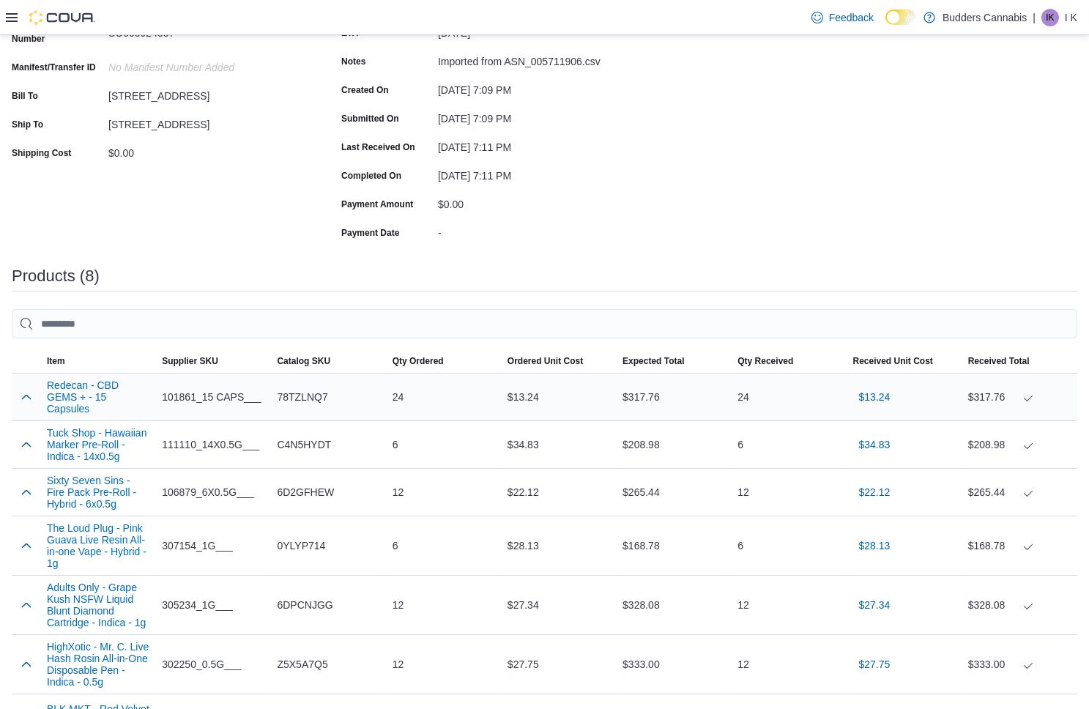
click at [309, 396] on span "78TZLNQ7" at bounding box center [302, 397] width 51 height 18
copy span "78TZLNQ7"
click at [304, 446] on span "C4N5HYDT" at bounding box center [304, 445] width 54 height 18
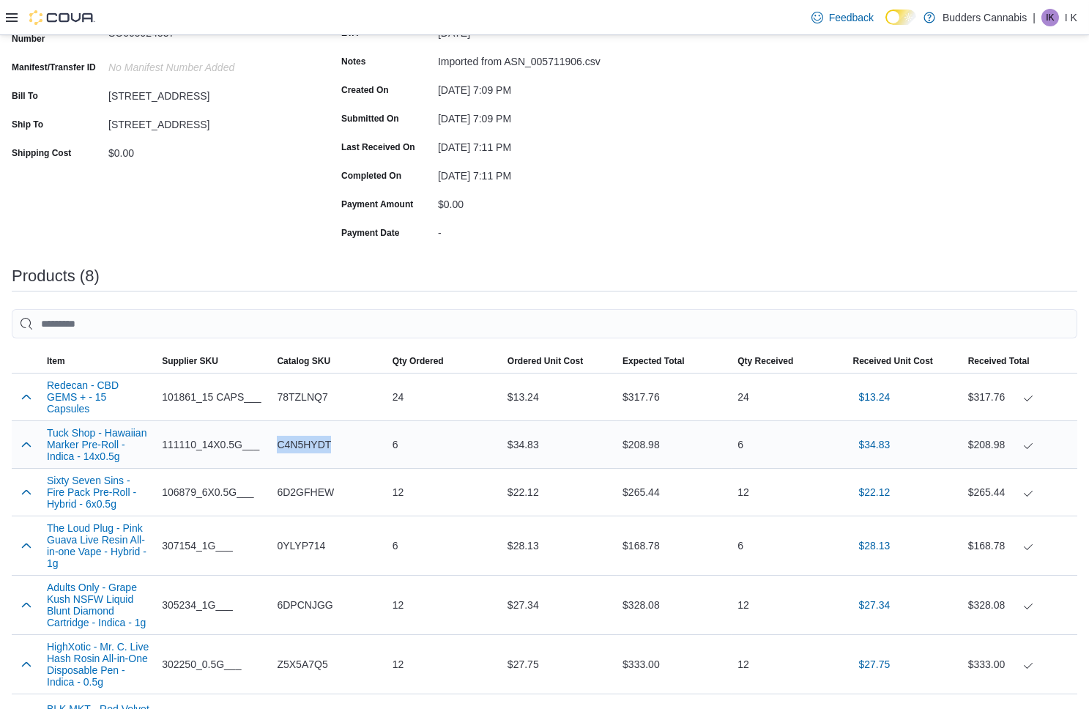
copy span "C4N5HYDT"
click at [318, 489] on span "6D2GFHEW" at bounding box center [305, 492] width 57 height 18
copy span "6D2GFHEW"
click at [313, 543] on span "0YLYP714" at bounding box center [301, 546] width 48 height 18
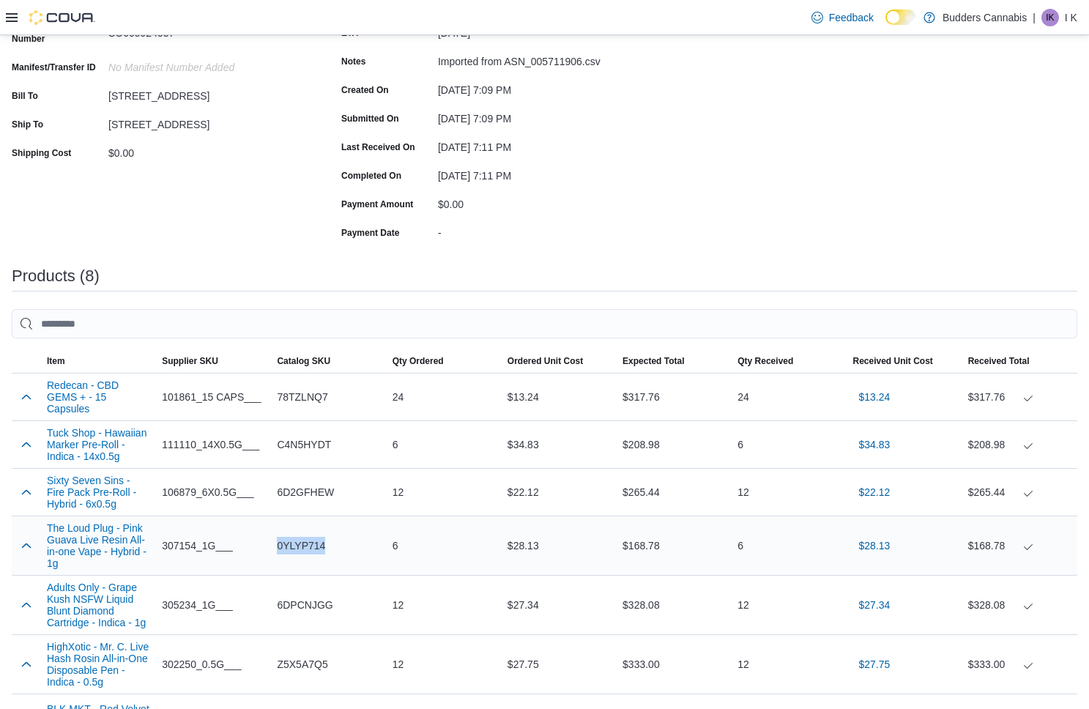
click at [313, 543] on span "0YLYP714" at bounding box center [301, 546] width 48 height 18
copy span "0YLYP714"
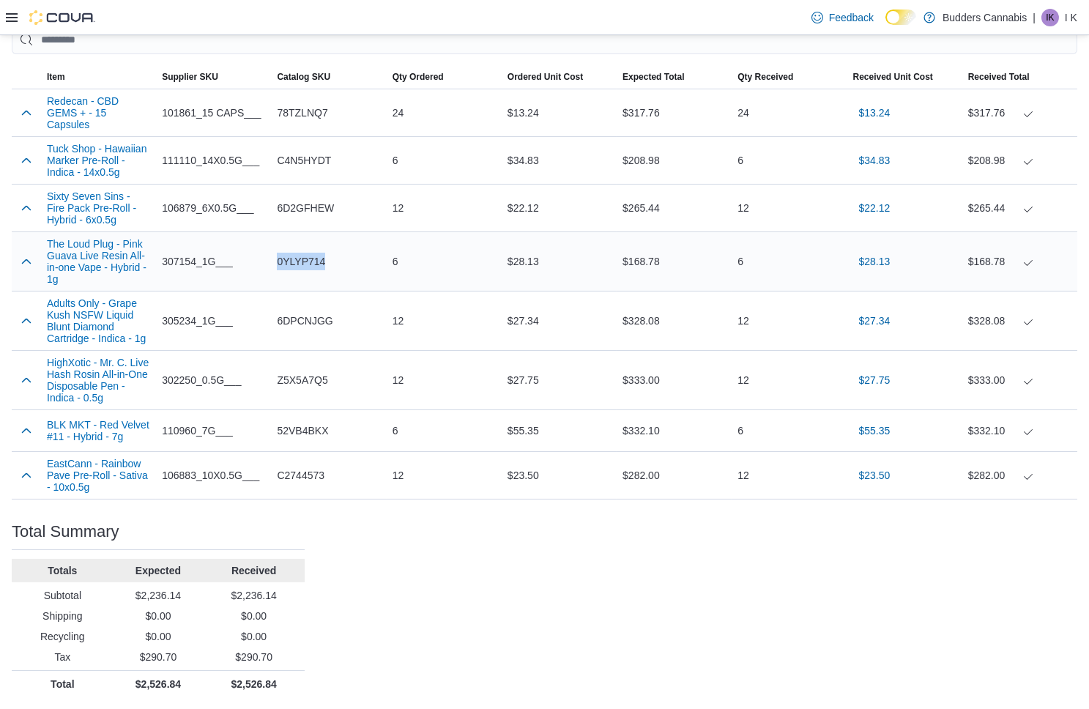
scroll to position [485, 0]
click at [307, 314] on span "6DPCNJGG" at bounding box center [305, 321] width 56 height 18
copy span "6DPCNJGG"
click at [314, 373] on span "Z5X5A7Q5" at bounding box center [302, 380] width 51 height 18
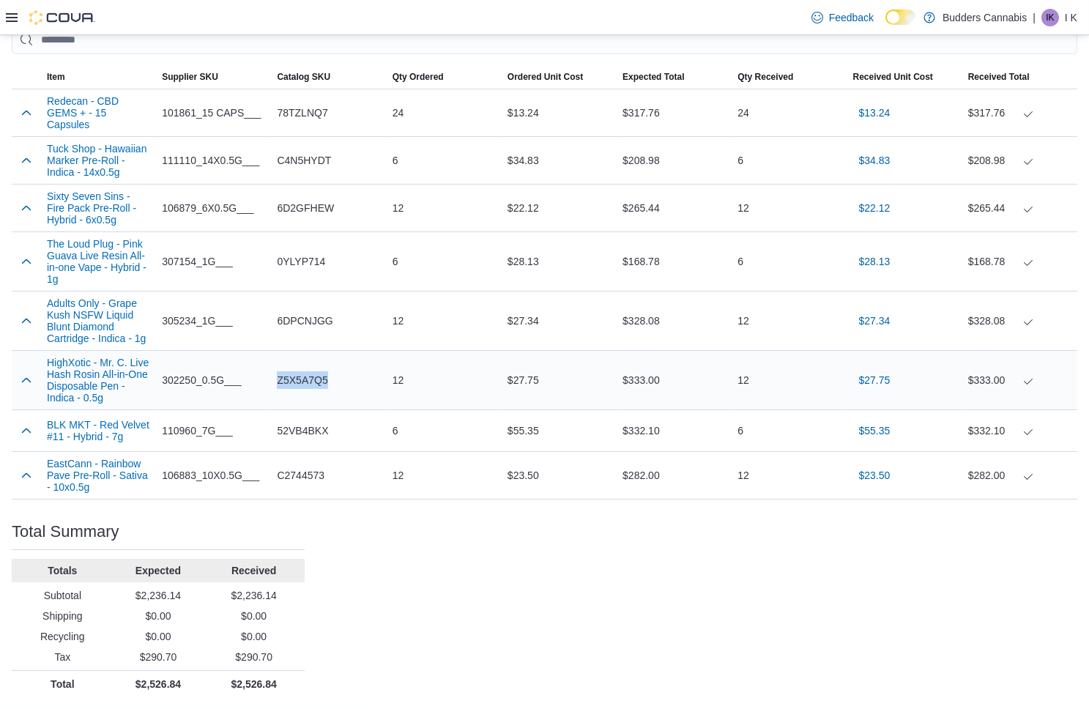
click at [314, 373] on span "Z5X5A7Q5" at bounding box center [302, 380] width 51 height 18
copy span "Z5X5A7Q5"
click at [288, 430] on span "52VB4BKX" at bounding box center [302, 431] width 51 height 18
copy span "52VB4BKX"
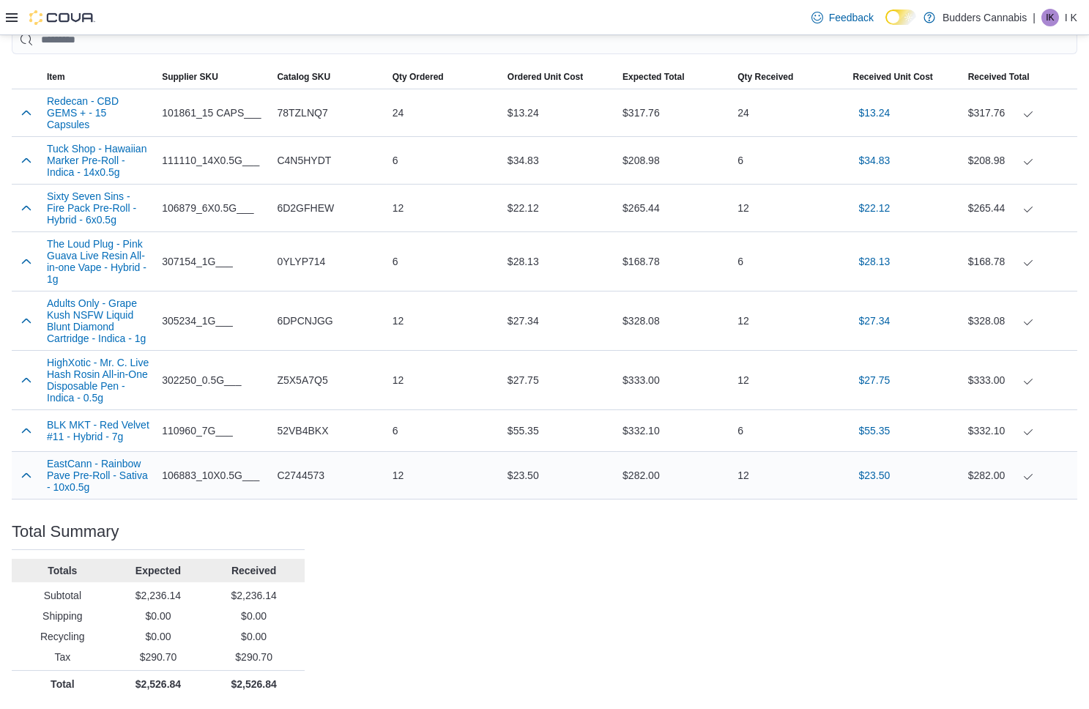
click at [304, 469] on span "C2744573" at bounding box center [301, 475] width 48 height 18
copy span "C2744573"
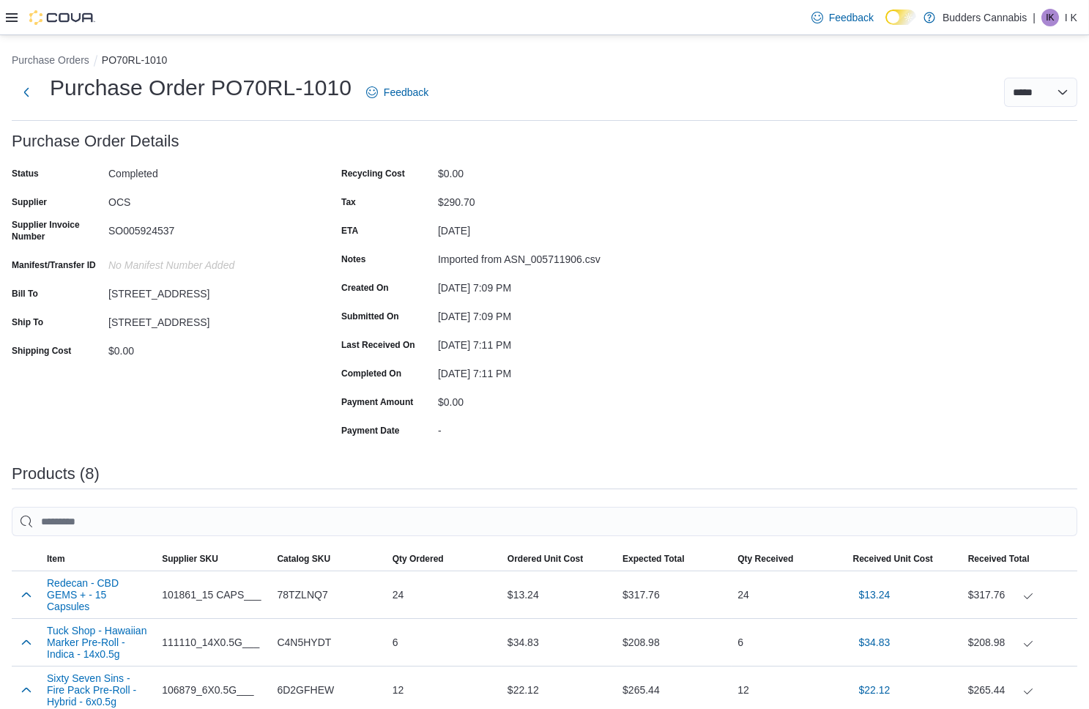
scroll to position [0, 0]
